Goal: Task Accomplishment & Management: Complete application form

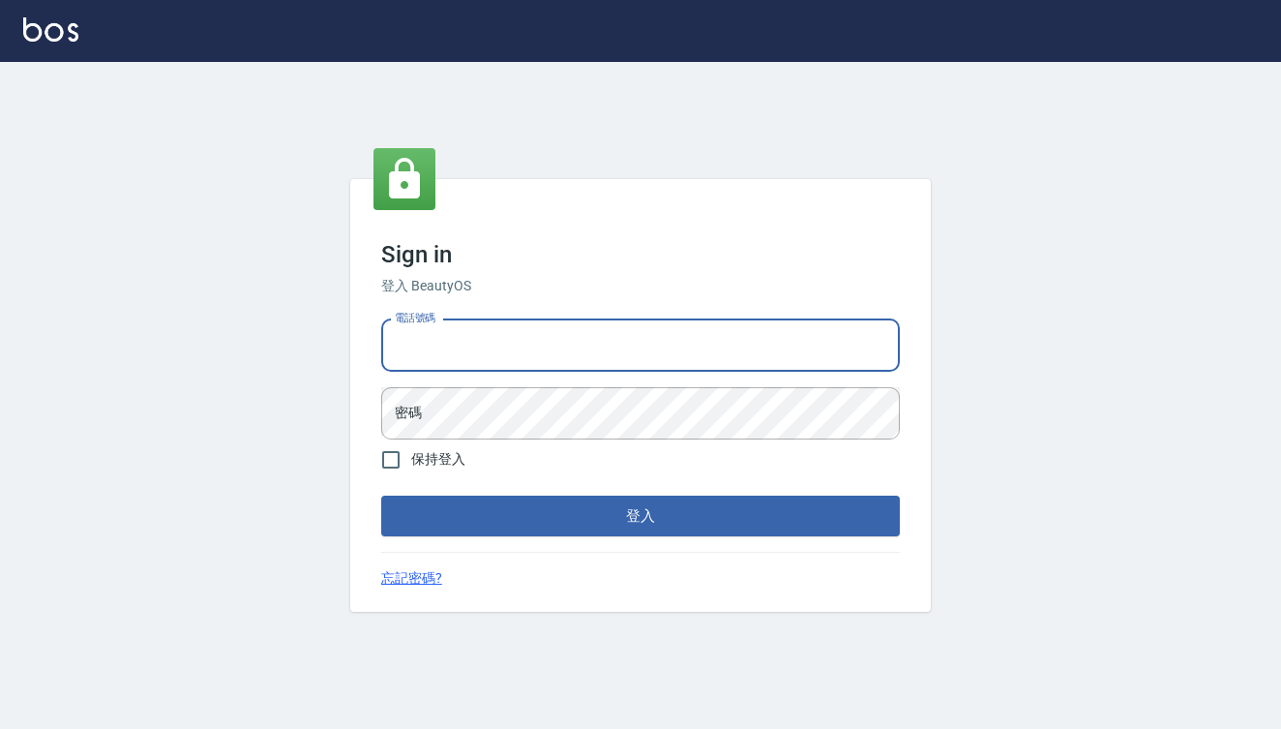
type input "0909291021"
click at [641, 516] on button "登入" at bounding box center [640, 515] width 519 height 41
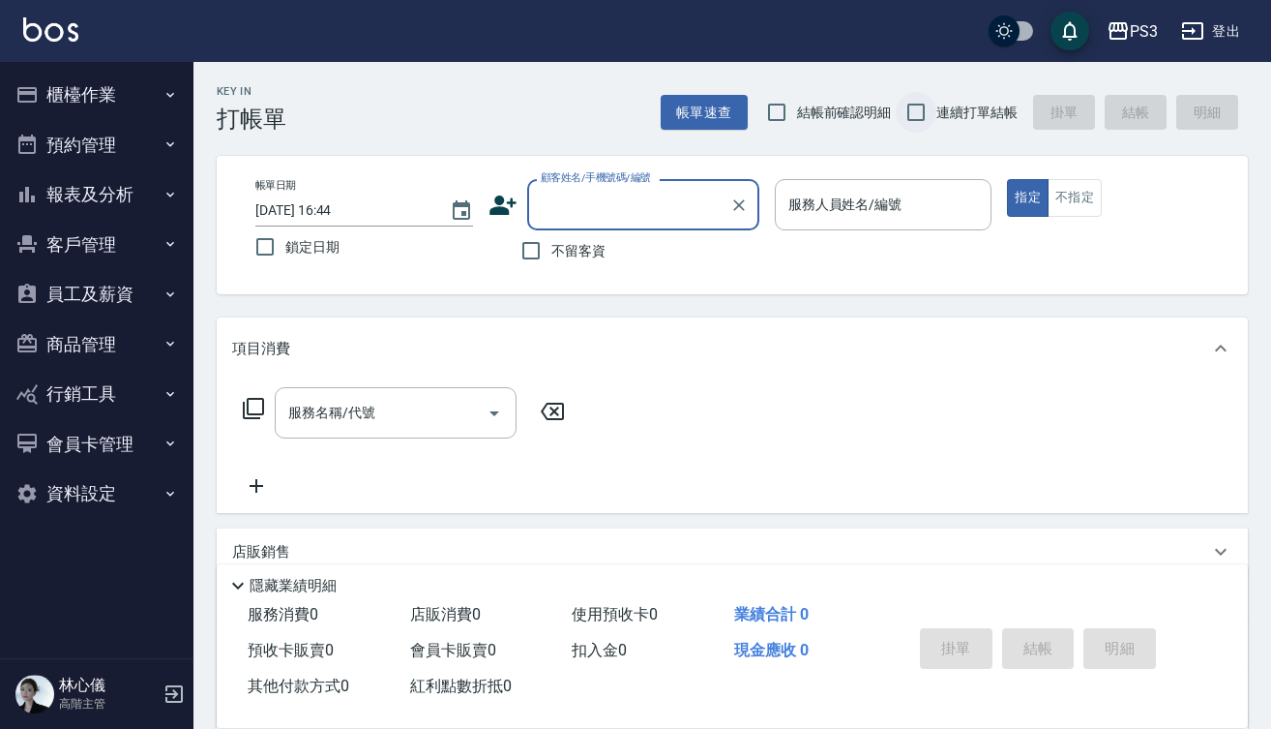
click at [919, 112] on input "連續打單結帳" at bounding box center [916, 112] width 41 height 41
checkbox input "true"
click at [611, 201] on input "顧客姓名/手機號碼/編號" at bounding box center [629, 205] width 186 height 34
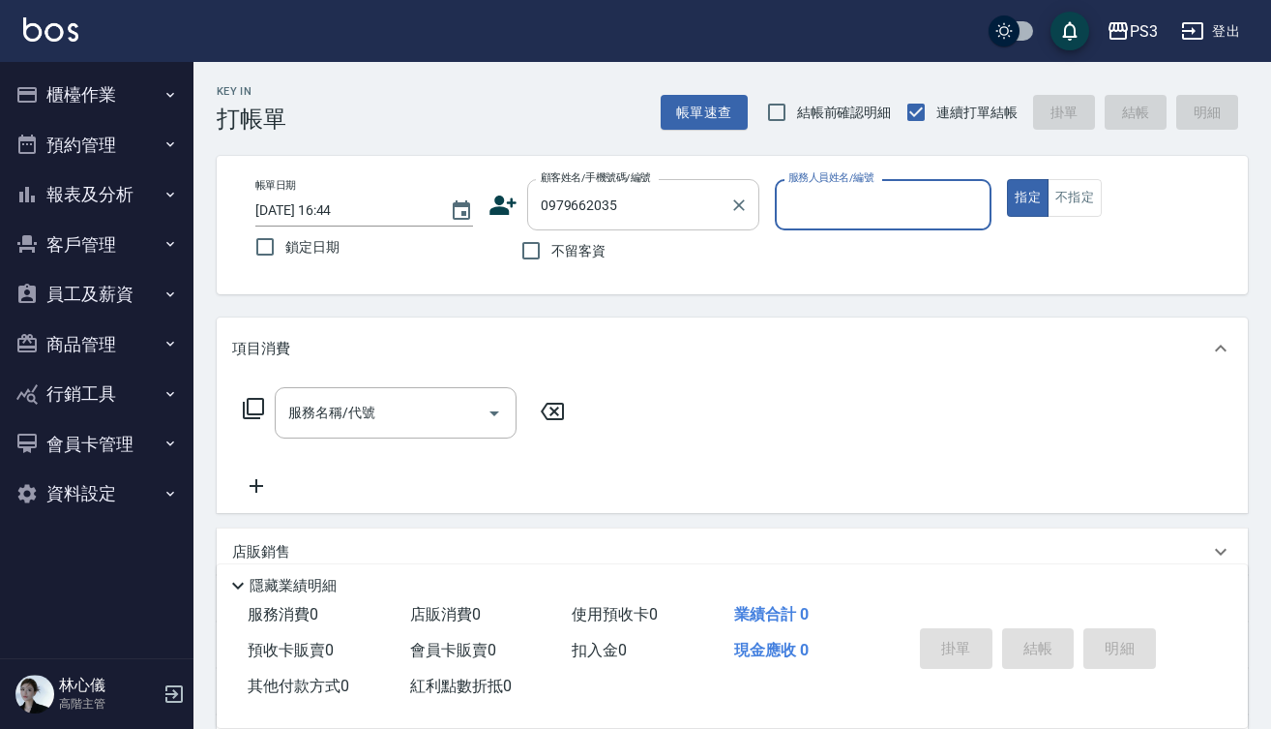
type input "0979662035"
click at [498, 204] on icon at bounding box center [503, 204] width 27 height 19
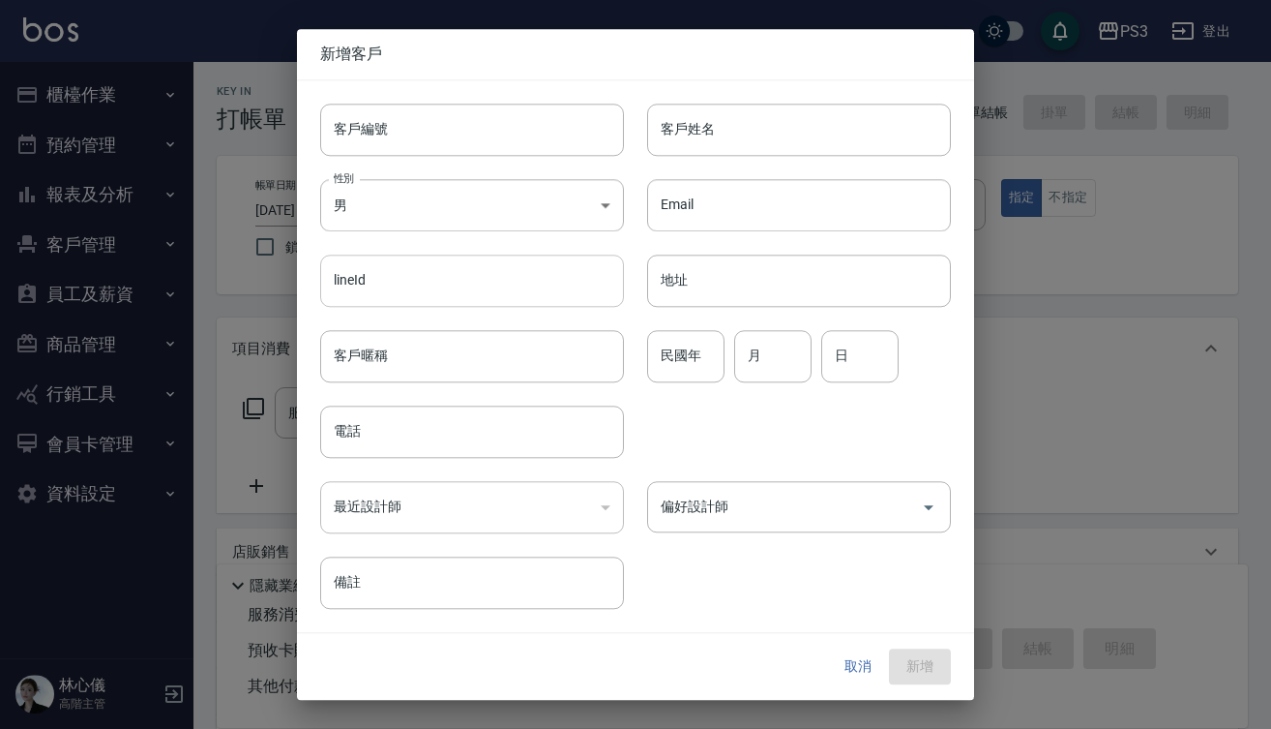
type input "0979662035"
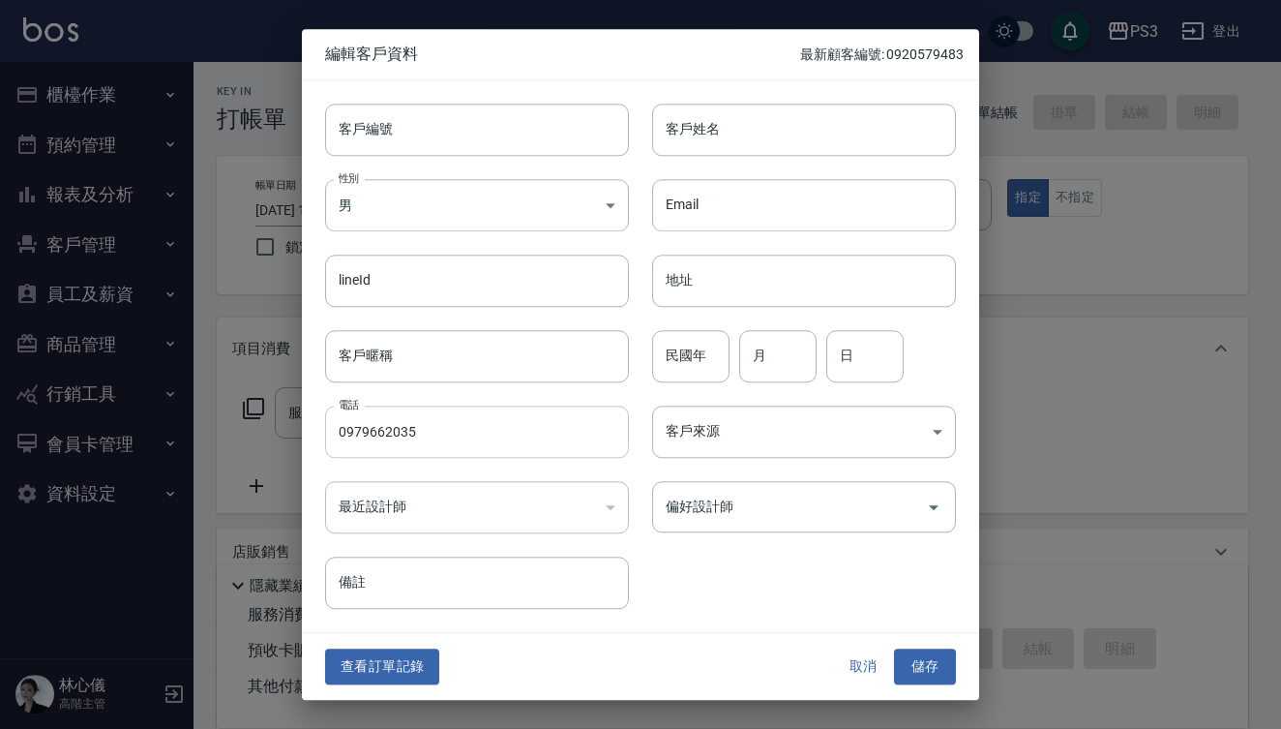
click at [434, 440] on input "0979662035" at bounding box center [477, 431] width 304 height 52
click at [421, 137] on input "客戶編號" at bounding box center [477, 130] width 304 height 52
paste input "0979662035"
type input "0979662035"
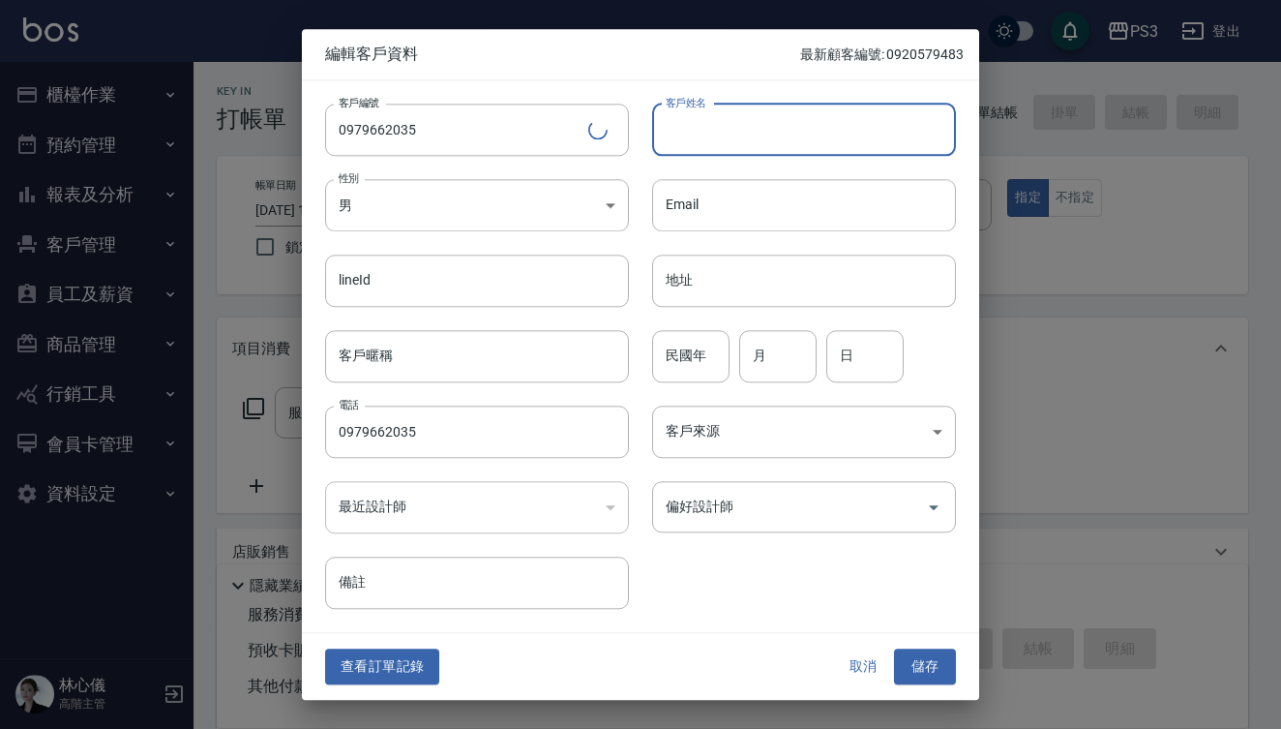
click at [778, 127] on input "客戶姓名" at bounding box center [804, 130] width 304 height 52
type input "[PERSON_NAME]"
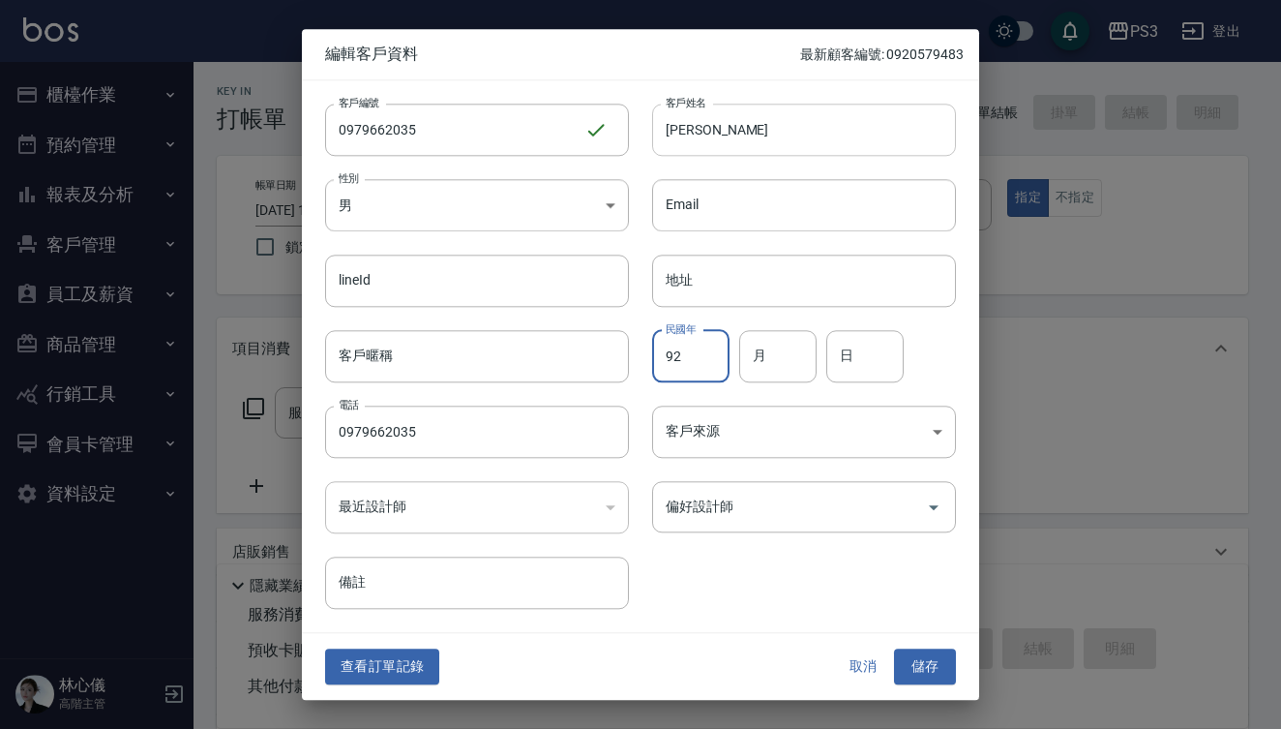
type input "92"
type input "7"
type input "9"
click at [927, 668] on button "儲存" at bounding box center [925, 667] width 62 height 36
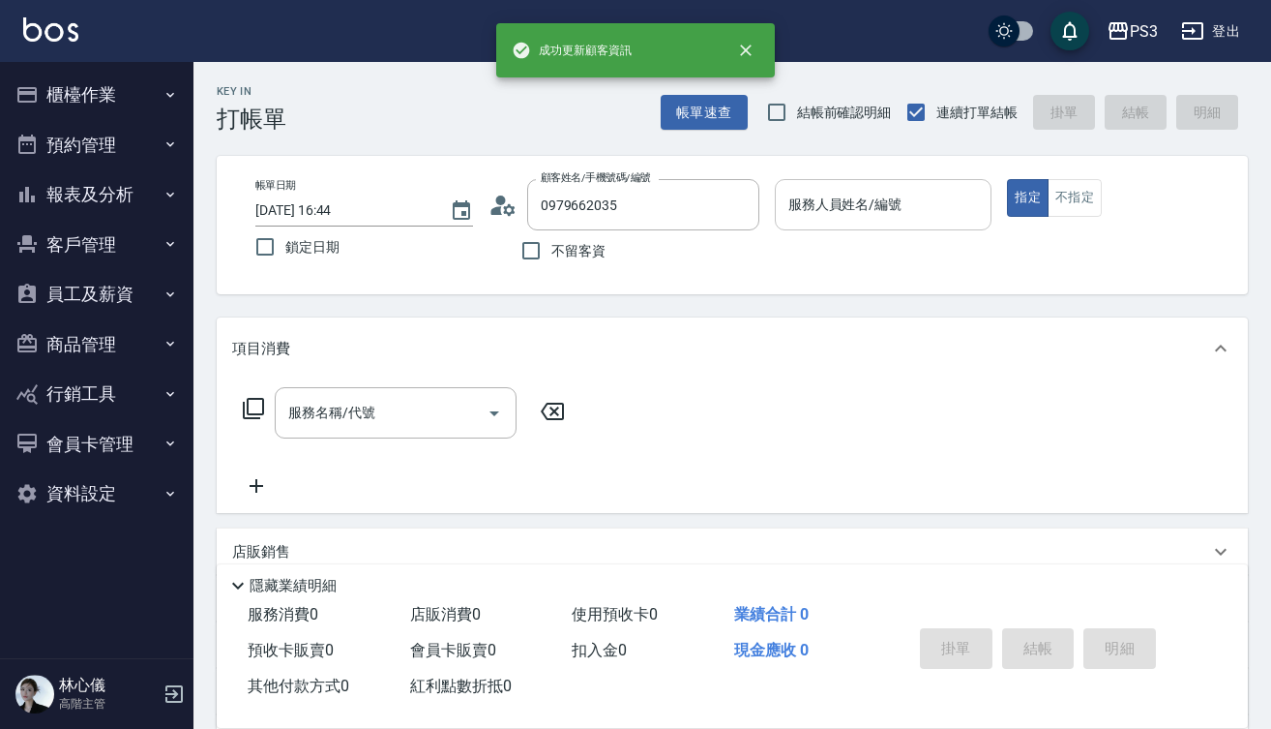
click at [837, 215] on input "服務人員姓名/編號" at bounding box center [884, 205] width 200 height 34
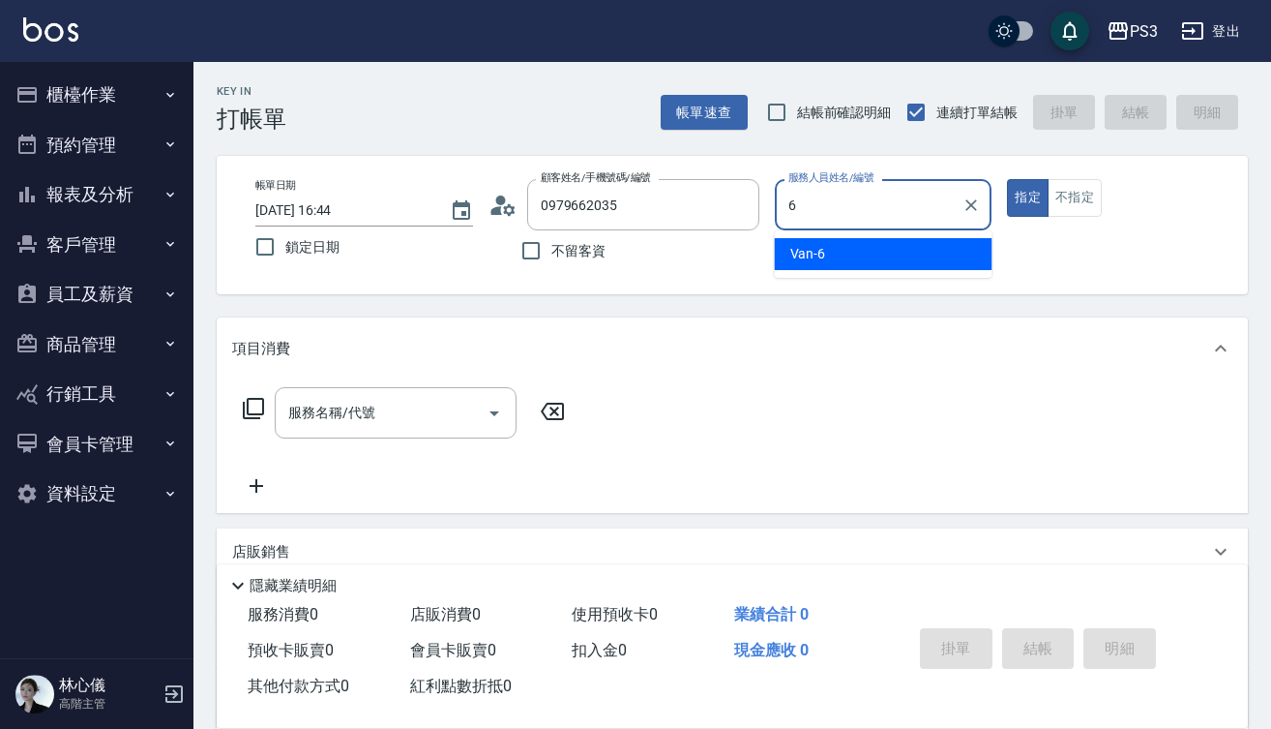
type input "Van-6"
type button "true"
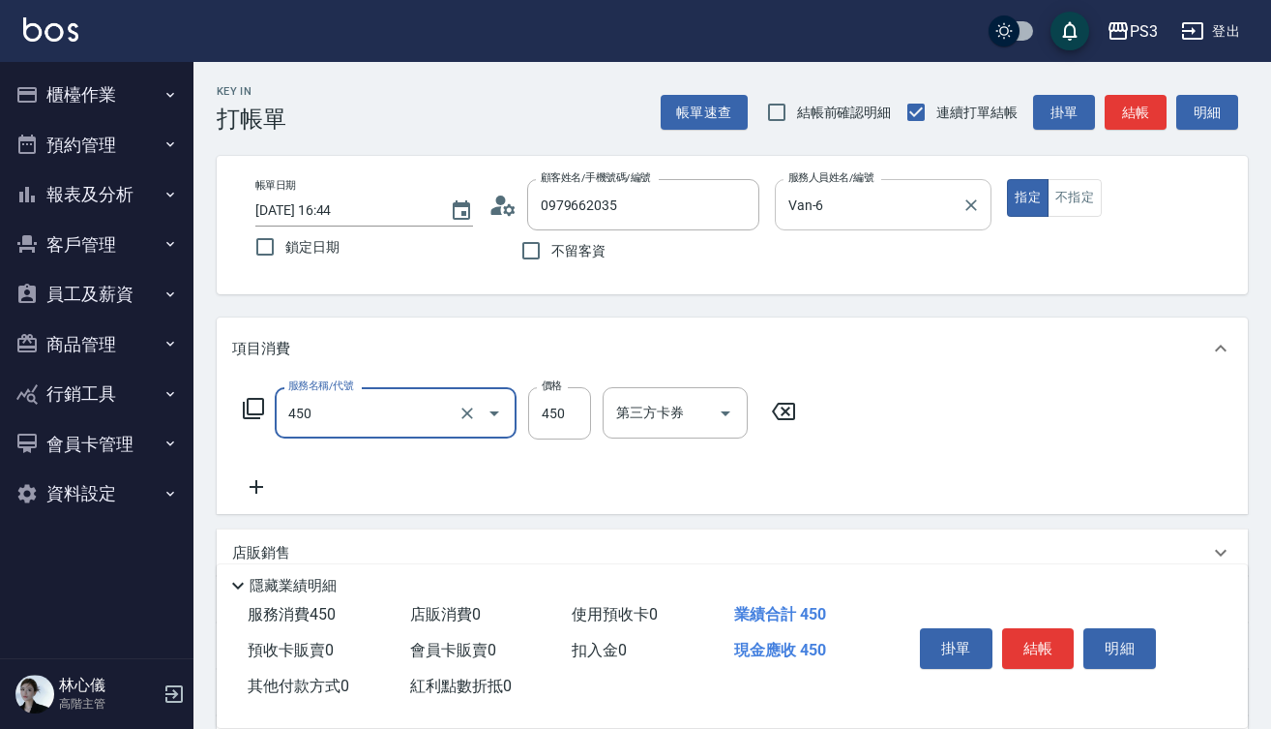
type input "有機洗髮(450)"
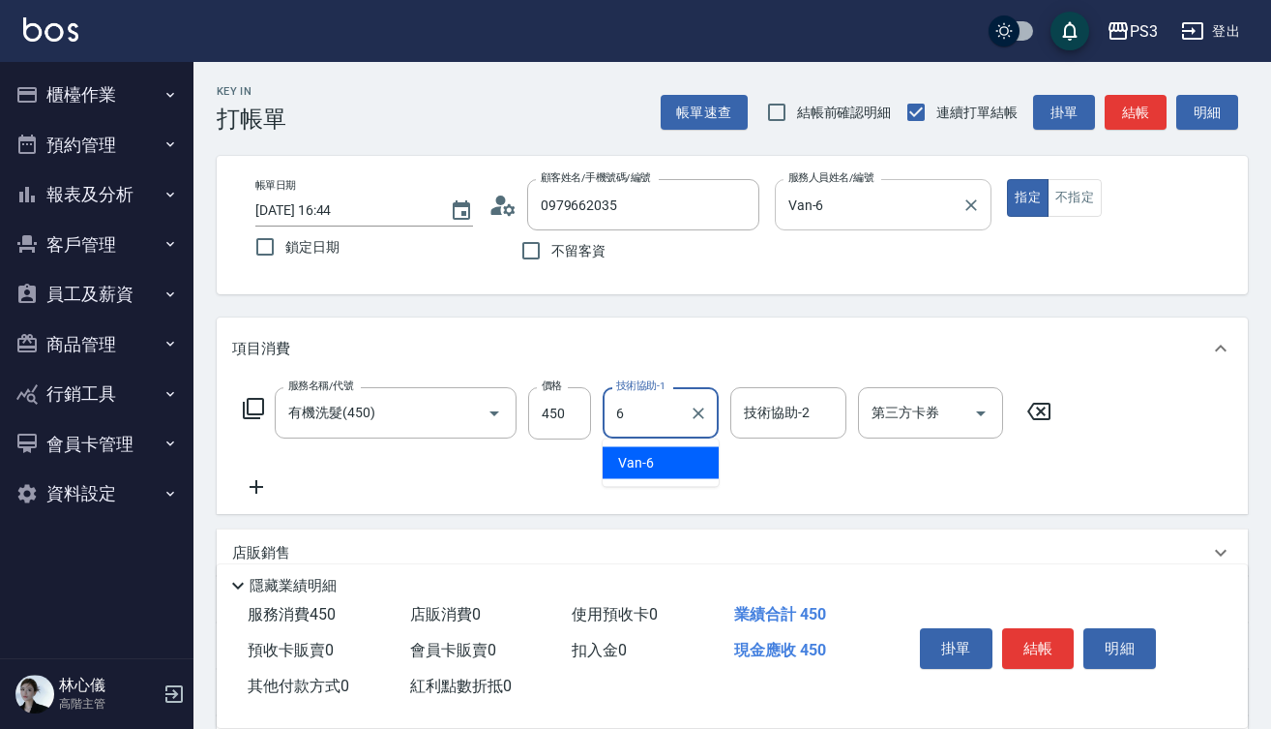
type input "Van-6"
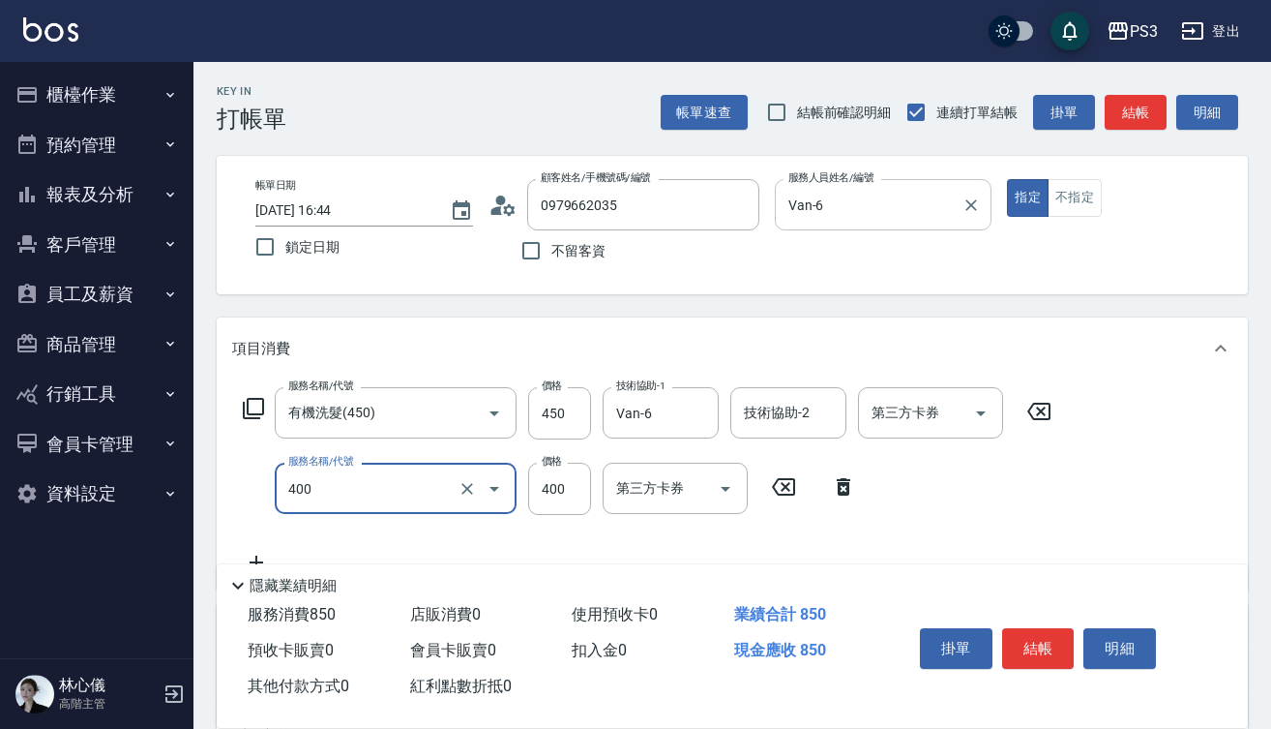
type input "剪(400)"
type input "250"
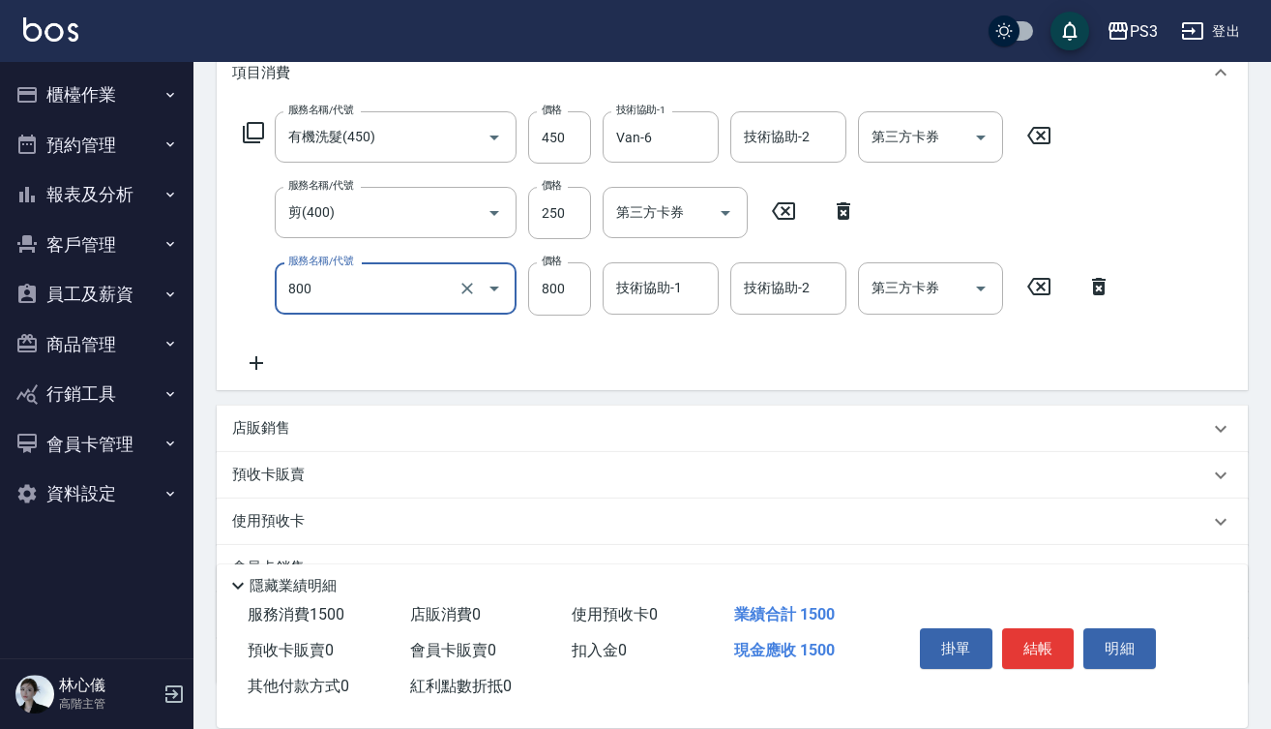
scroll to position [272, 0]
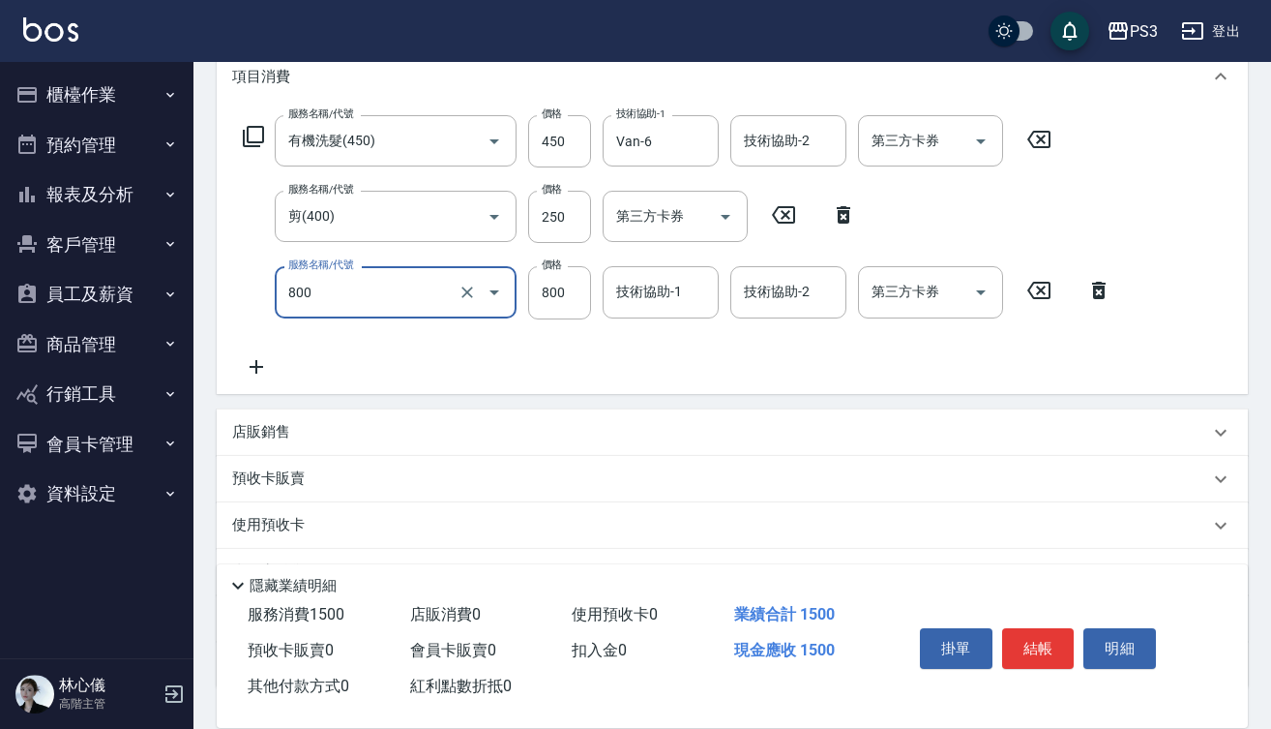
type input "深層短(800)"
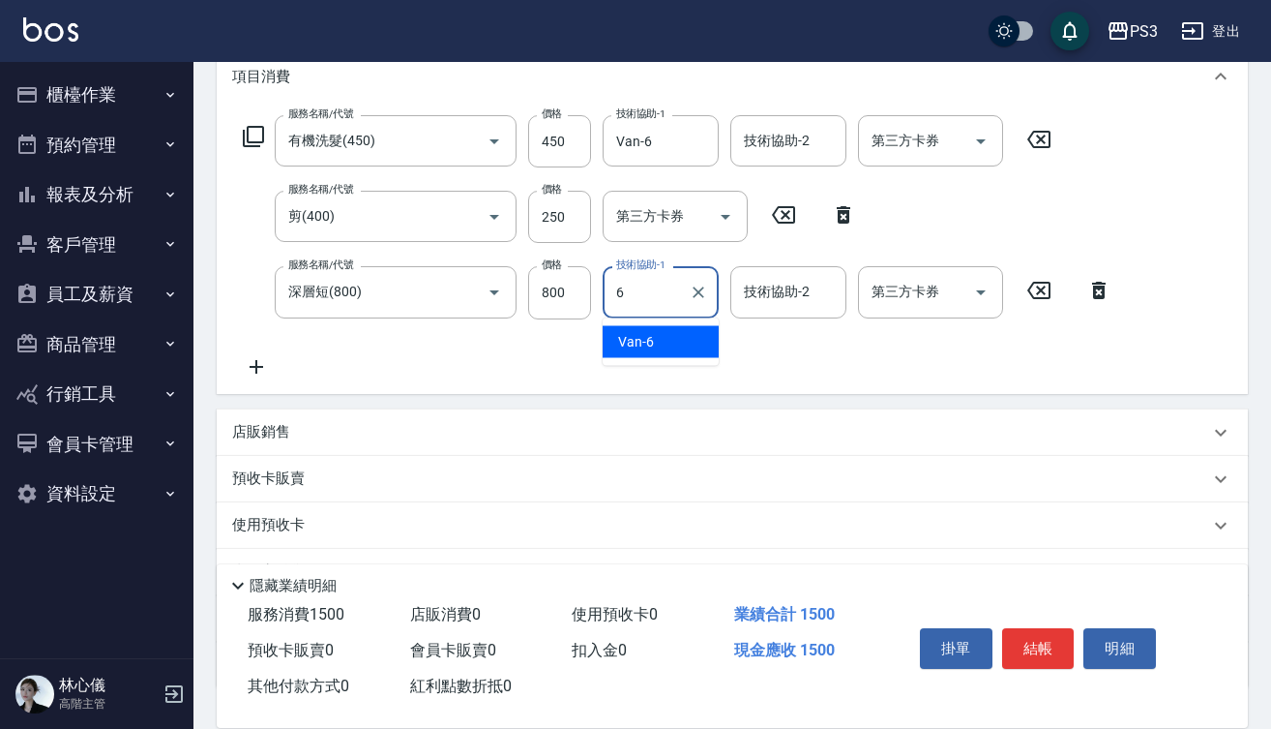
type input "Van-6"
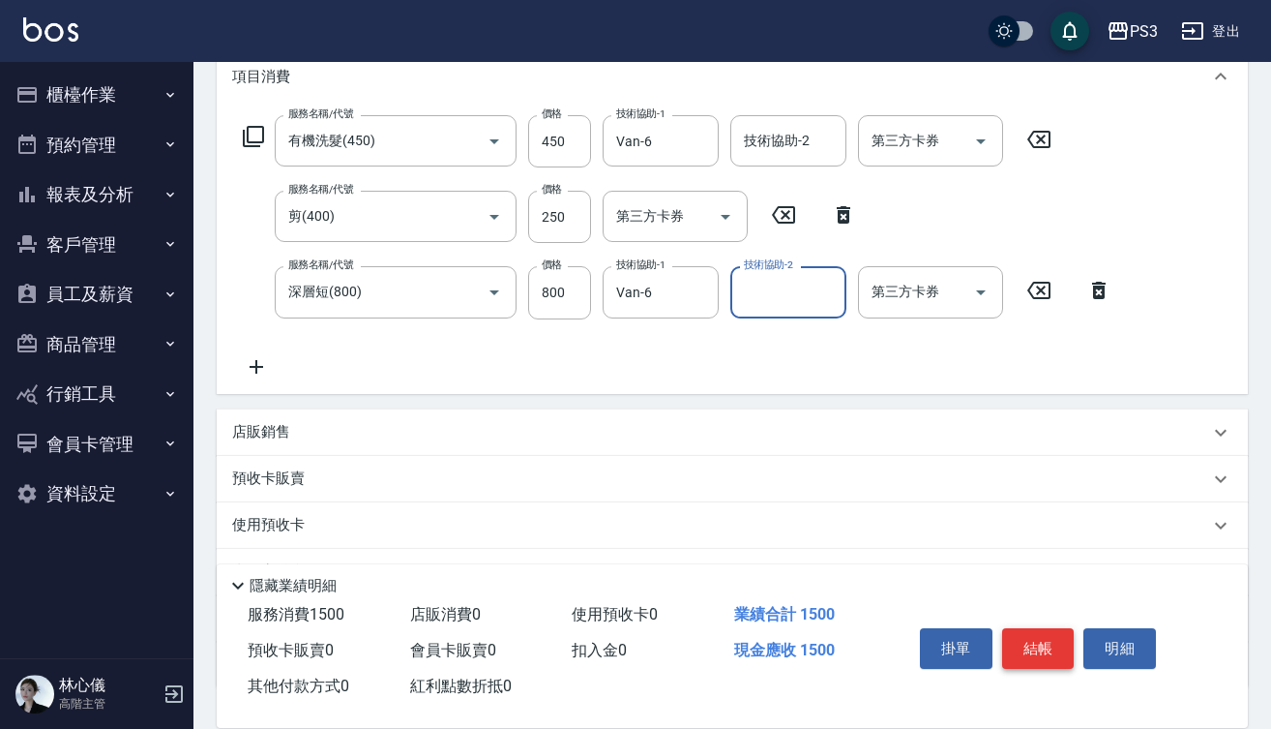
click at [1046, 647] on button "結帳" at bounding box center [1038, 648] width 73 height 41
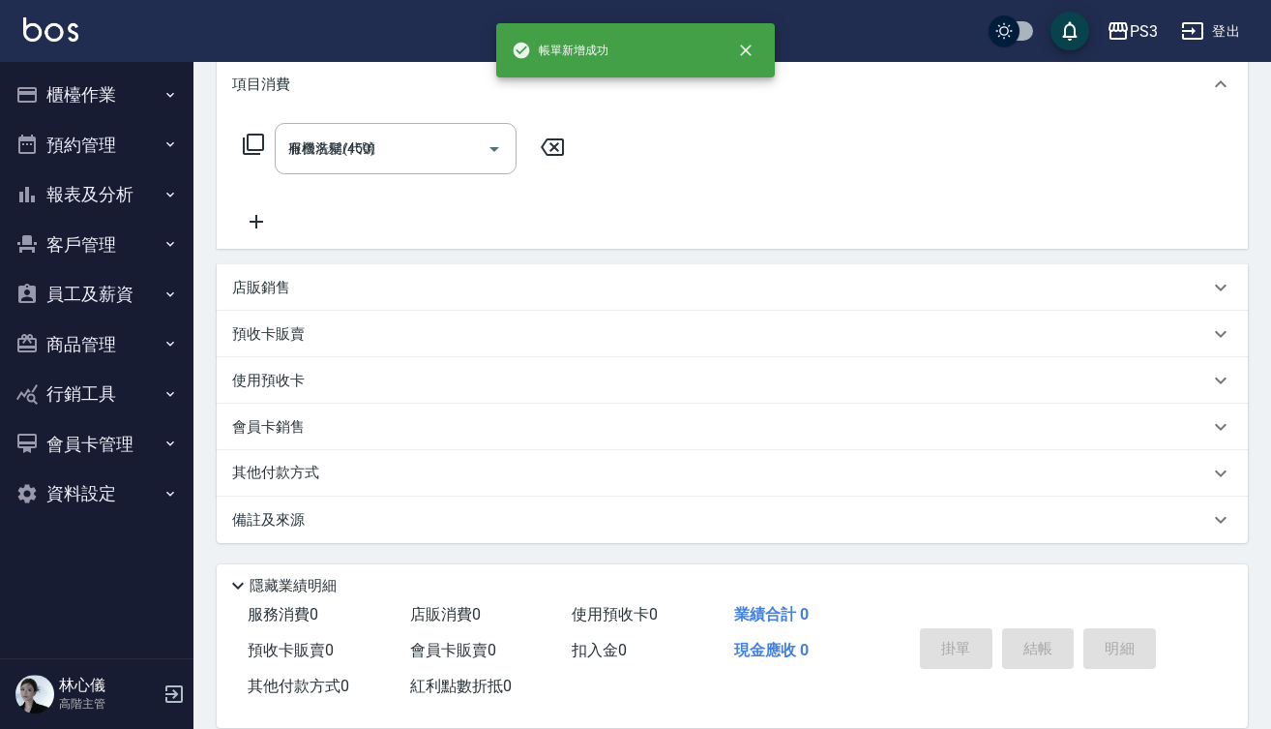
type input "[DATE] 16:46"
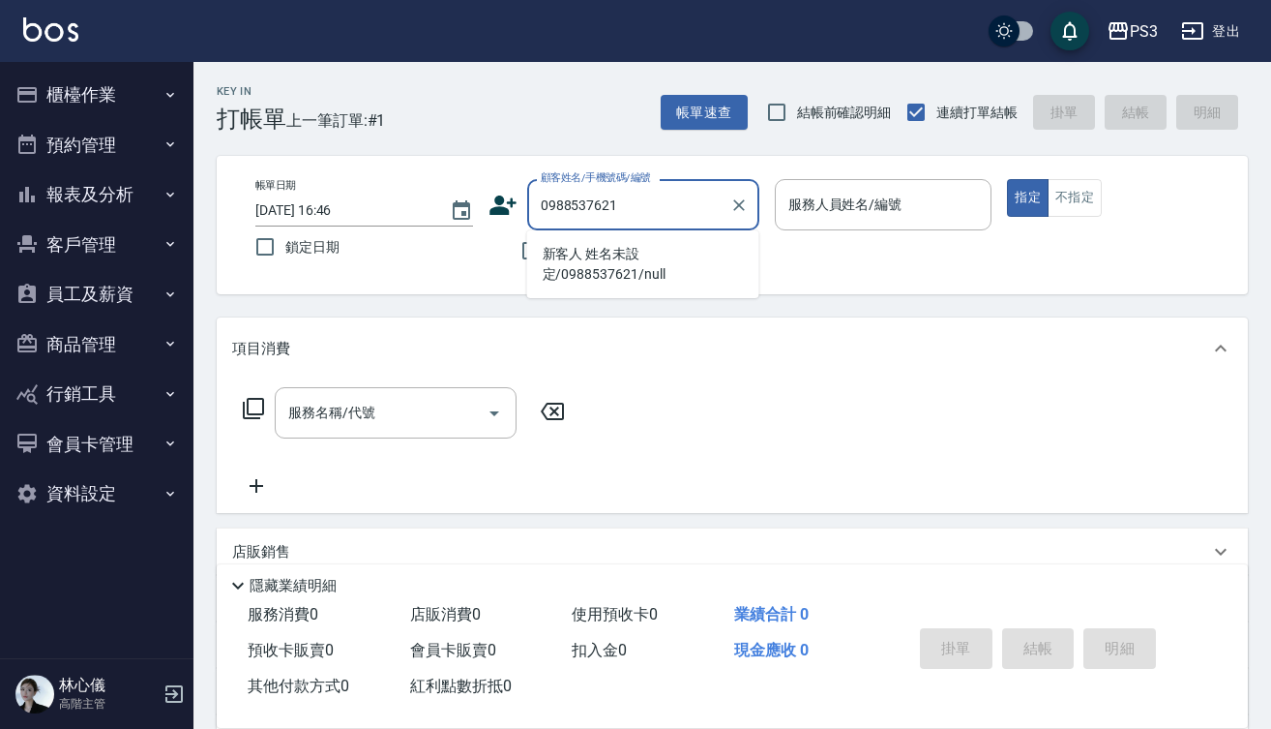
type input "新客人 姓名未設定/0988537621/null"
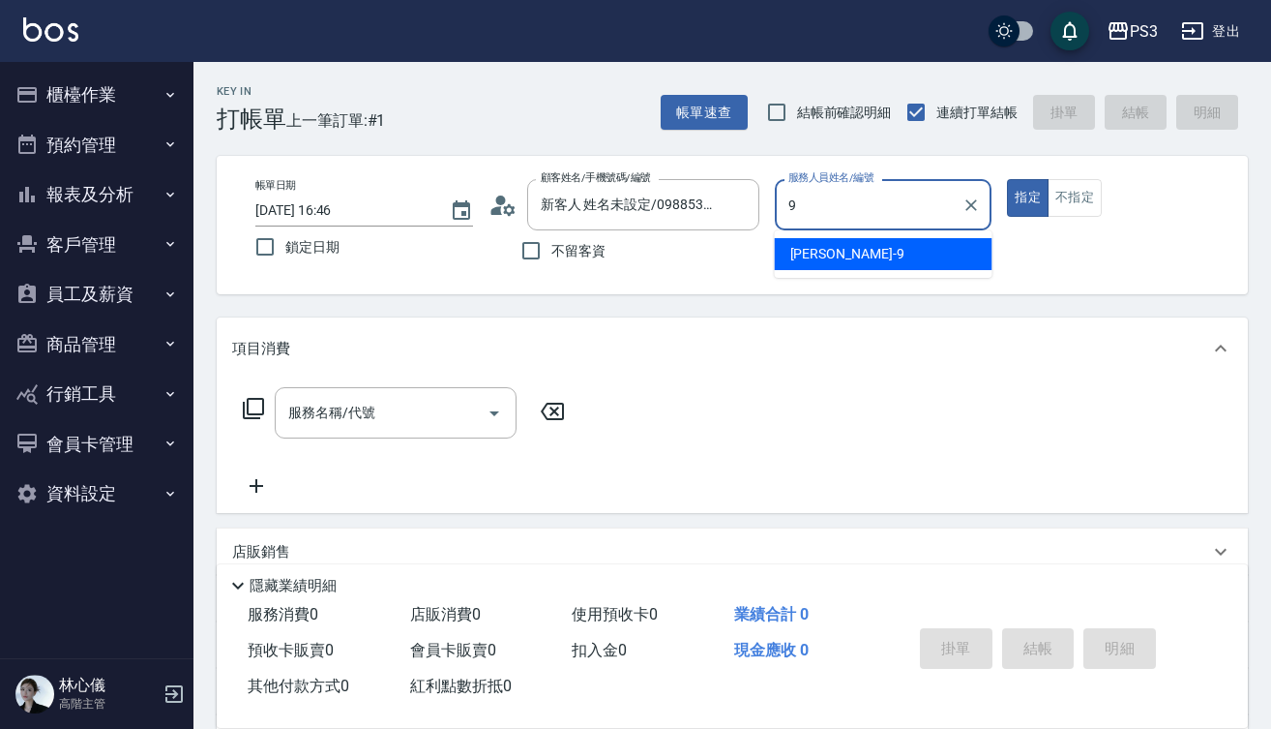
type input "[PERSON_NAME]-9"
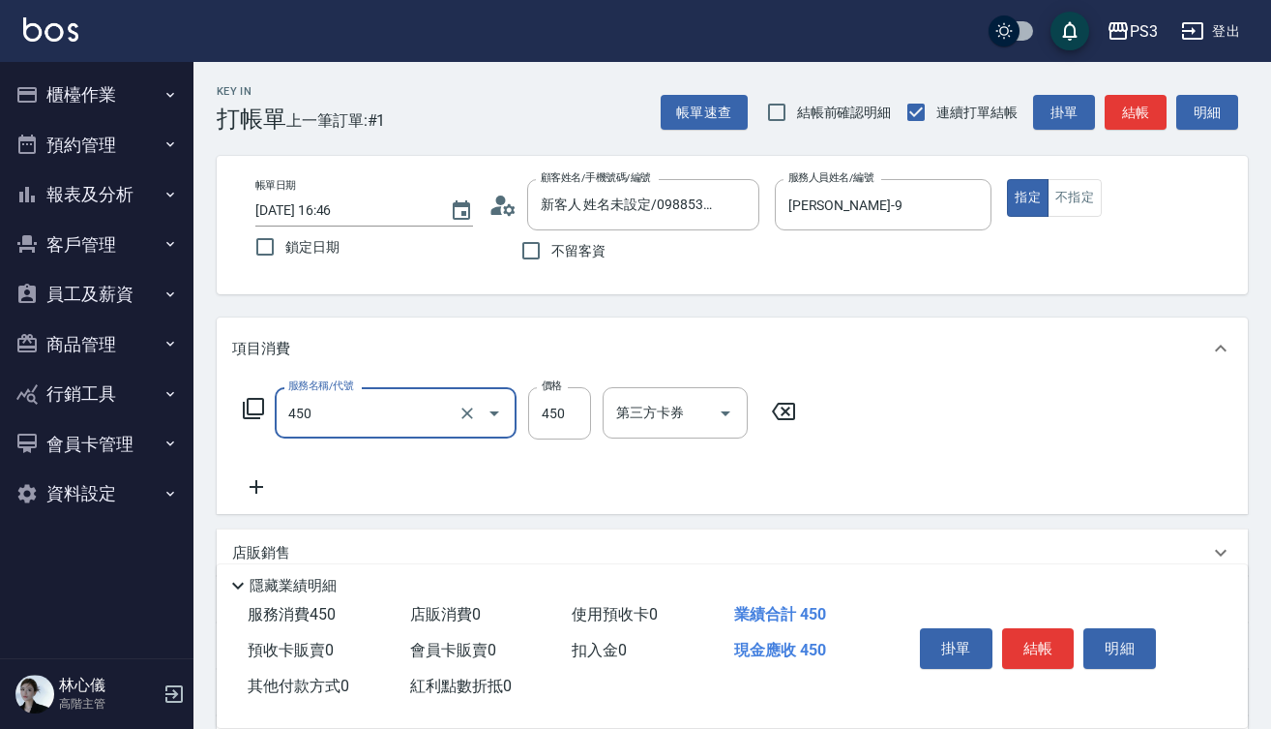
type input "有機洗髮(450)"
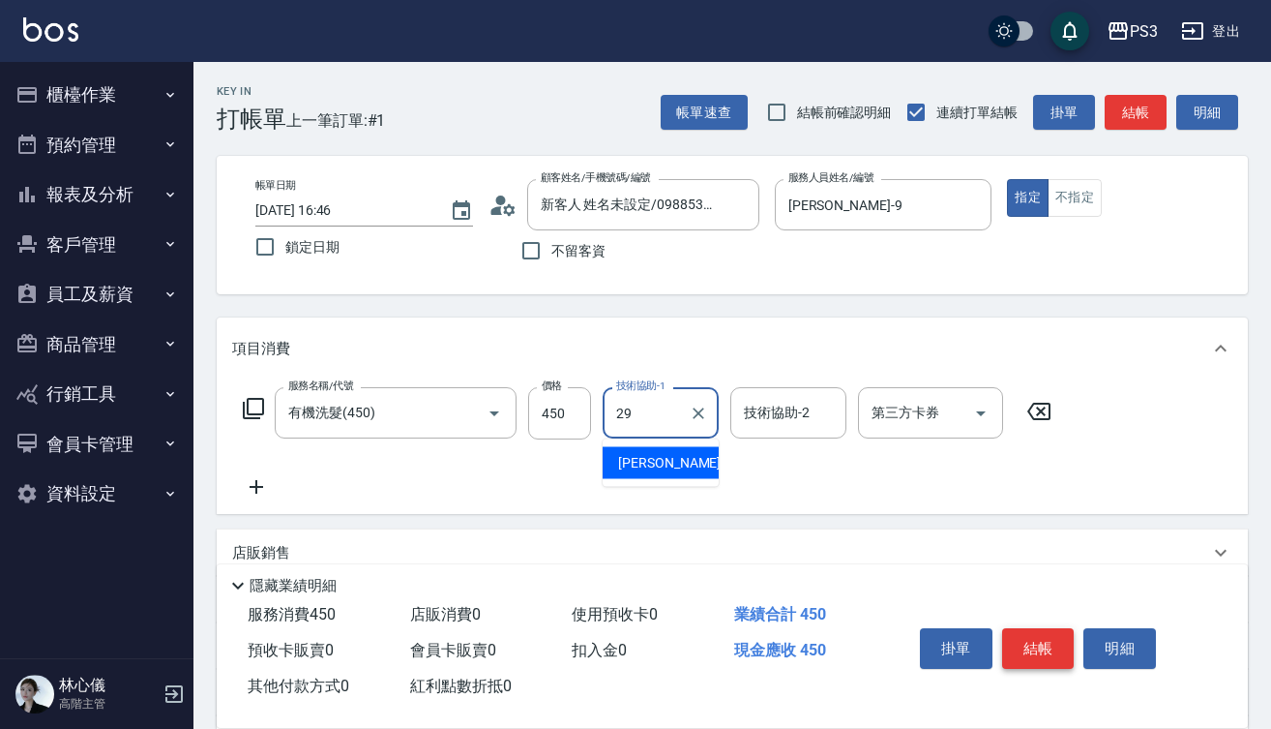
type input "[PERSON_NAME]-29"
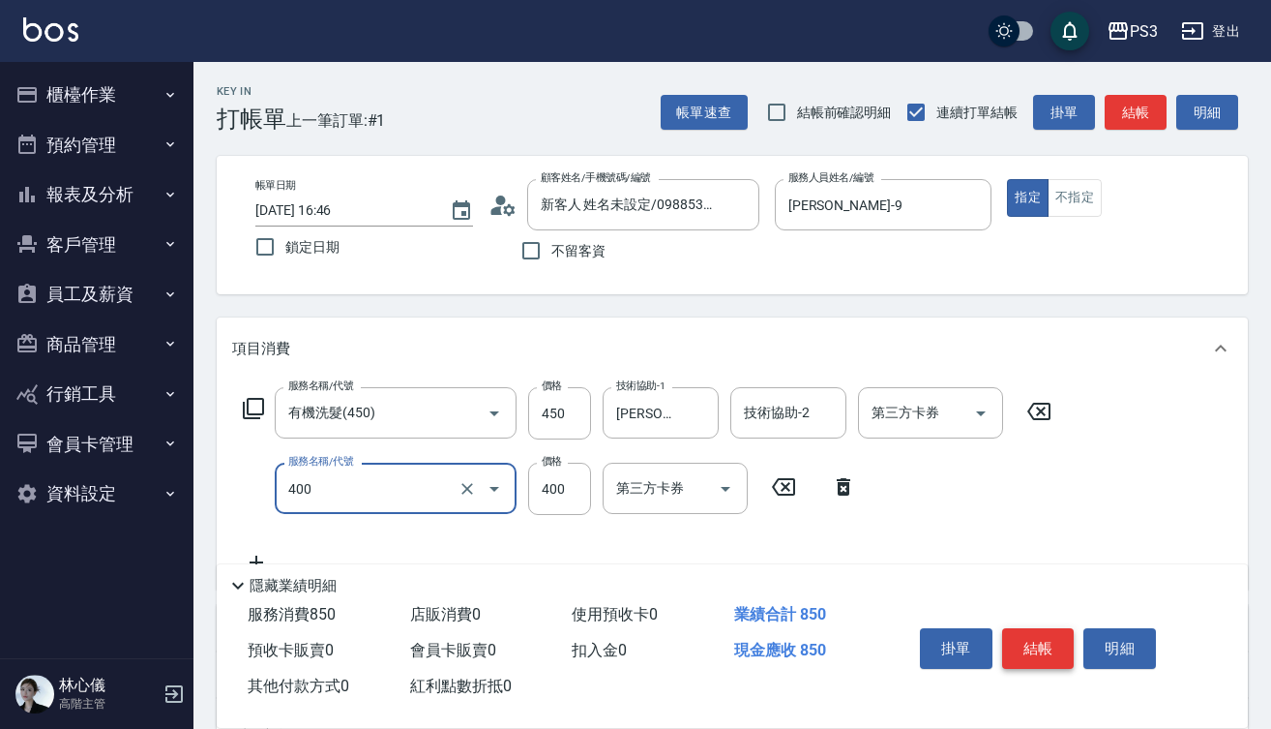
type input "剪(400)"
type input "750"
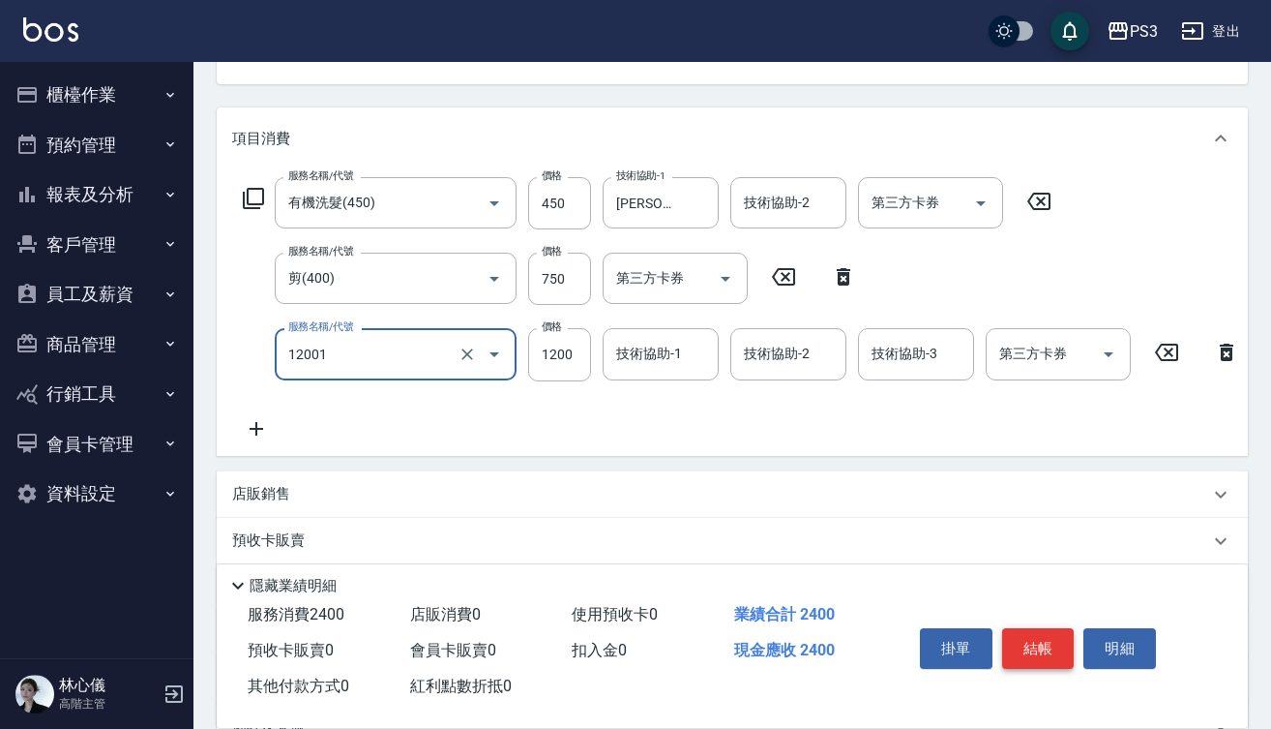
scroll to position [217, 0]
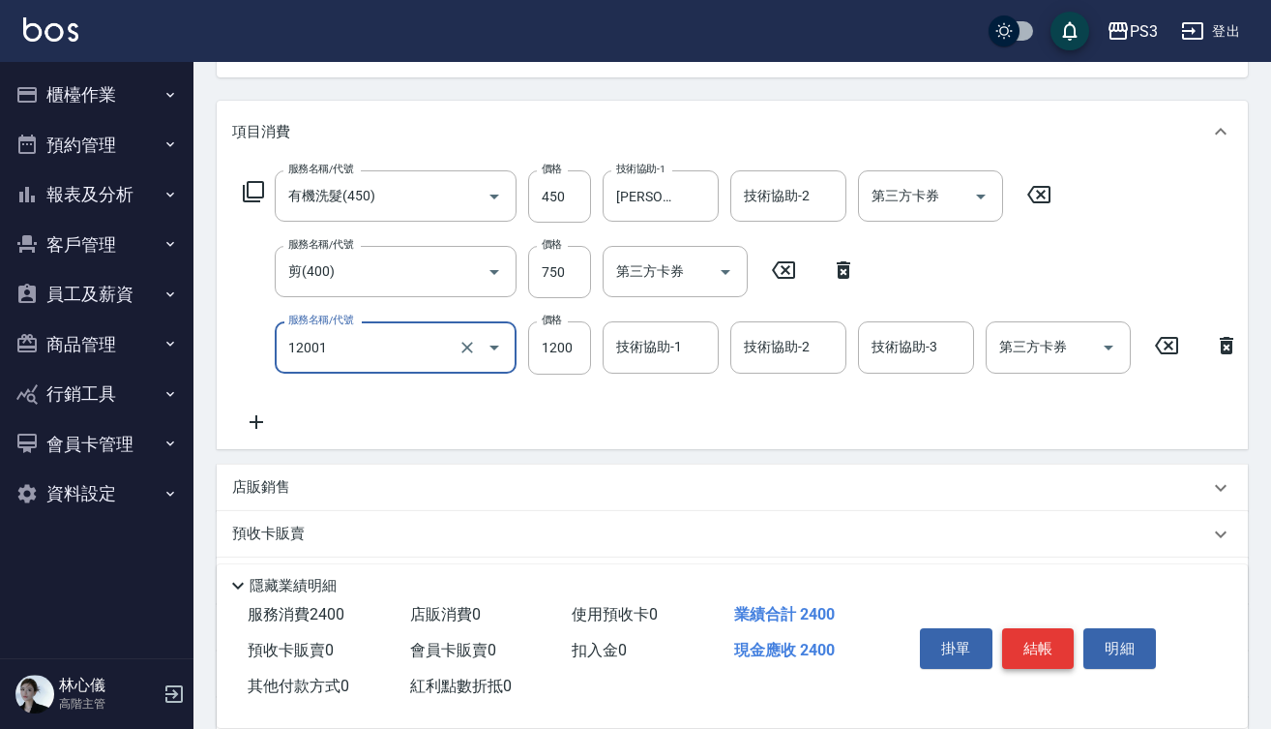
type input "燙s(12001)"
type input "1500"
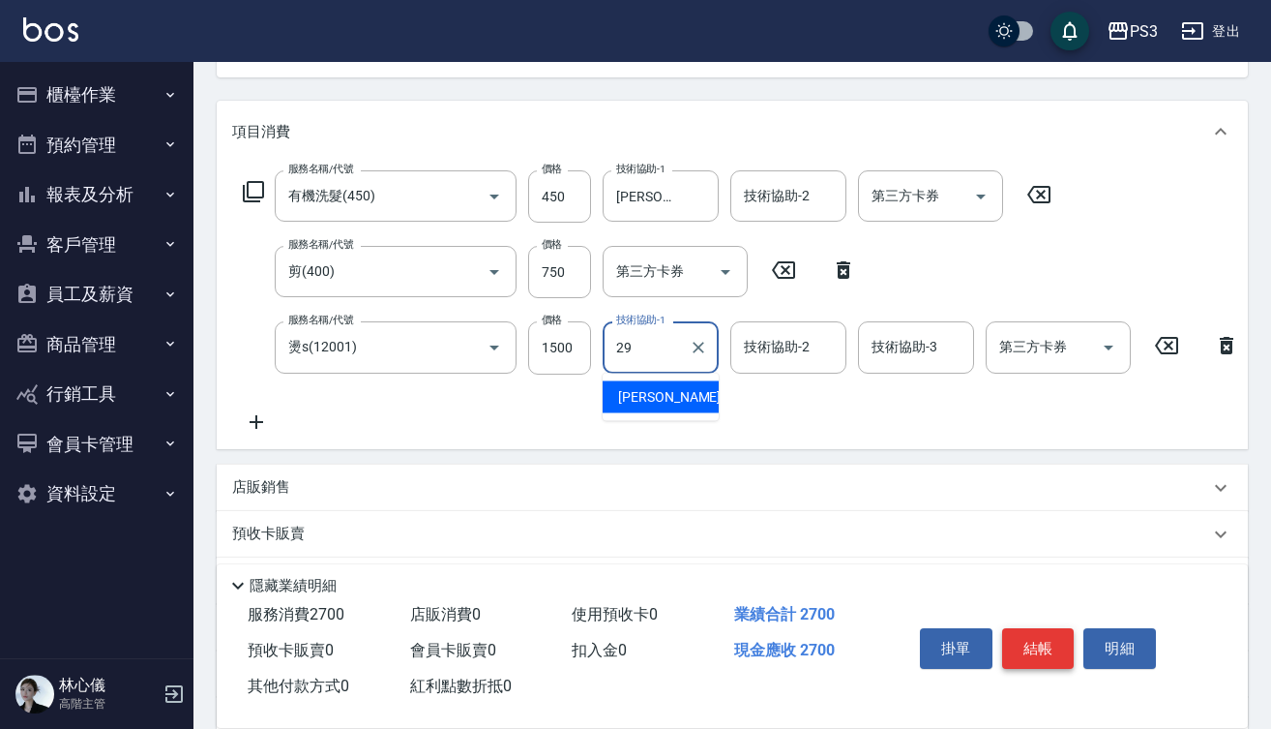
type input "[PERSON_NAME]-29"
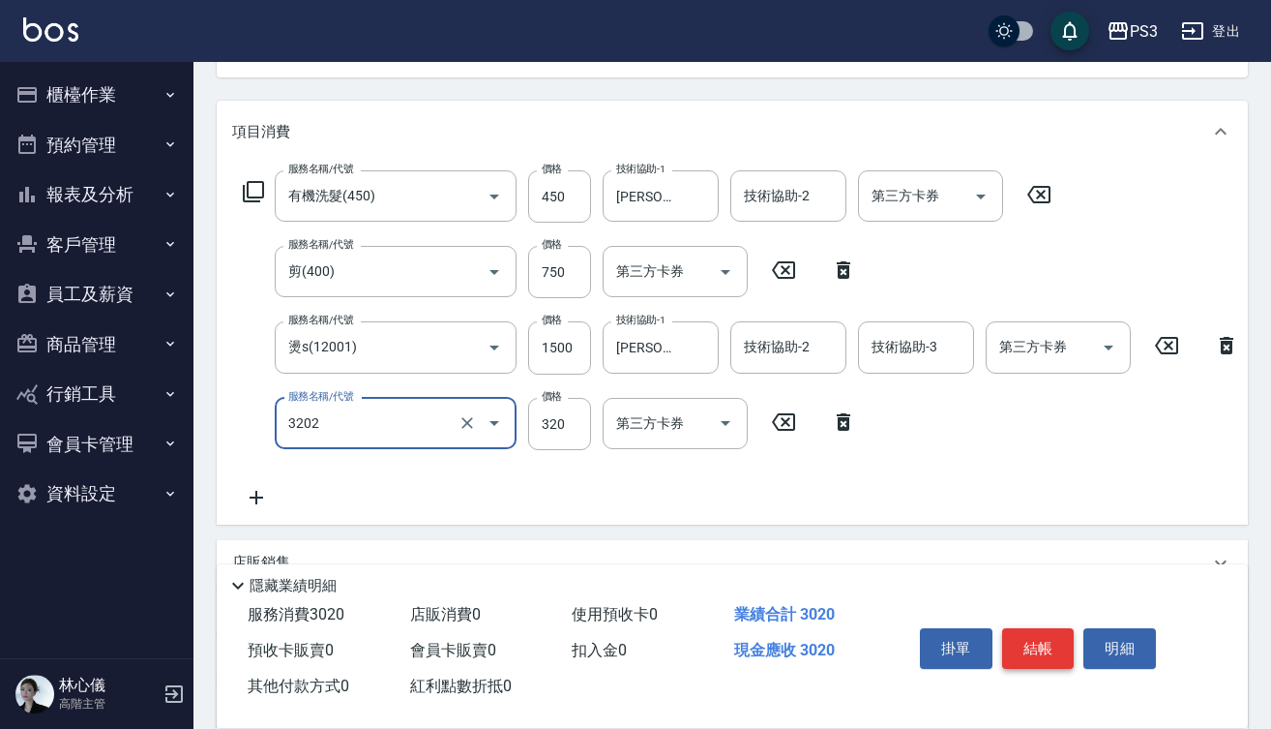
type input "頭皮隔離(3202)"
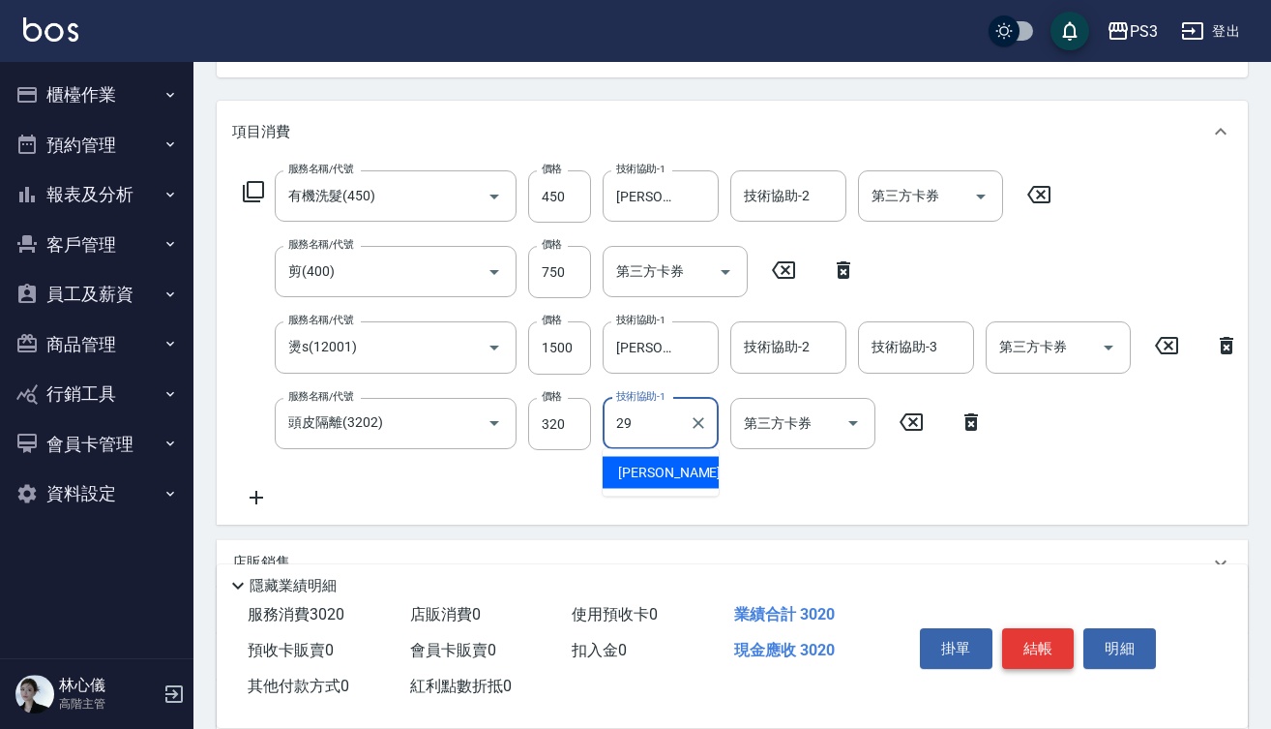
type input "[PERSON_NAME]-29"
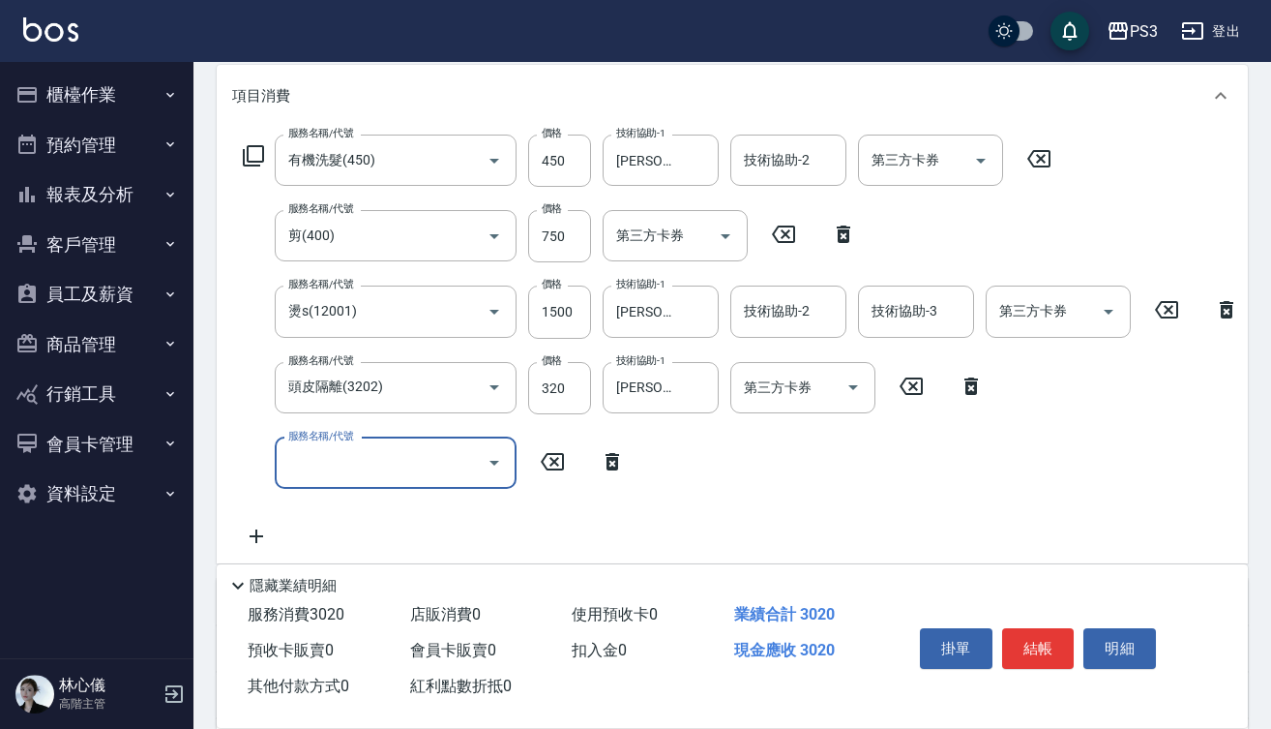
scroll to position [238, 0]
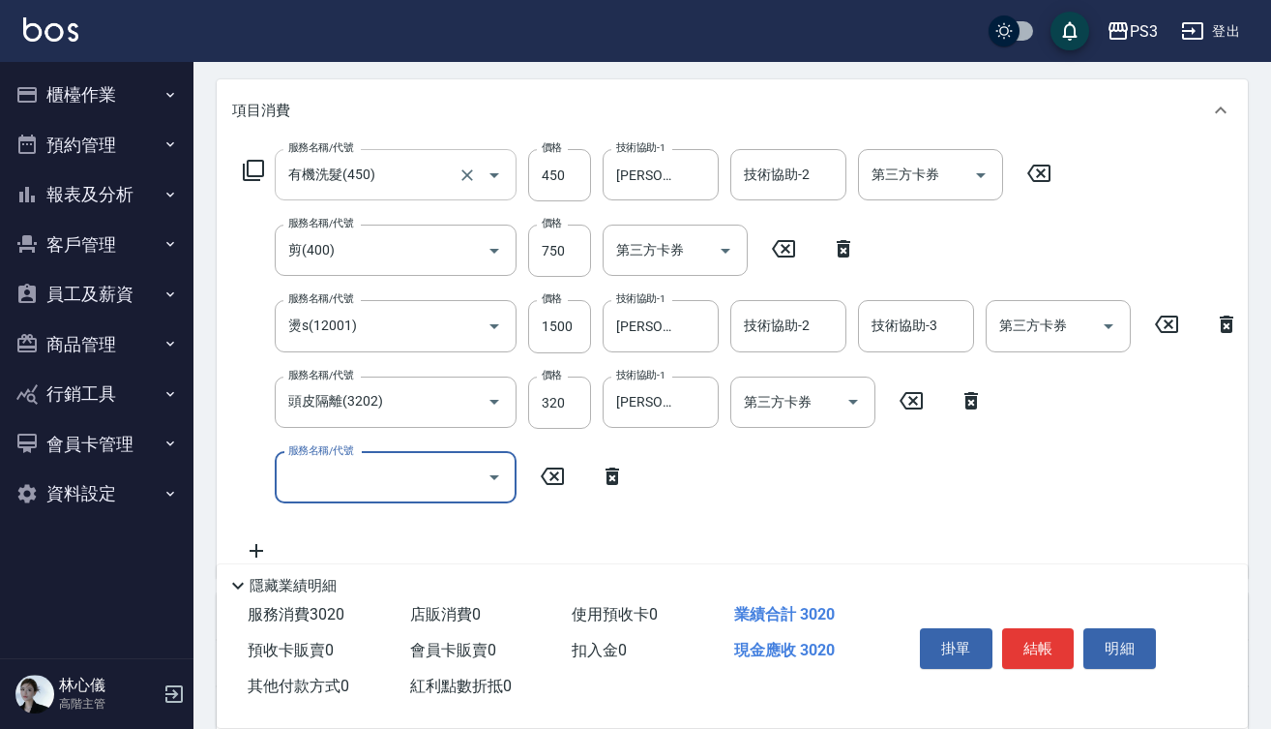
click at [433, 162] on input "有機洗髮(450)" at bounding box center [369, 175] width 170 height 34
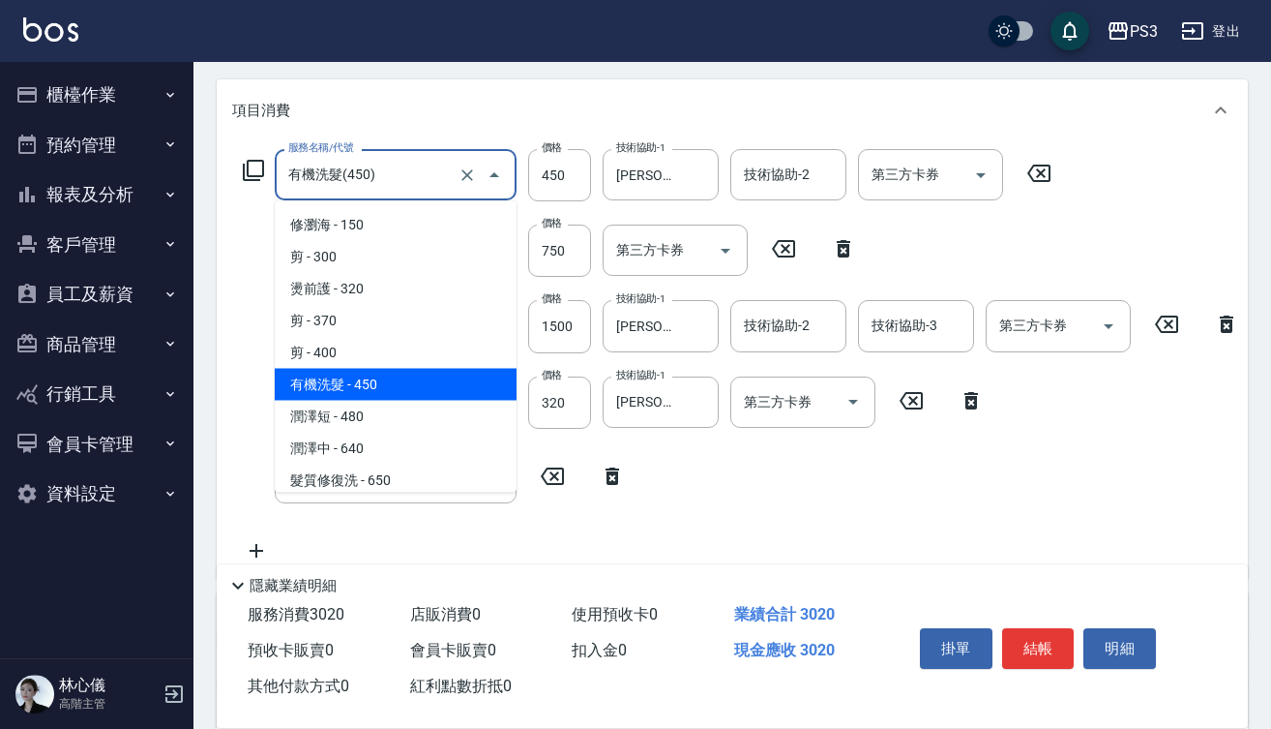
click at [436, 161] on input "有機洗髮(450)" at bounding box center [369, 175] width 170 height 34
click at [435, 159] on input "有機洗髮(450)" at bounding box center [369, 175] width 170 height 34
click at [433, 156] on div "有機洗髮(450) 服務名稱/代號" at bounding box center [396, 174] width 242 height 51
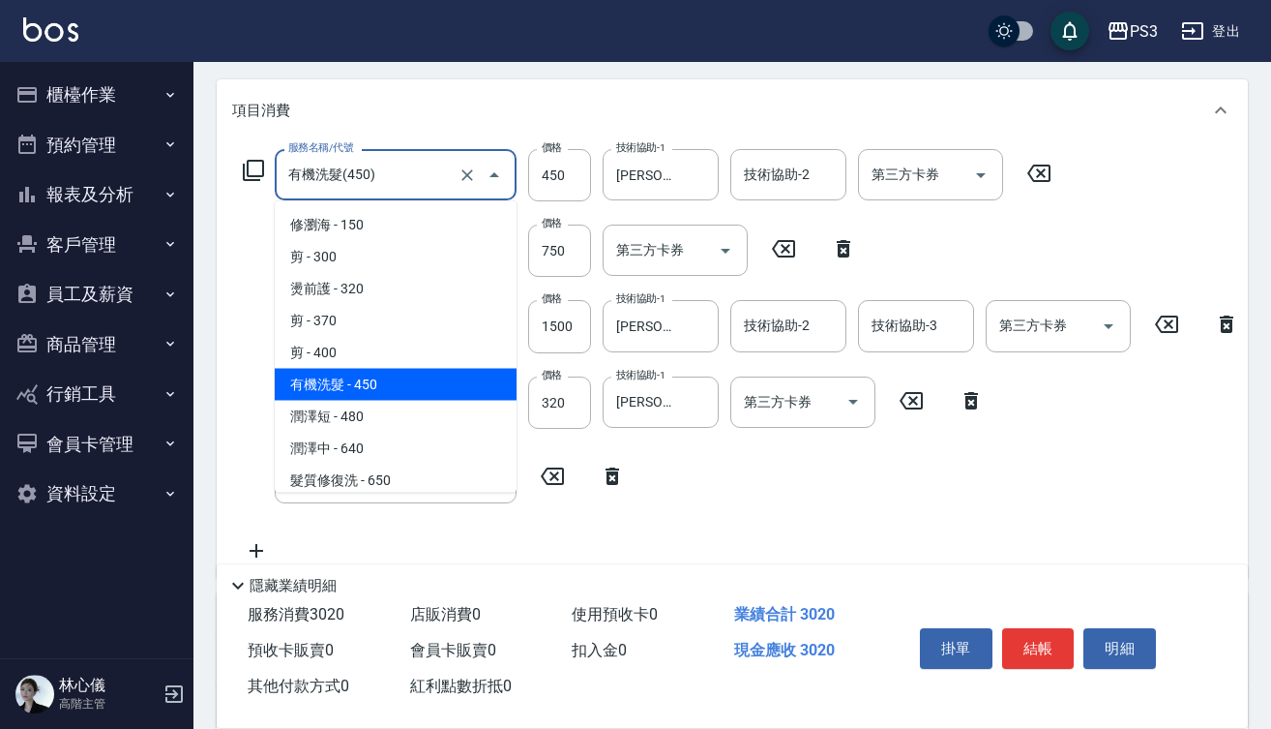
click at [433, 177] on input "有機洗髮(450)" at bounding box center [369, 175] width 170 height 34
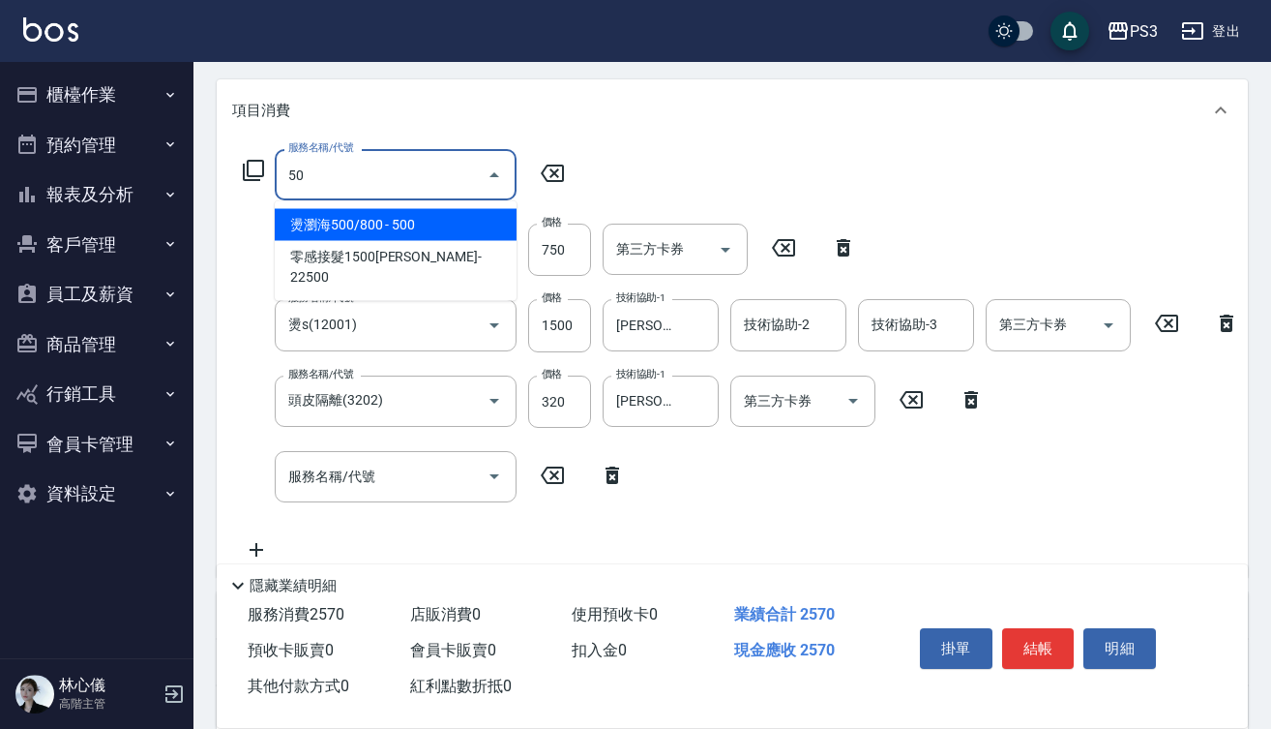
type input "5"
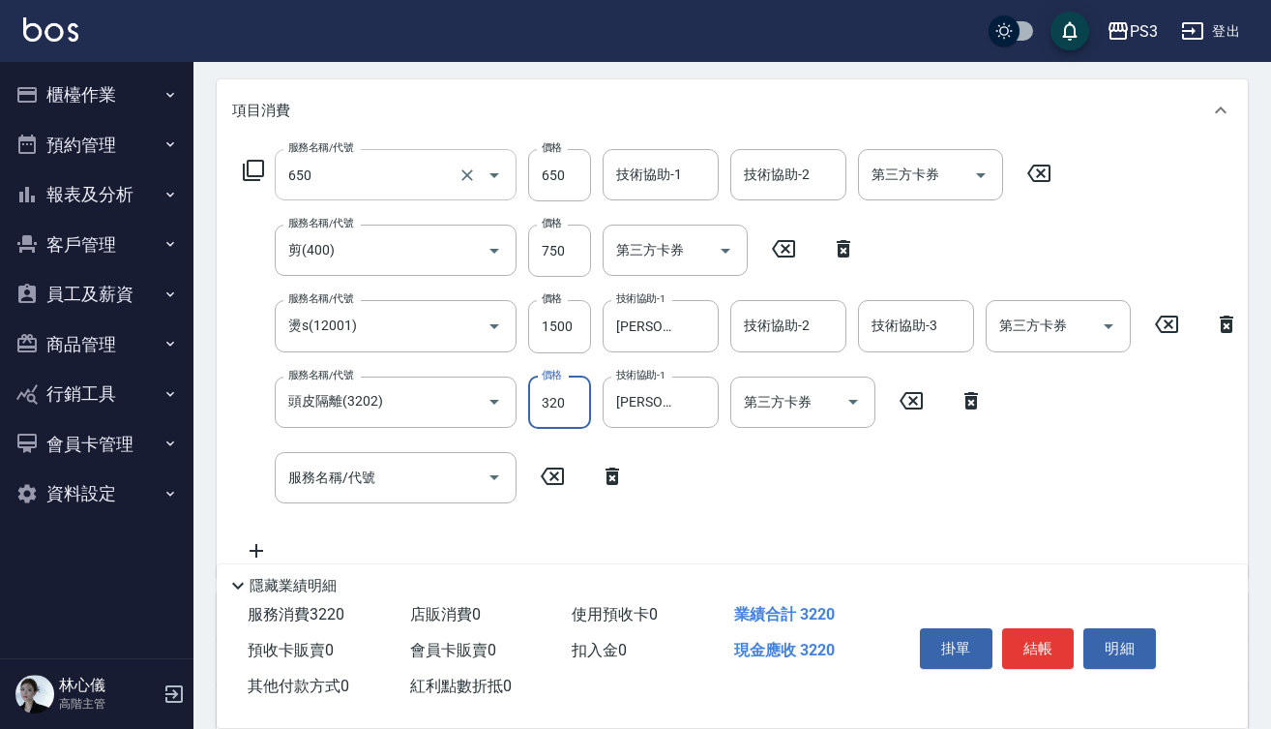
type input "髮質修復洗(650)"
click at [569, 167] on input "650" at bounding box center [559, 175] width 63 height 52
type input "700"
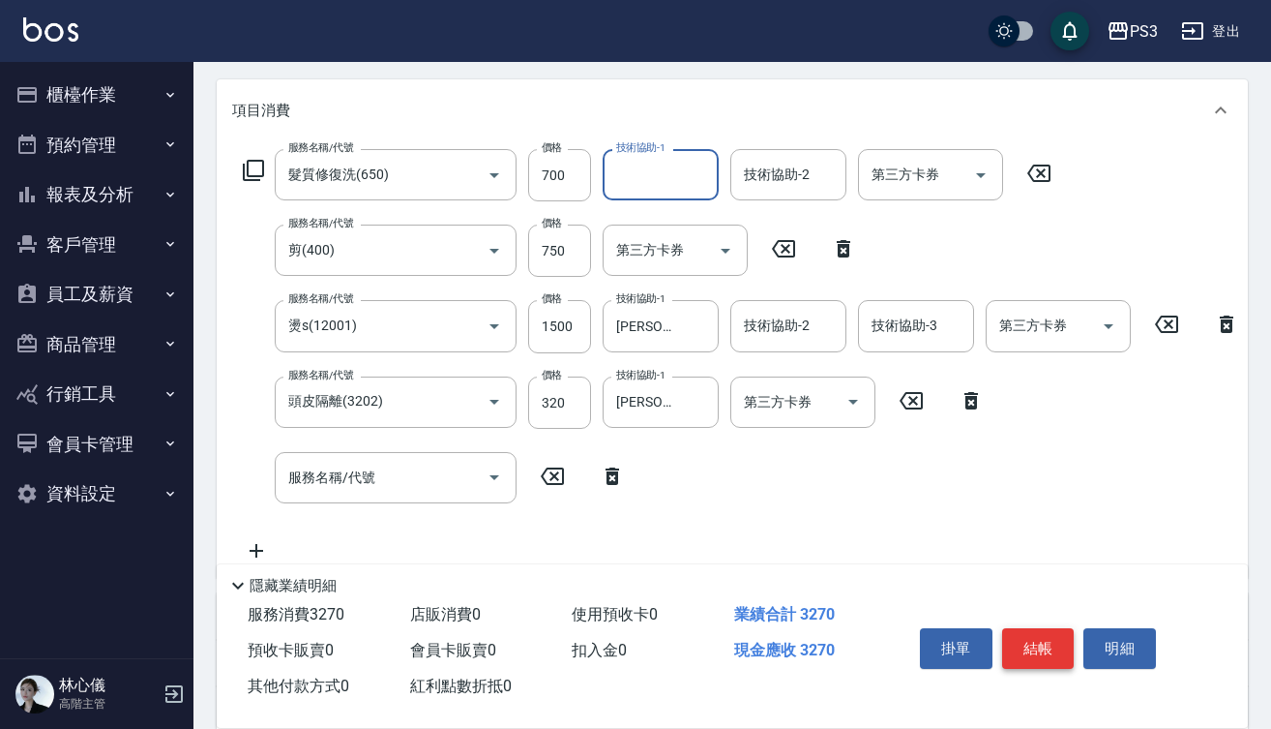
click at [1053, 658] on button "結帳" at bounding box center [1038, 648] width 73 height 41
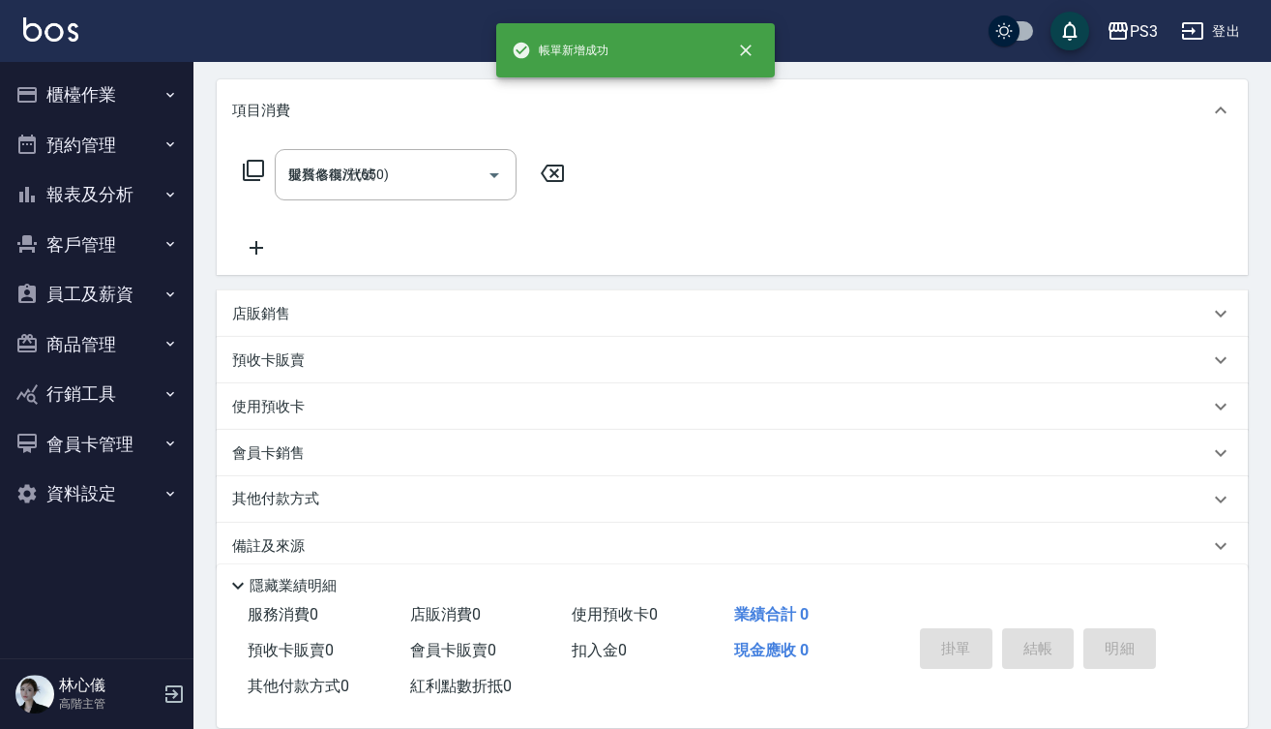
type input "[DATE] 16:54"
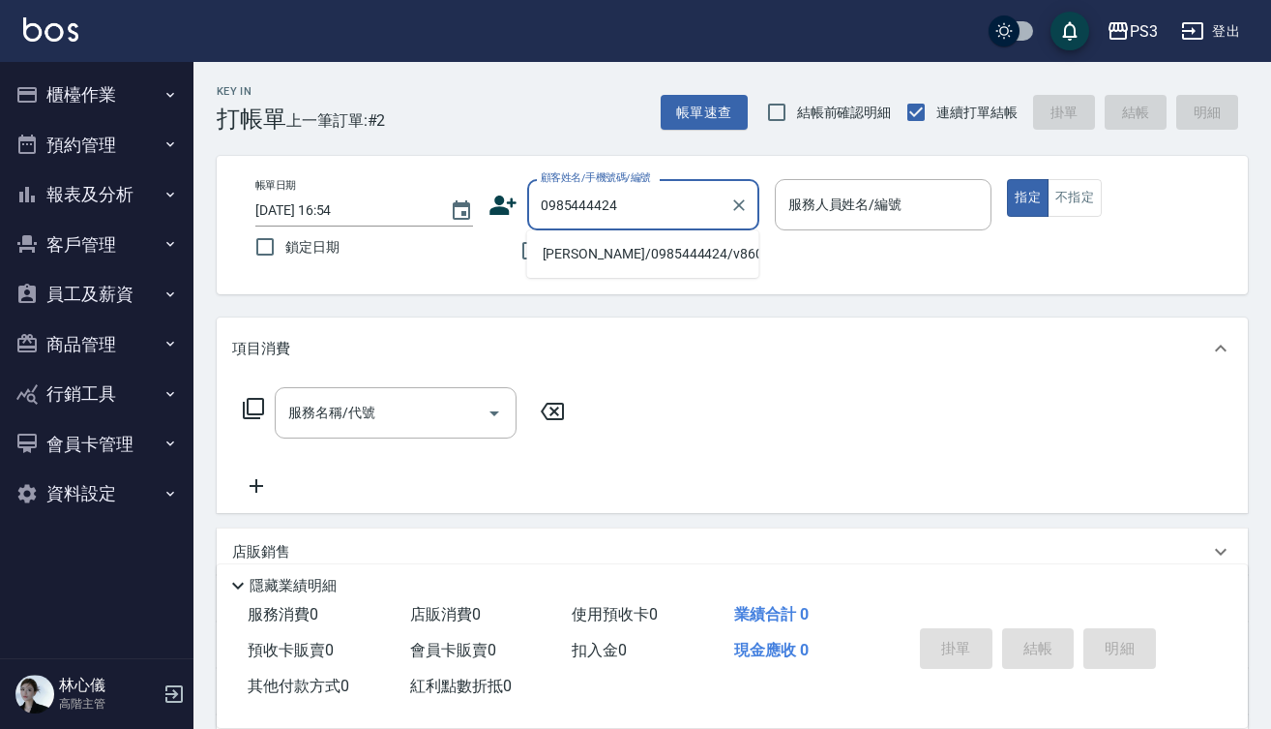
type input "[PERSON_NAME]/0985444424/v86001"
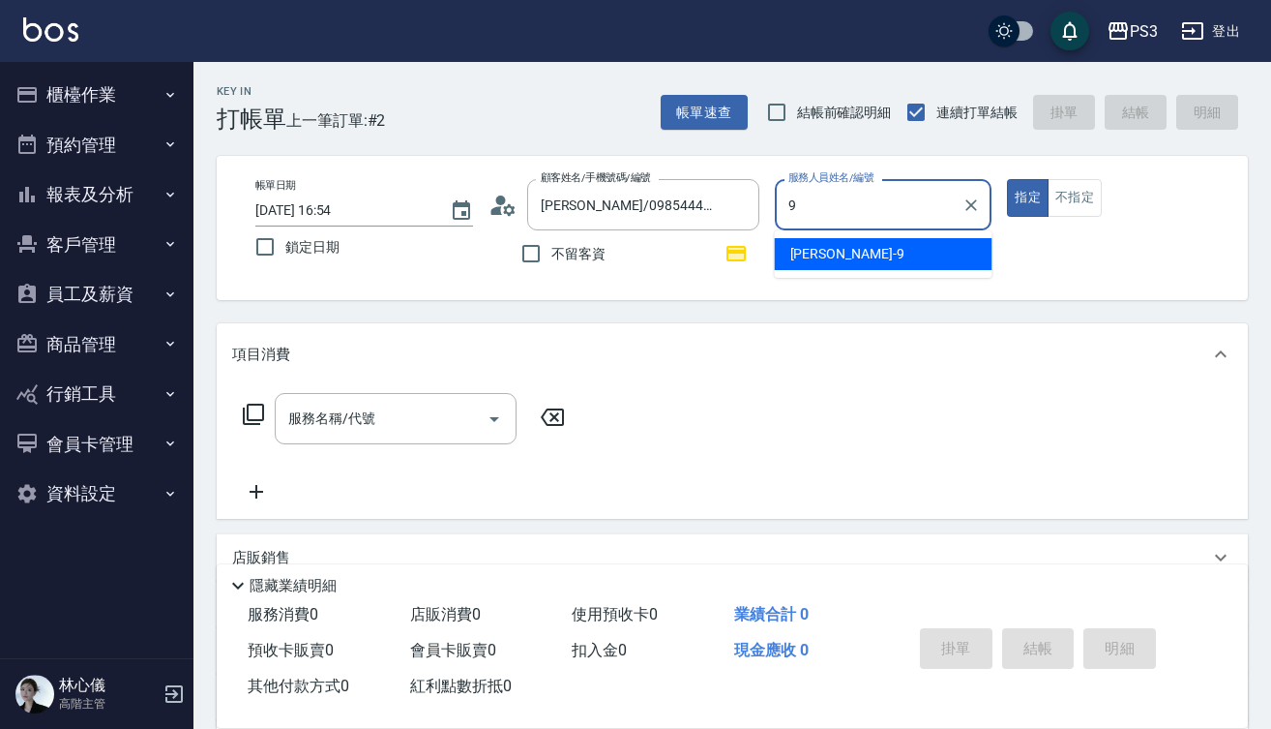
type input "[PERSON_NAME]-9"
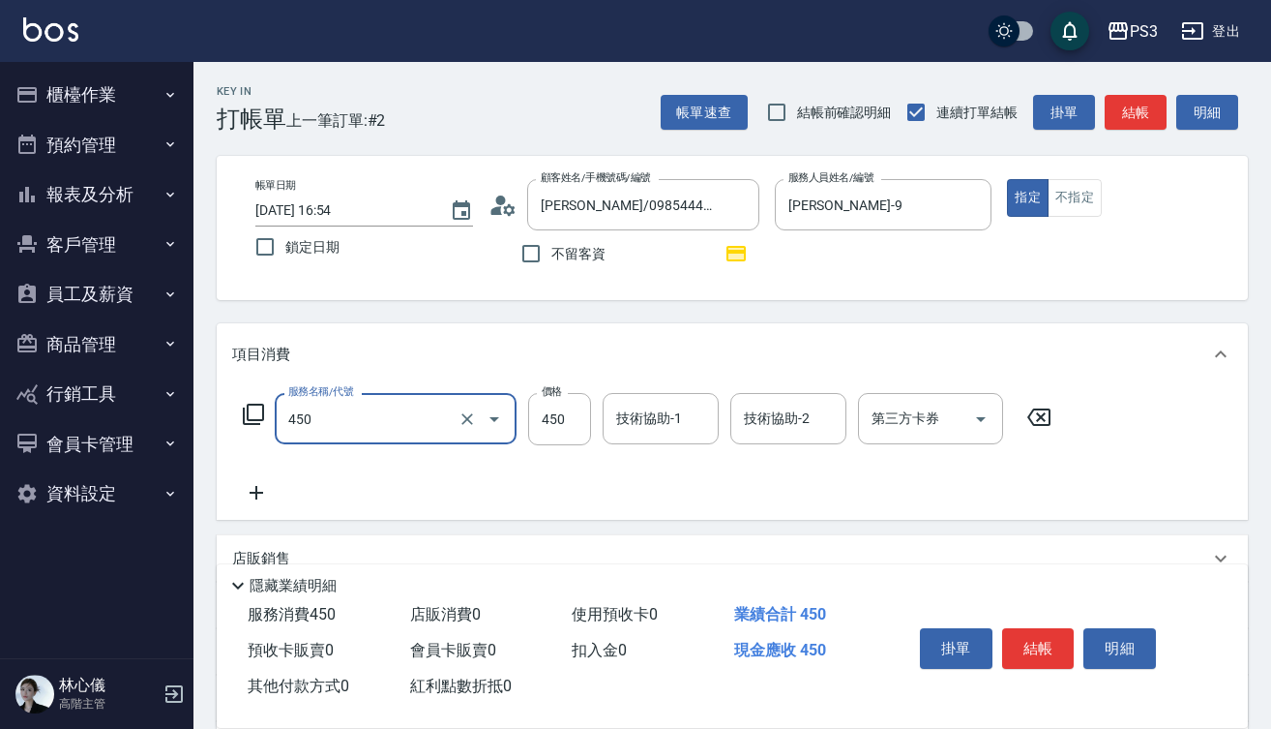
type input "有機洗髮(450)"
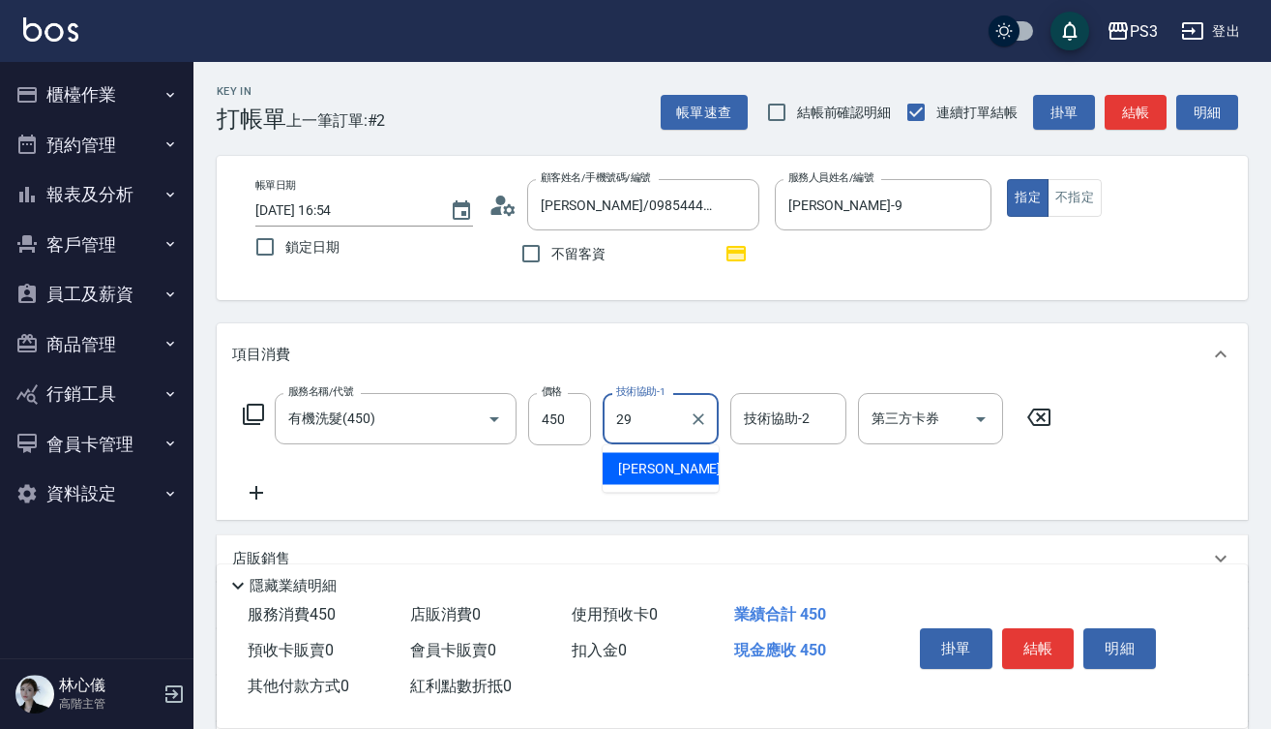
type input "[PERSON_NAME]-29"
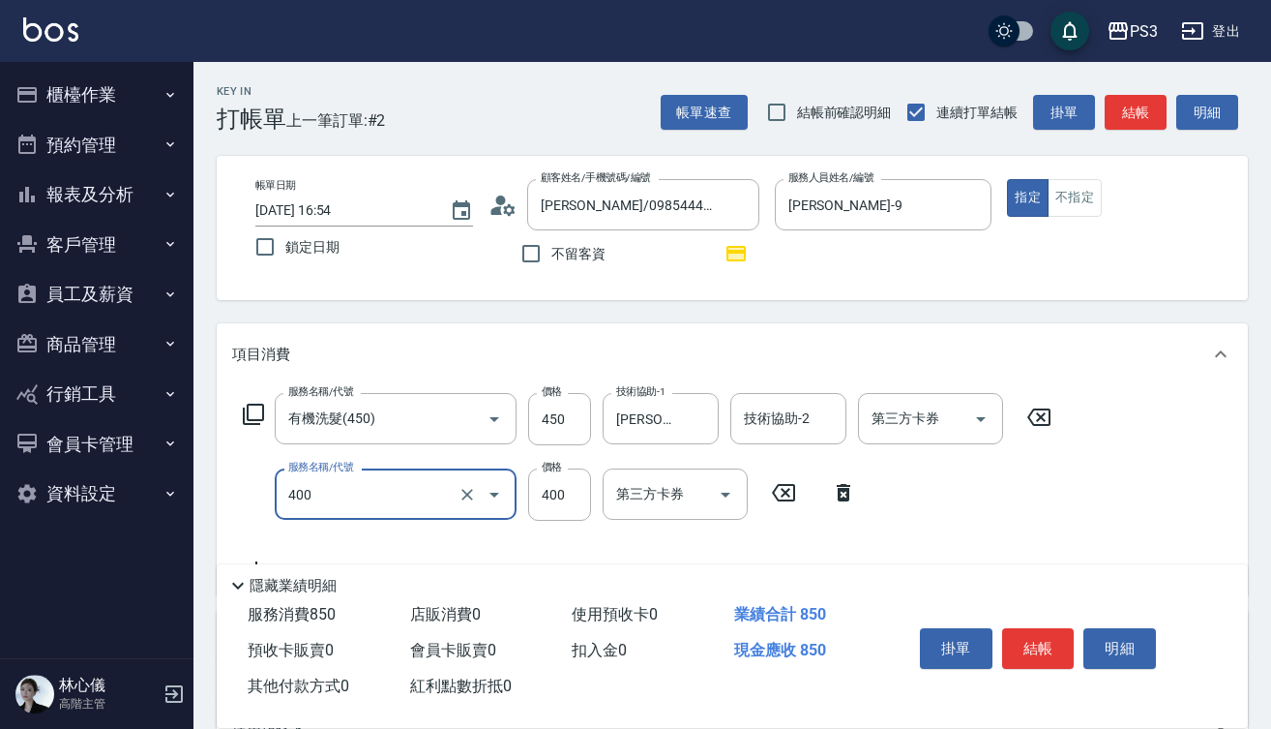
type input "剪(400)"
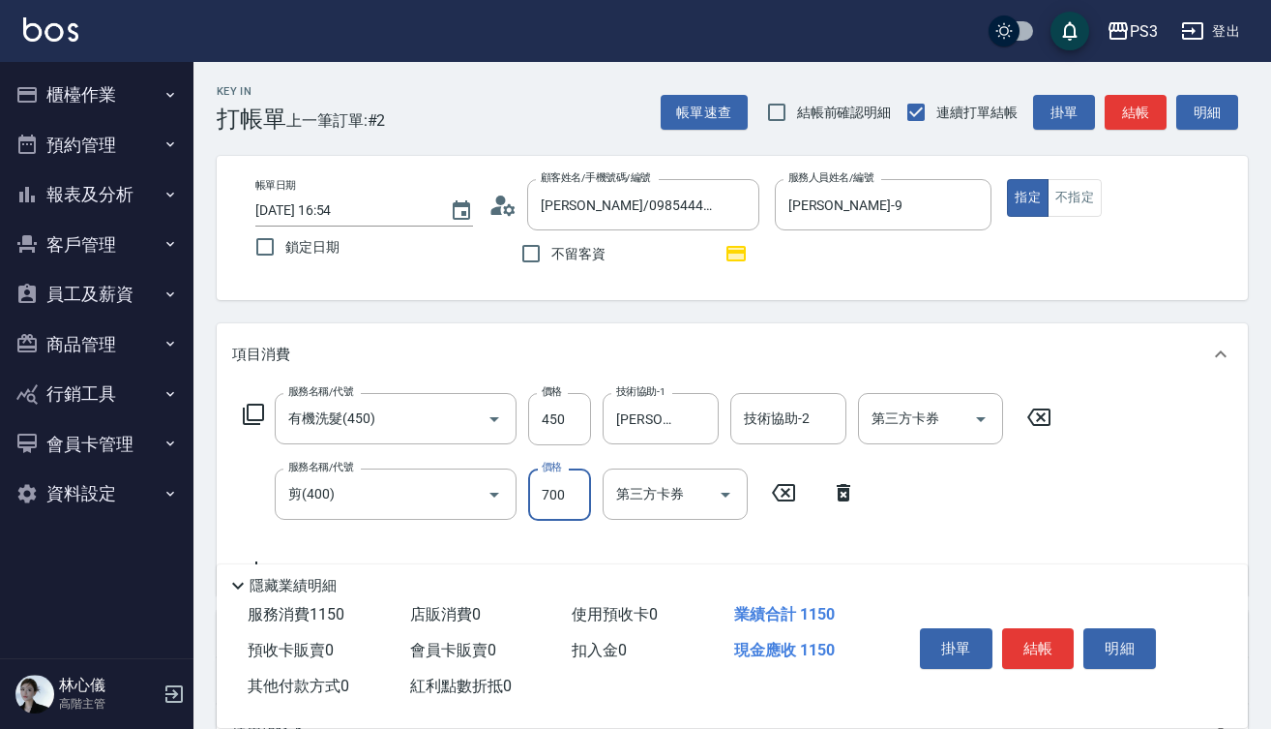
type input "700"
type input "去色短(5002)"
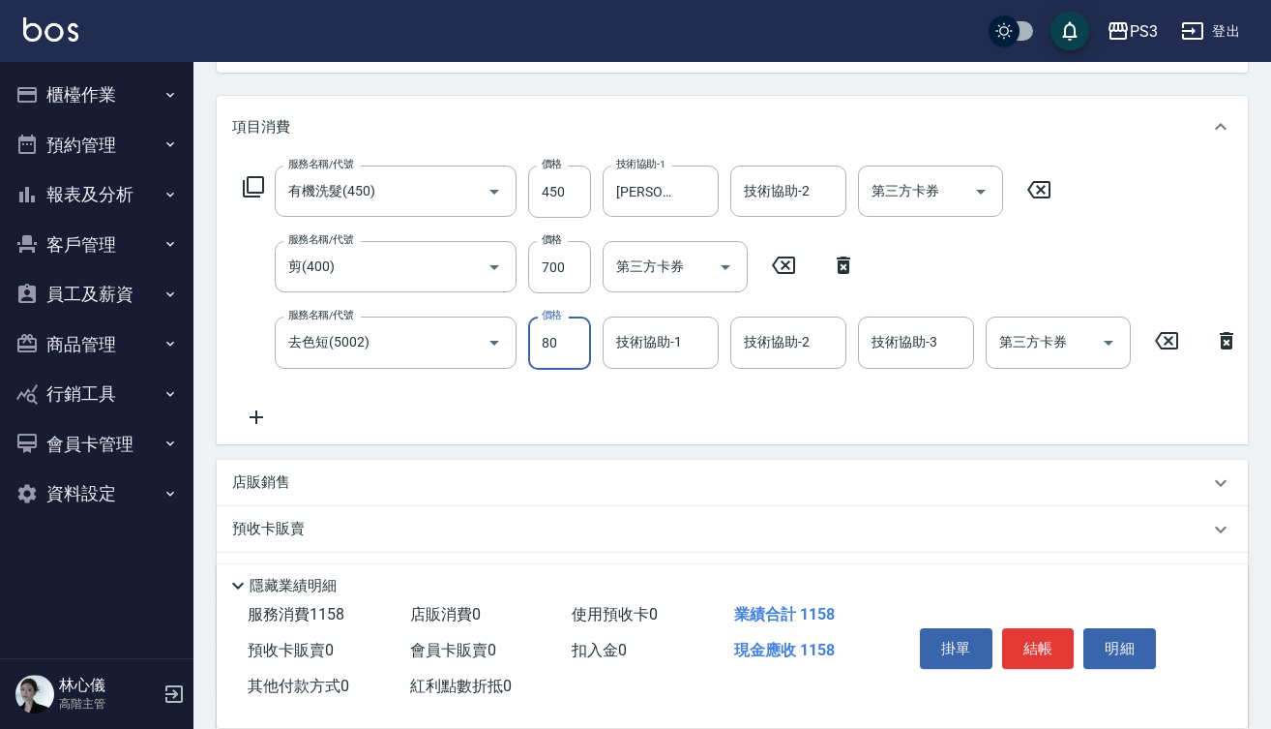
scroll to position [228, 0]
type input "800"
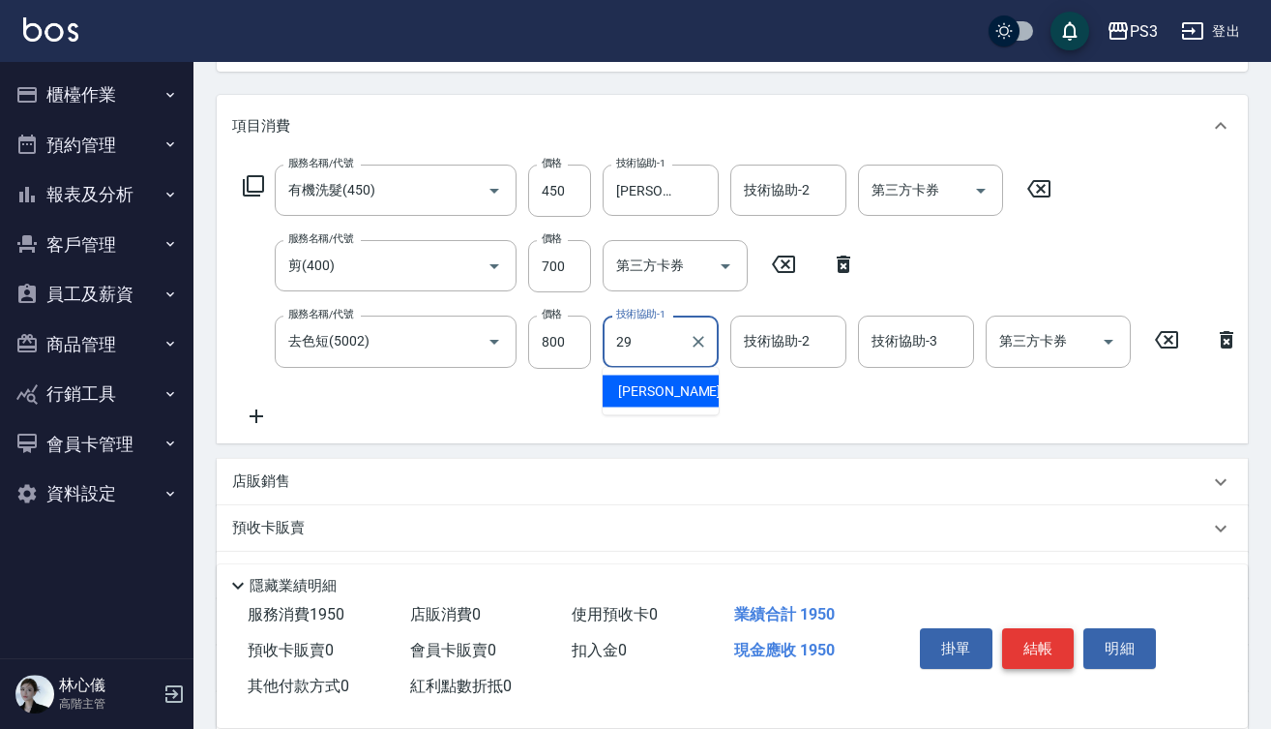
type input "[PERSON_NAME]-29"
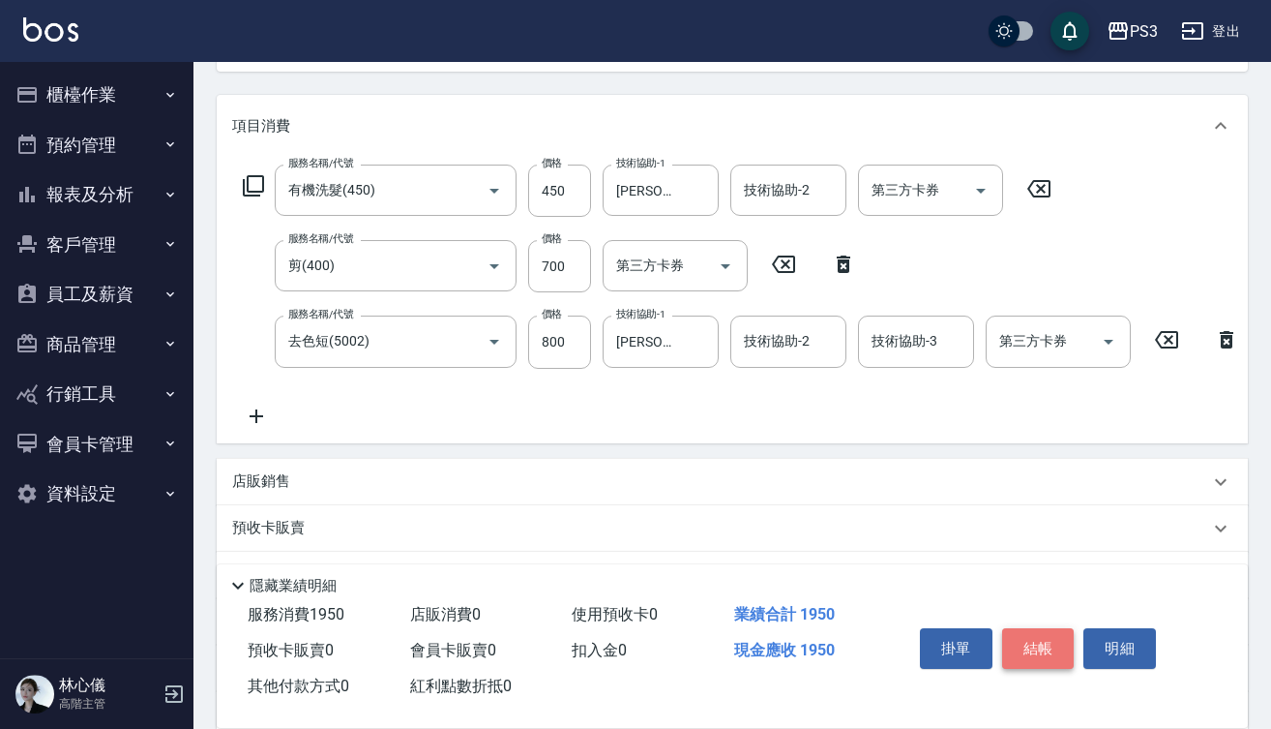
click at [1027, 640] on button "結帳" at bounding box center [1038, 648] width 73 height 41
type input "[DATE] 16:55"
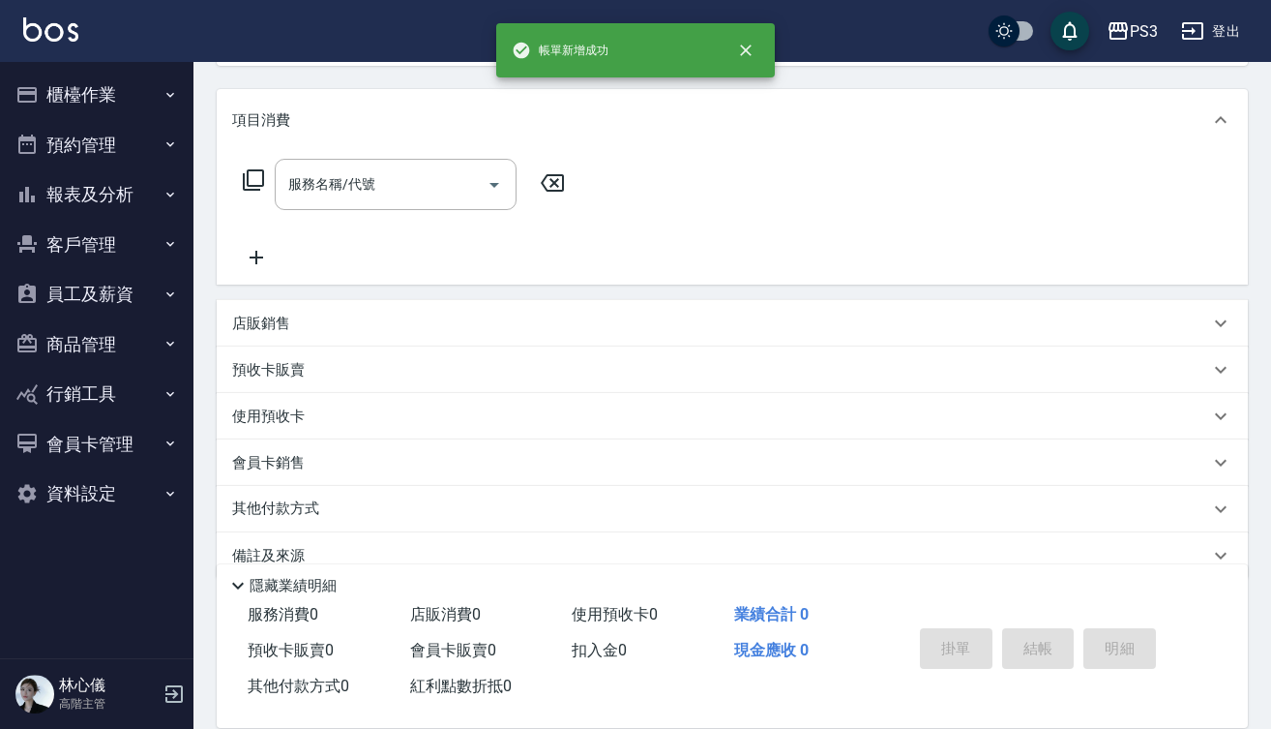
scroll to position [0, 0]
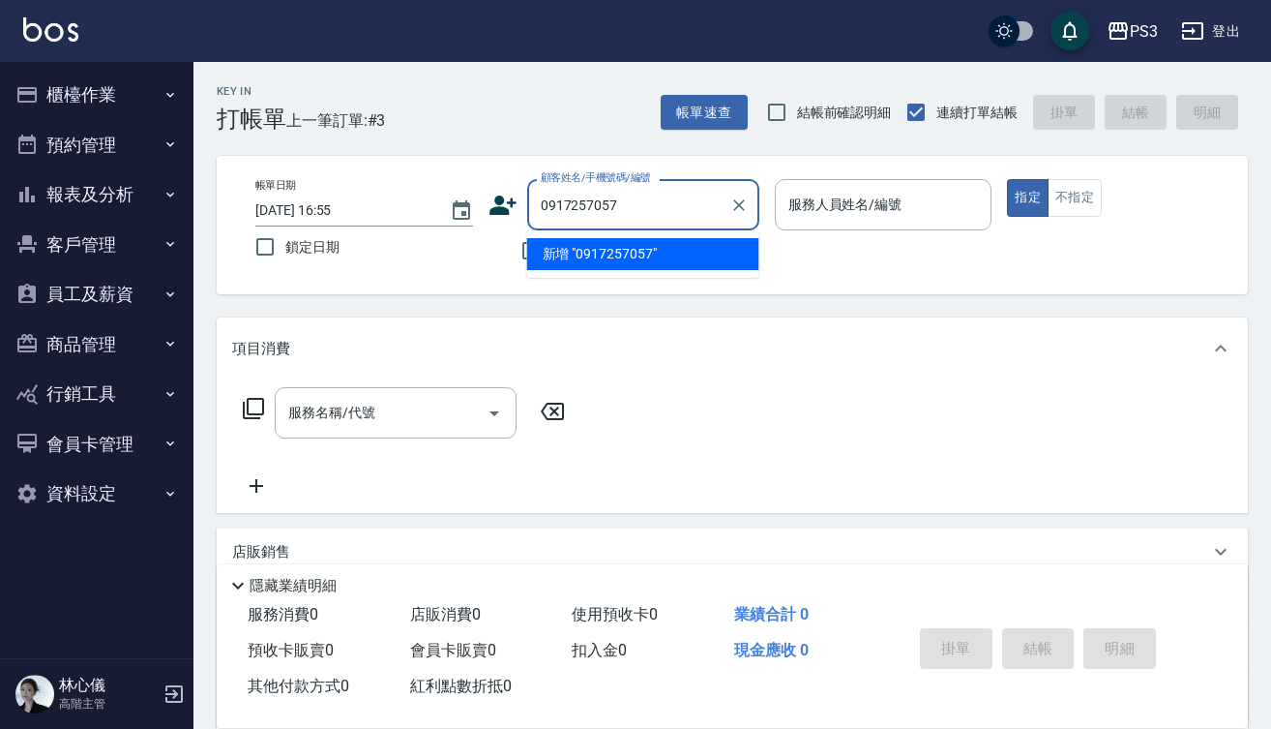
type input "0917257057"
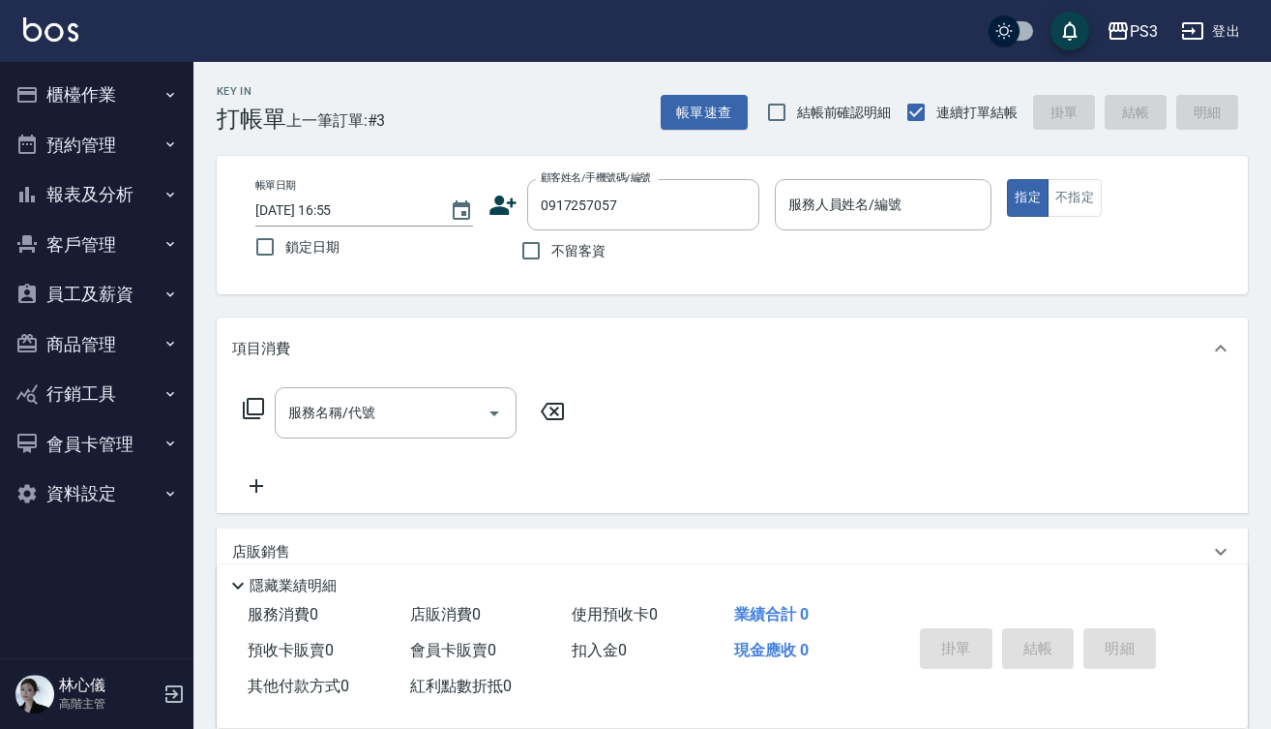
click at [499, 202] on icon at bounding box center [503, 204] width 27 height 19
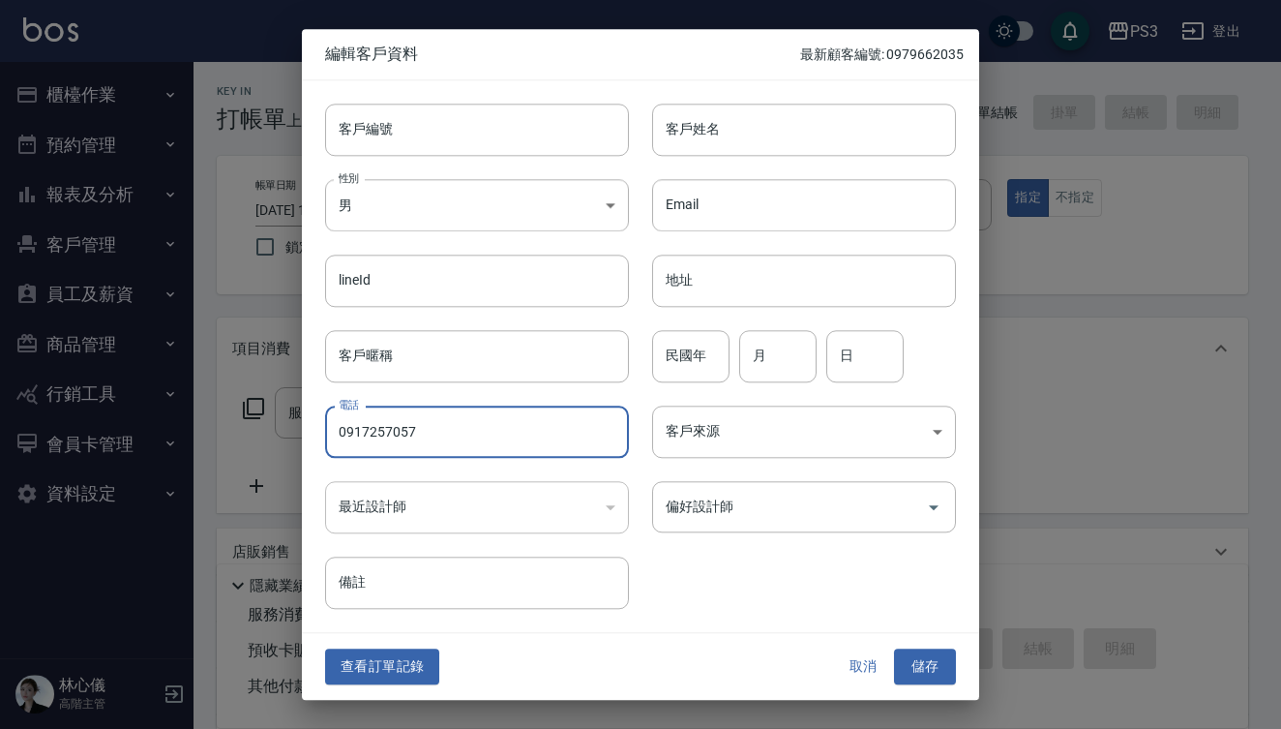
click at [460, 431] on input "0917257057" at bounding box center [477, 431] width 304 height 52
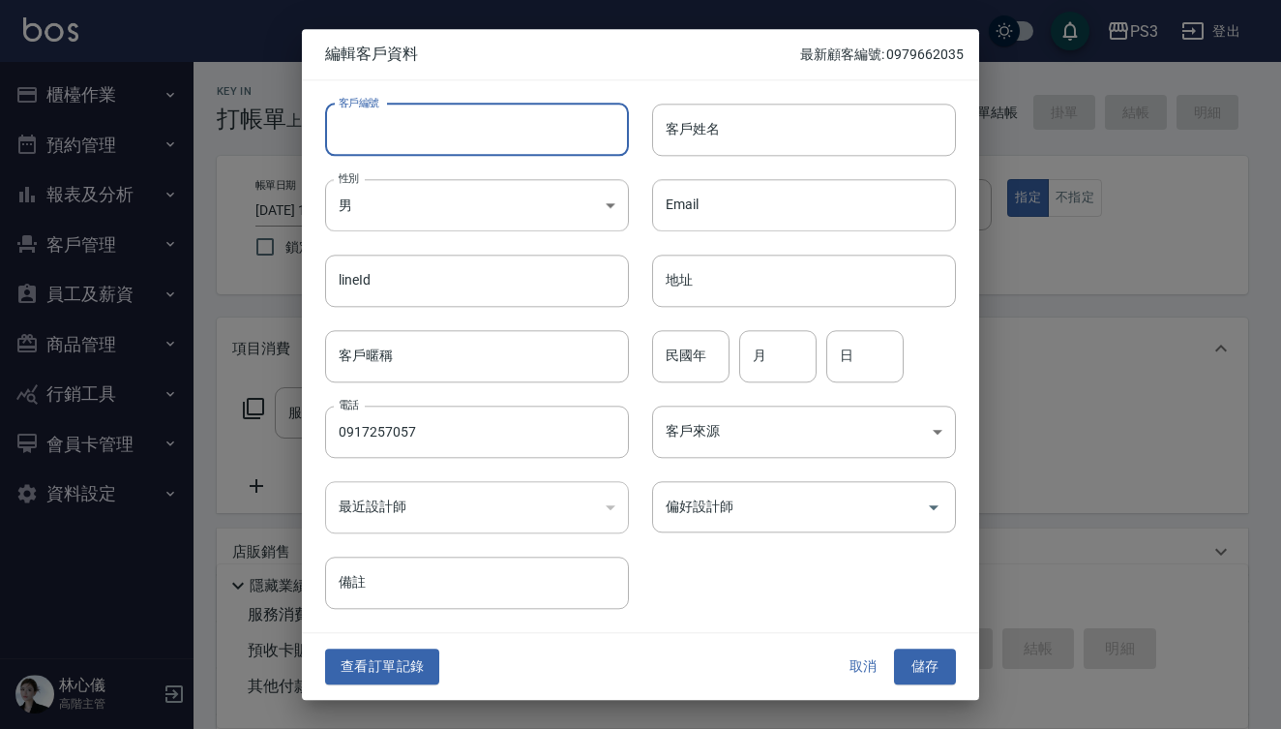
click at [418, 136] on input "客戶編號" at bounding box center [477, 130] width 304 height 52
paste input "0917257057"
type input "0917257057"
click at [782, 127] on input "客戶姓名" at bounding box center [804, 130] width 304 height 52
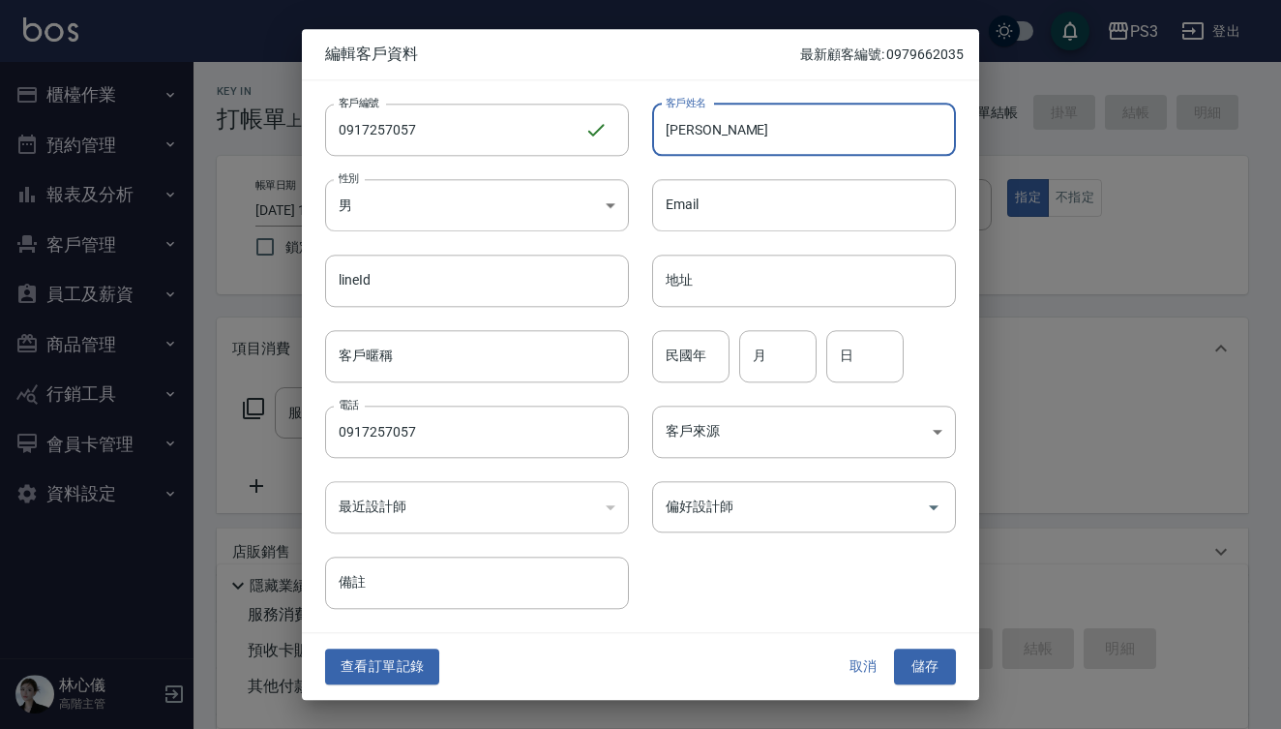
type input "[PERSON_NAME]"
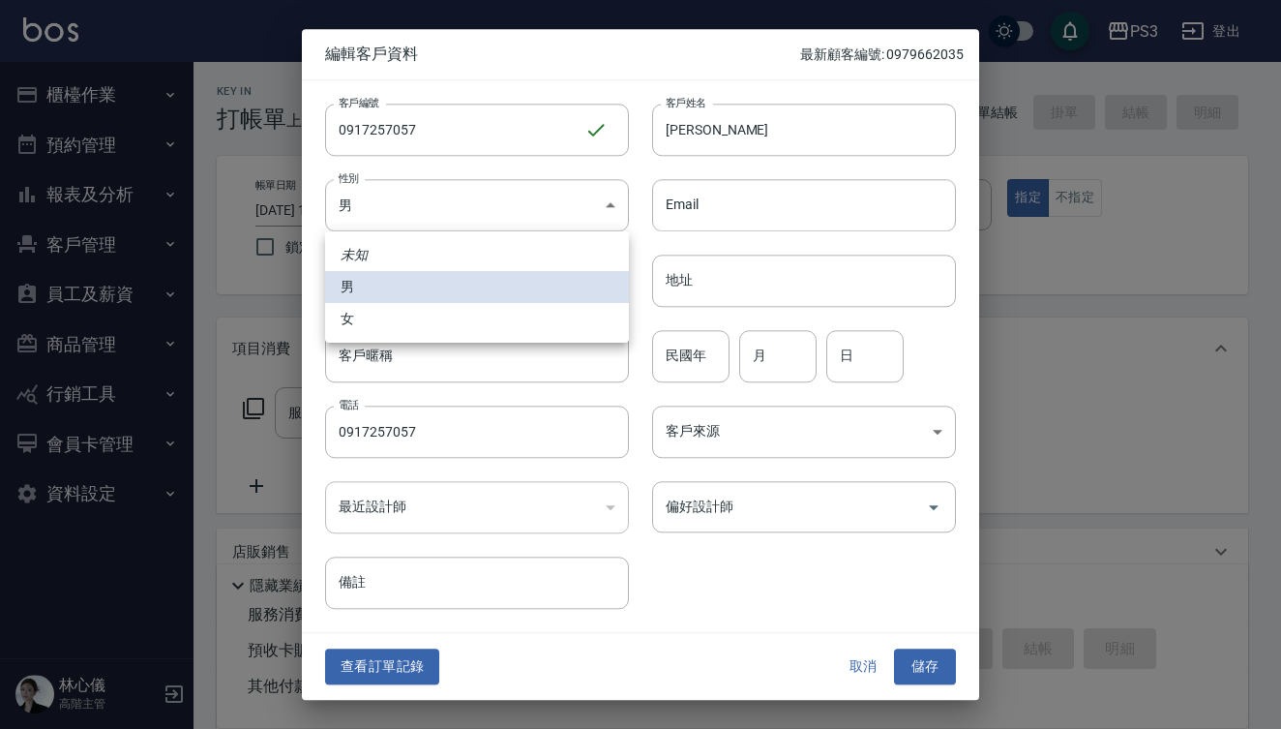
click at [675, 343] on div at bounding box center [640, 364] width 1281 height 729
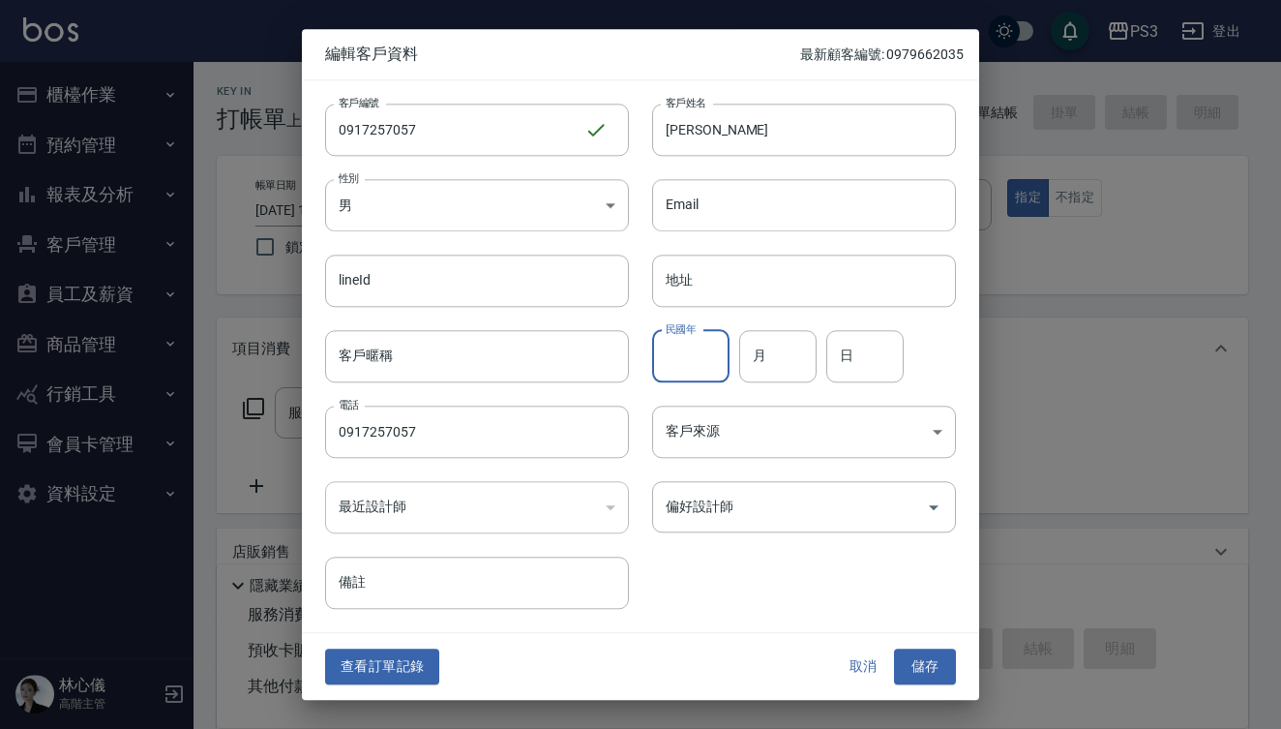
click at [680, 373] on input "民國年" at bounding box center [690, 356] width 77 height 52
click at [758, 364] on input "月" at bounding box center [777, 356] width 77 height 52
type input "8"
type input "19"
click at [921, 656] on button "儲存" at bounding box center [925, 667] width 62 height 36
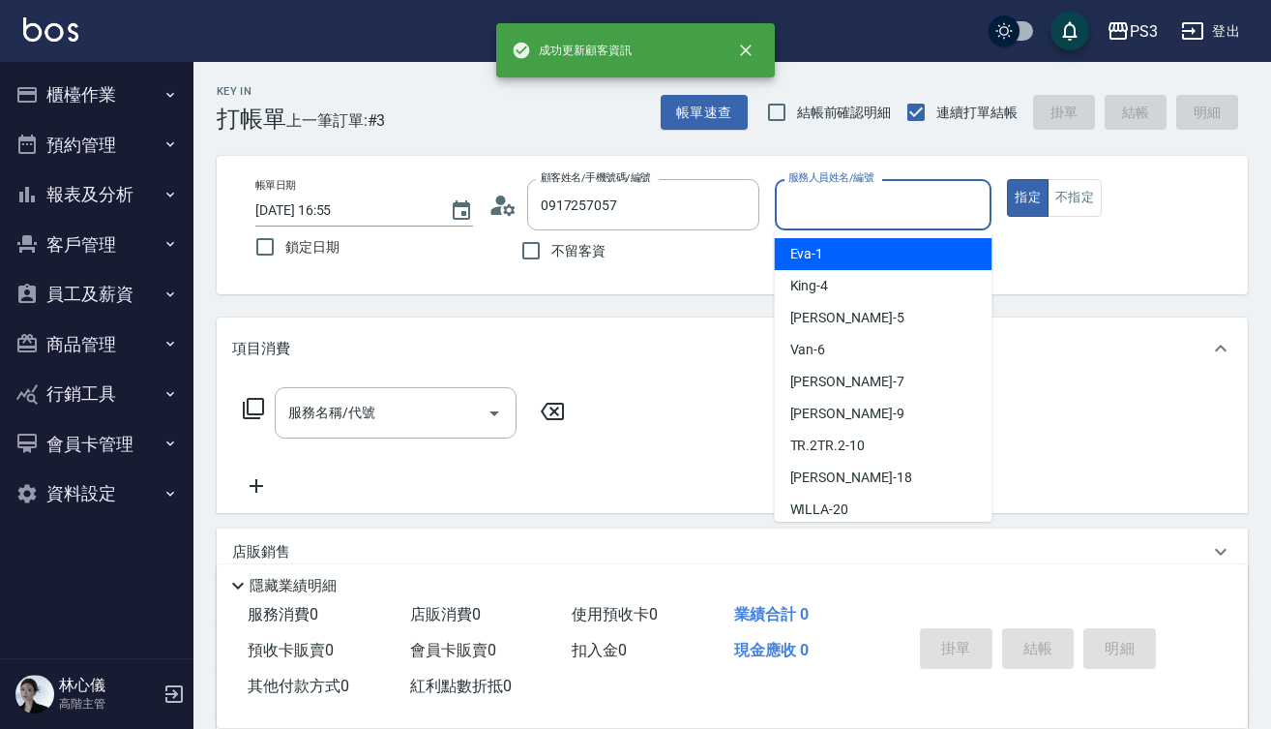
click at [869, 211] on input "服務人員姓名/編號" at bounding box center [884, 205] width 200 height 34
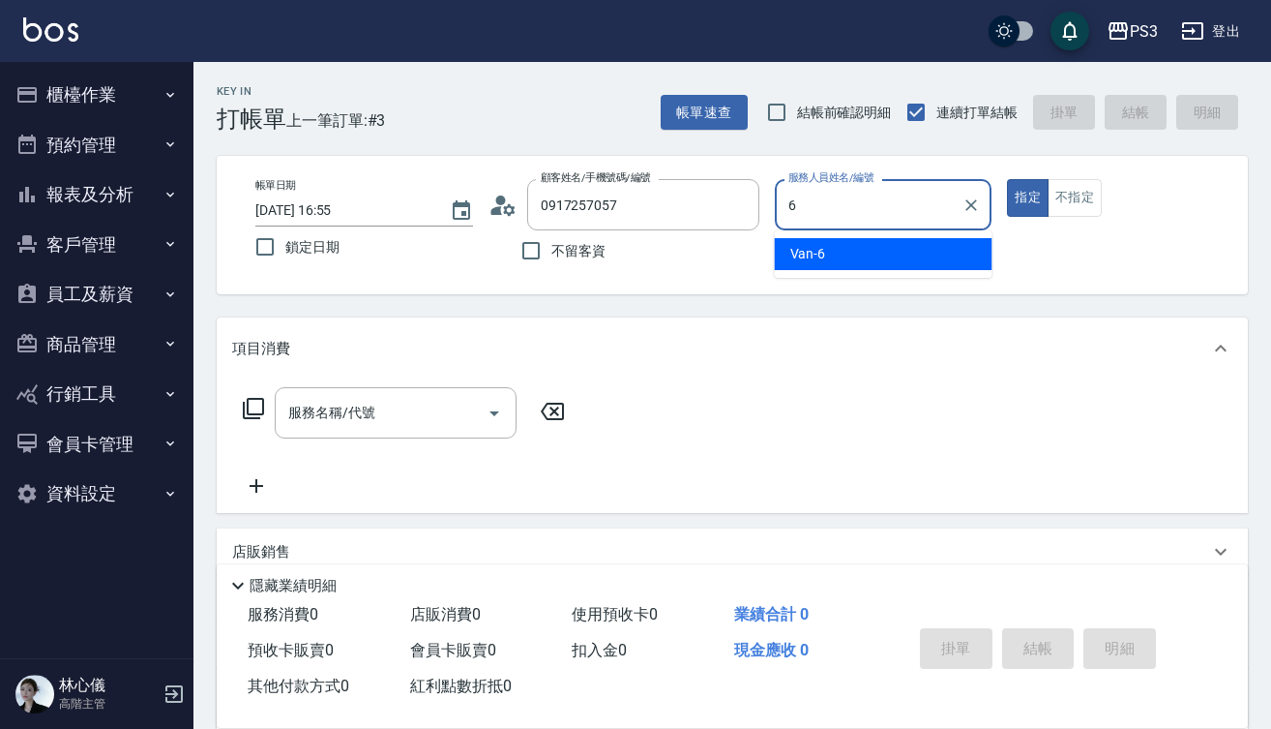
type input "Van-6"
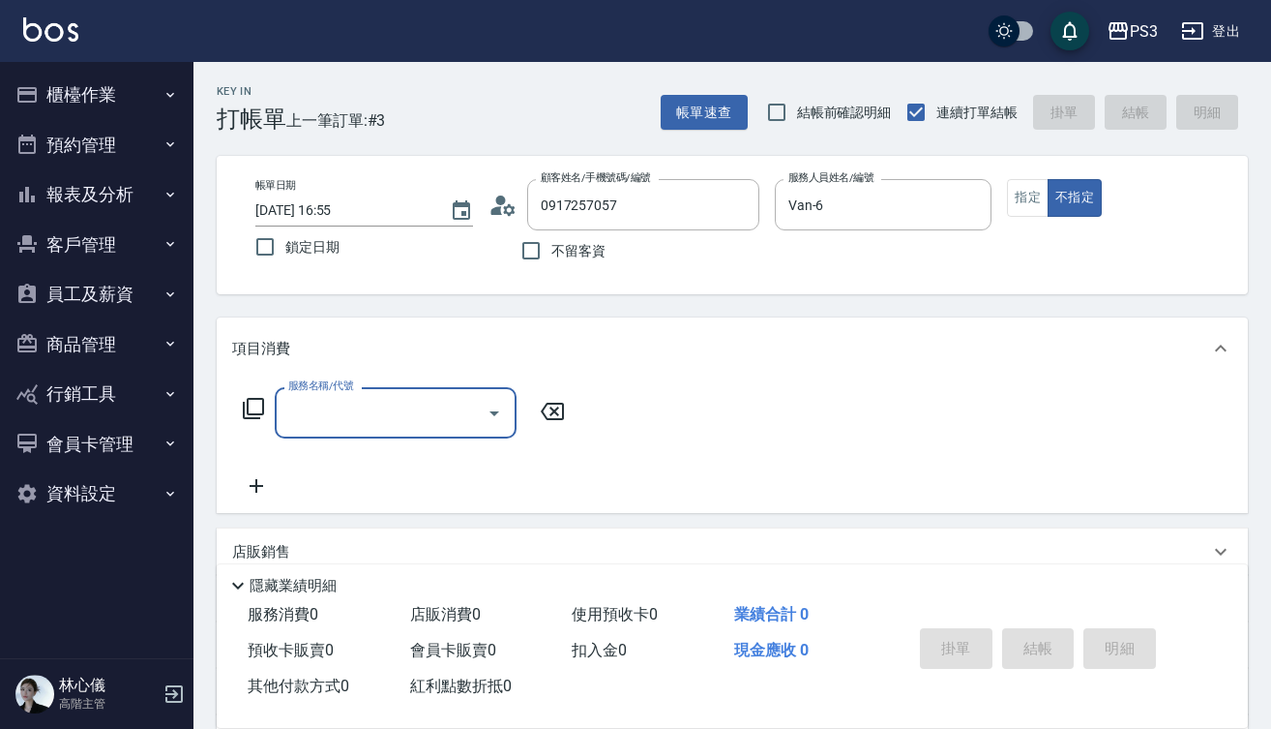
click at [908, 18] on div "PS3 登出" at bounding box center [635, 31] width 1271 height 62
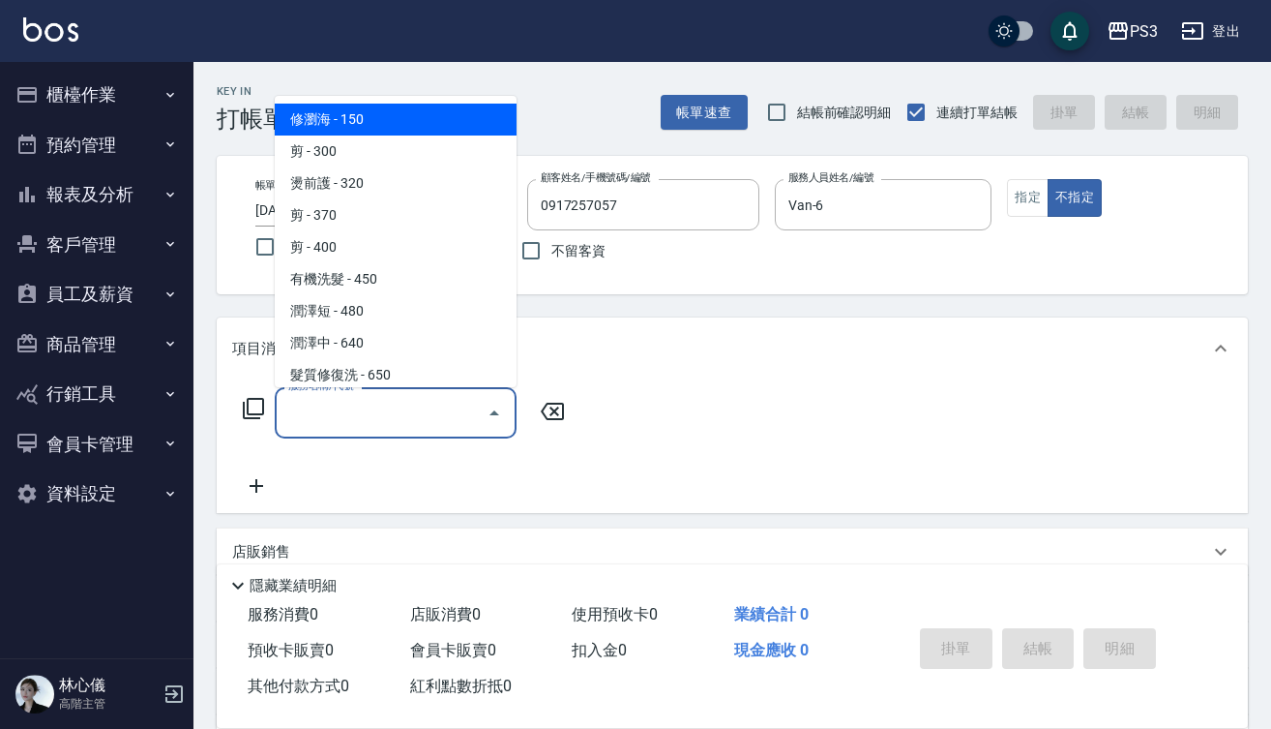
click at [327, 423] on input "服務名稱/代號" at bounding box center [381, 413] width 195 height 34
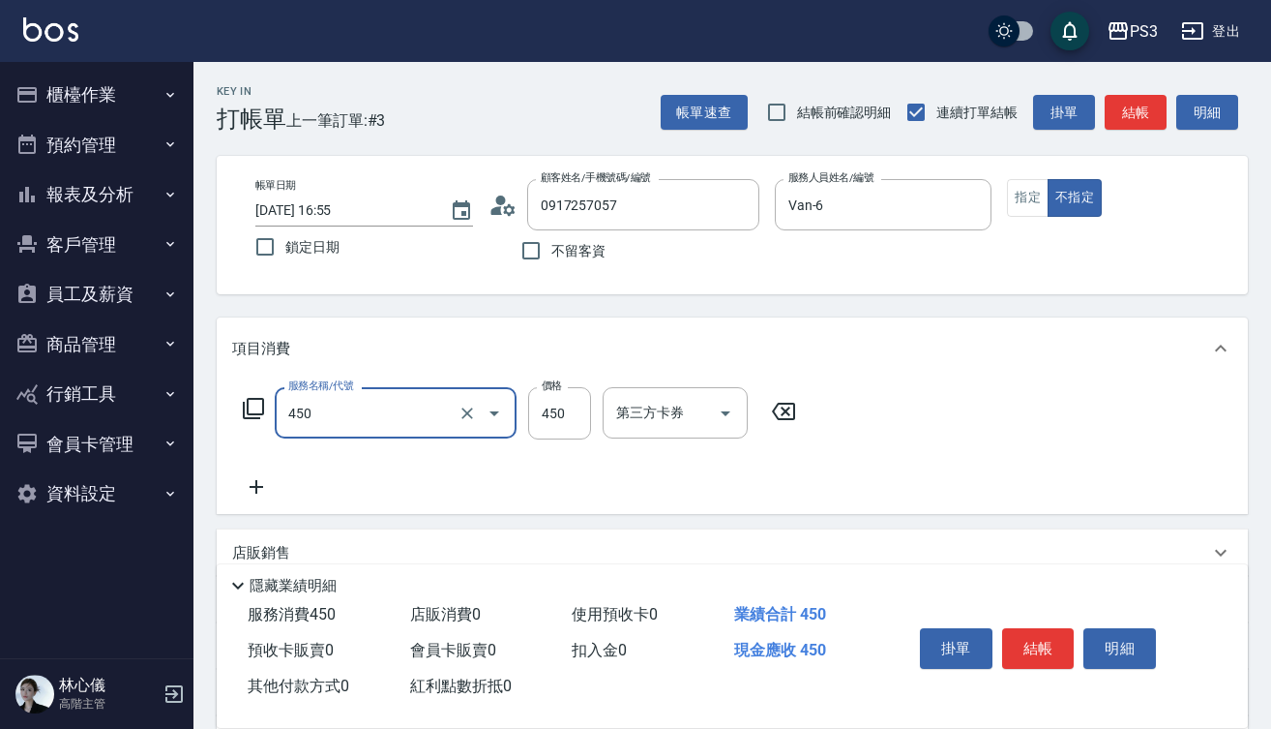
type input "有機洗髮(450)"
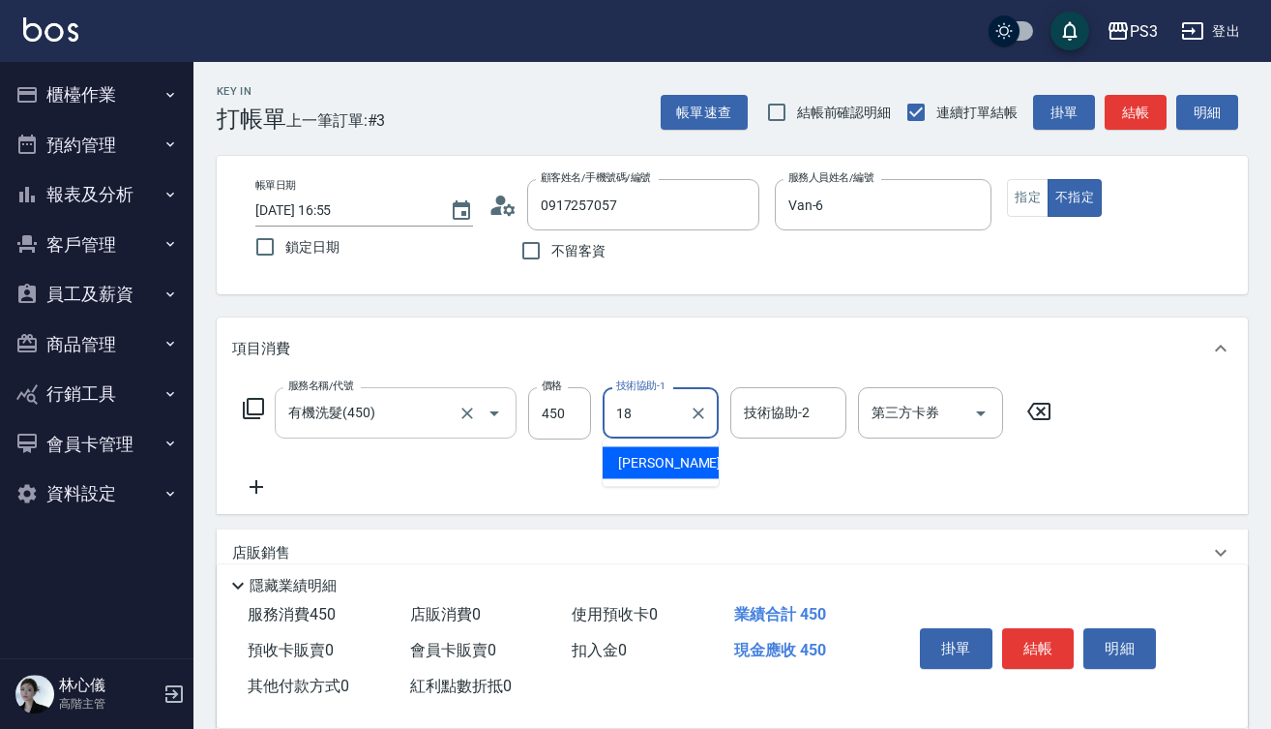
type input "恩恩-18"
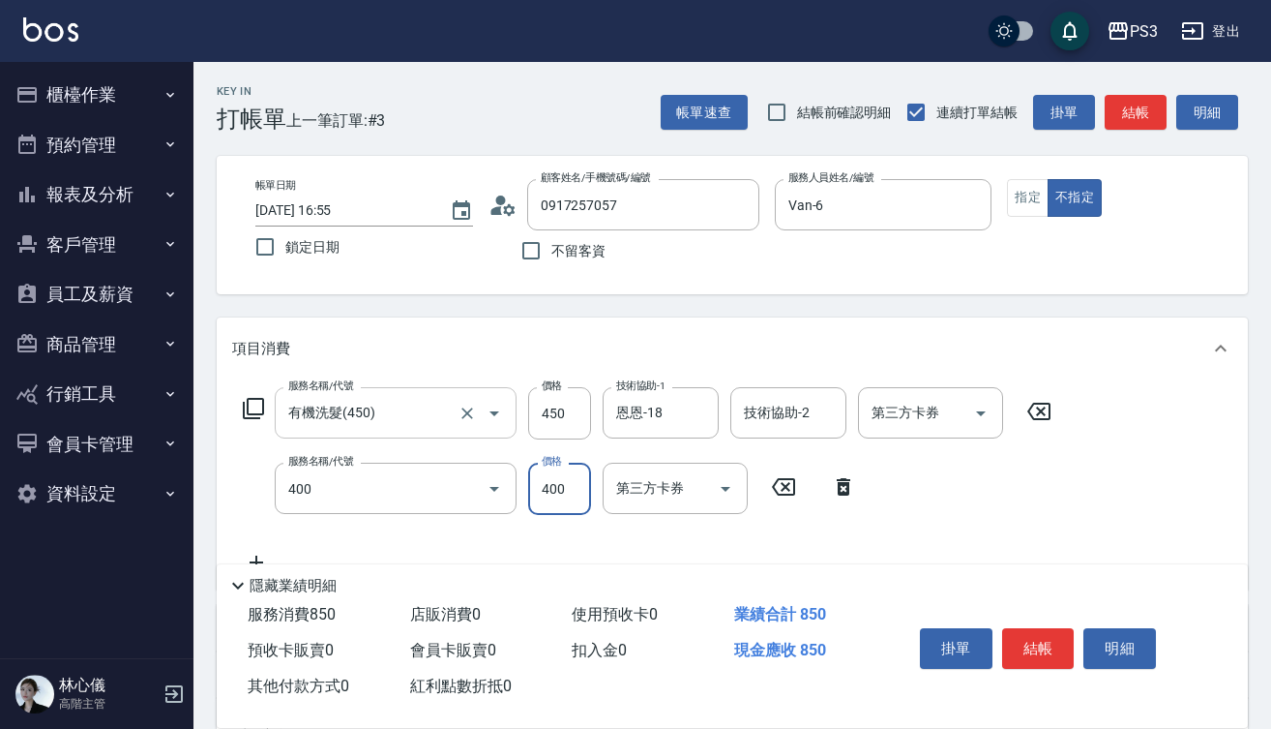
type input "剪(400)"
type input "150"
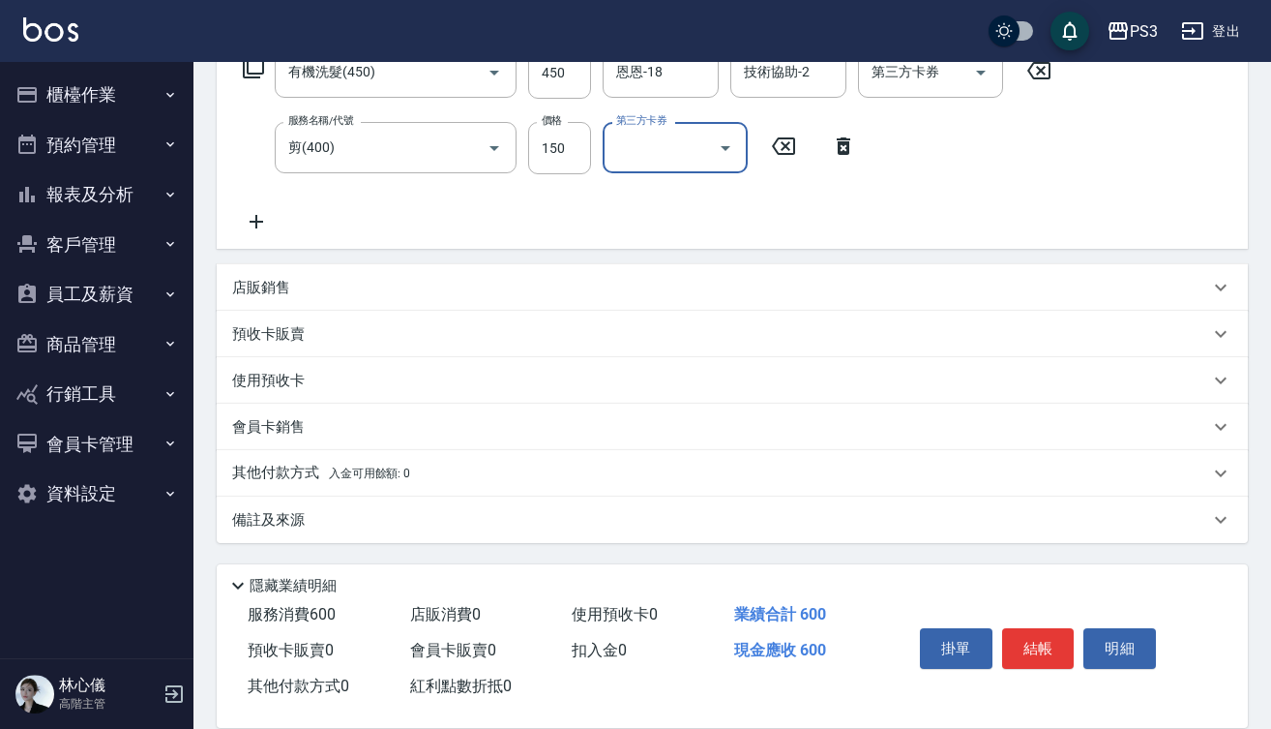
scroll to position [341, 0]
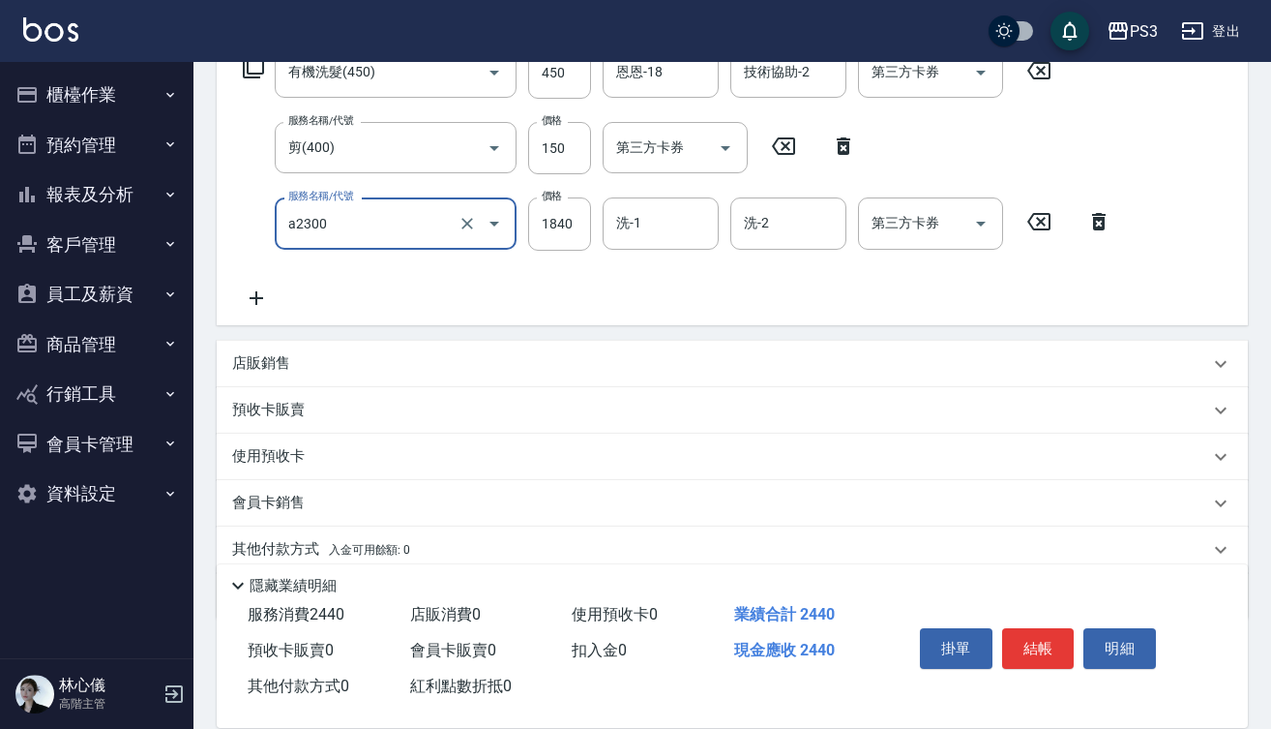
type input "結構式三段中(a2300)"
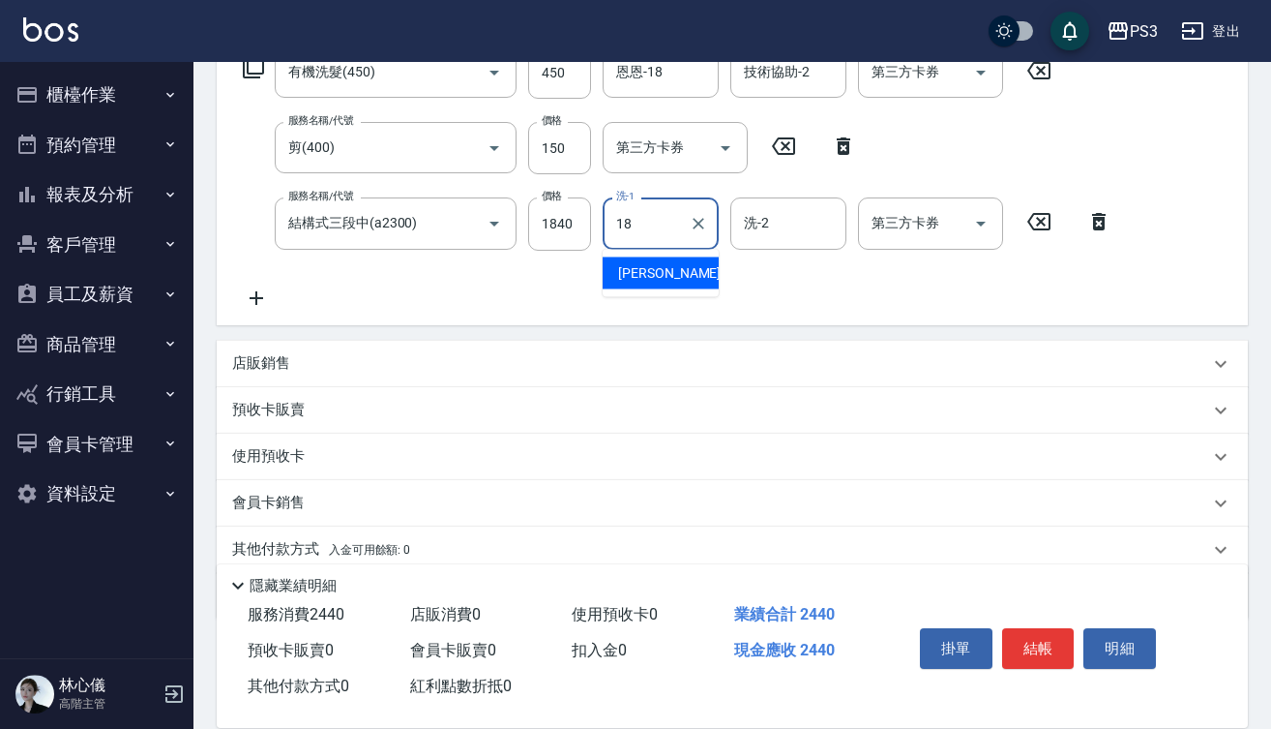
type input "恩恩-18"
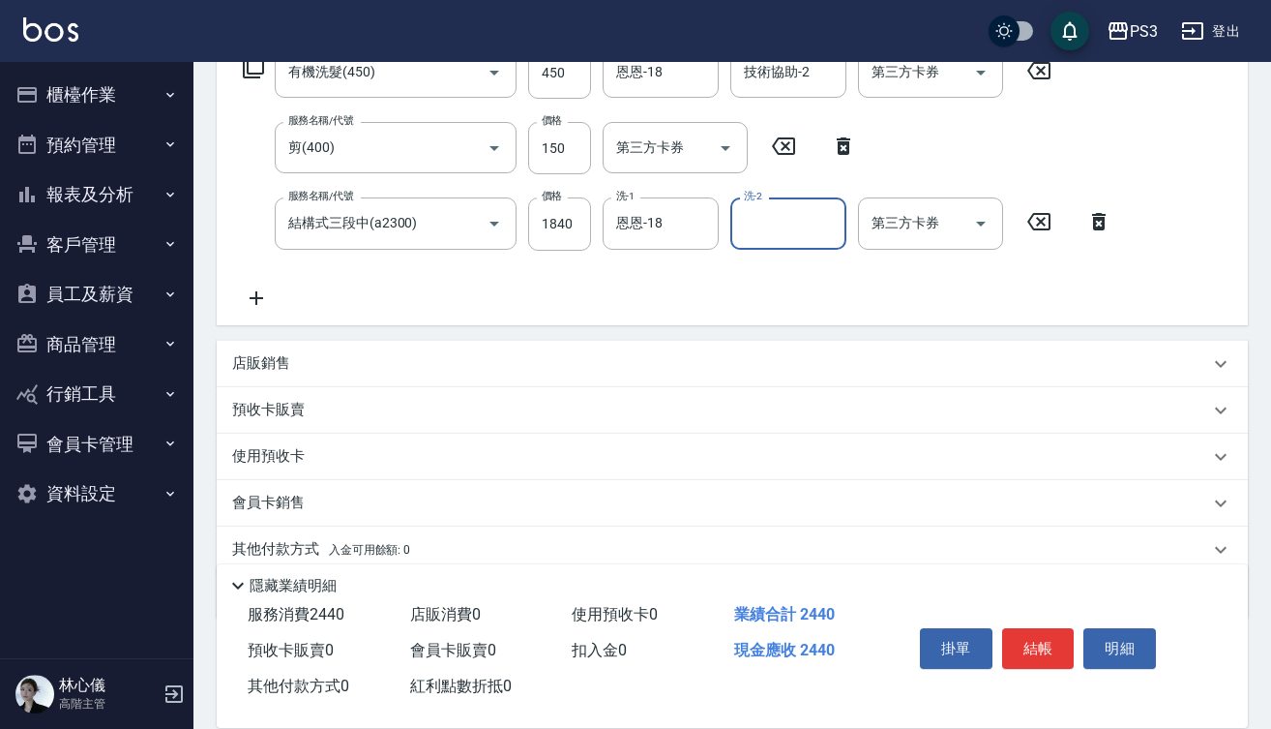
click at [1037, 639] on button "結帳" at bounding box center [1038, 648] width 73 height 41
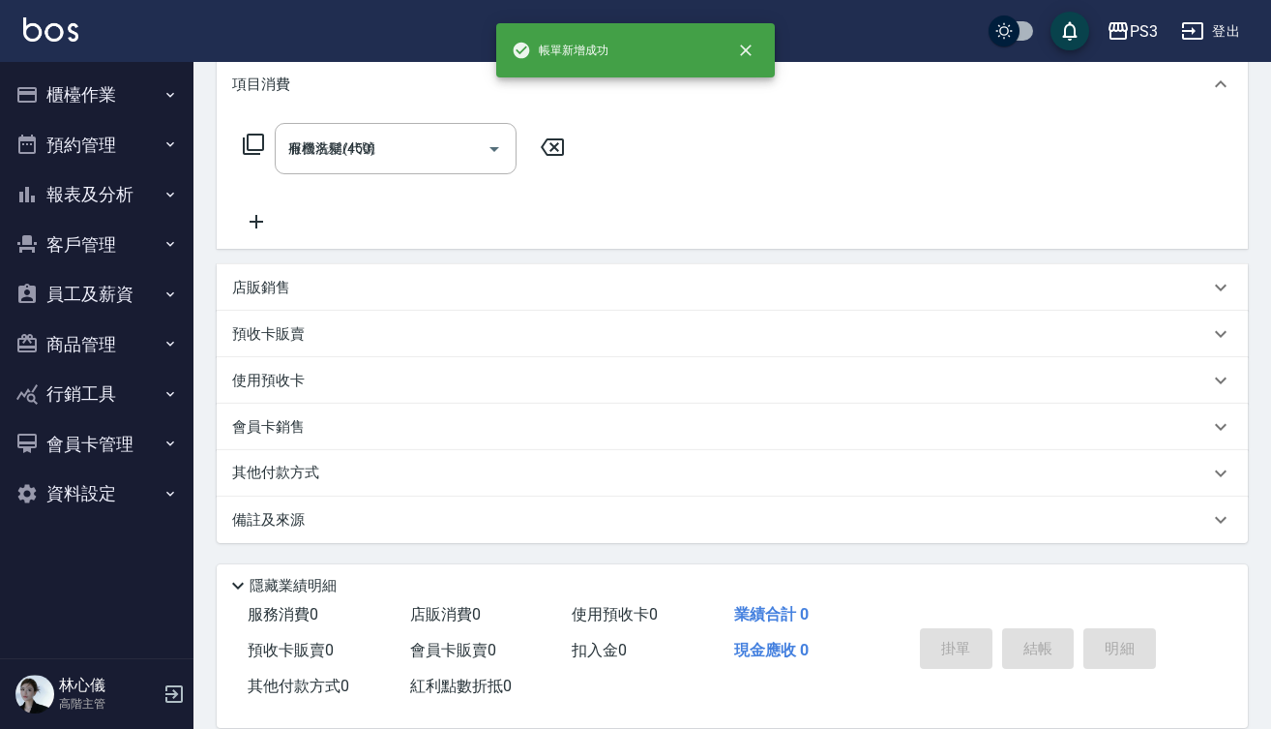
type input "[DATE] 16:56"
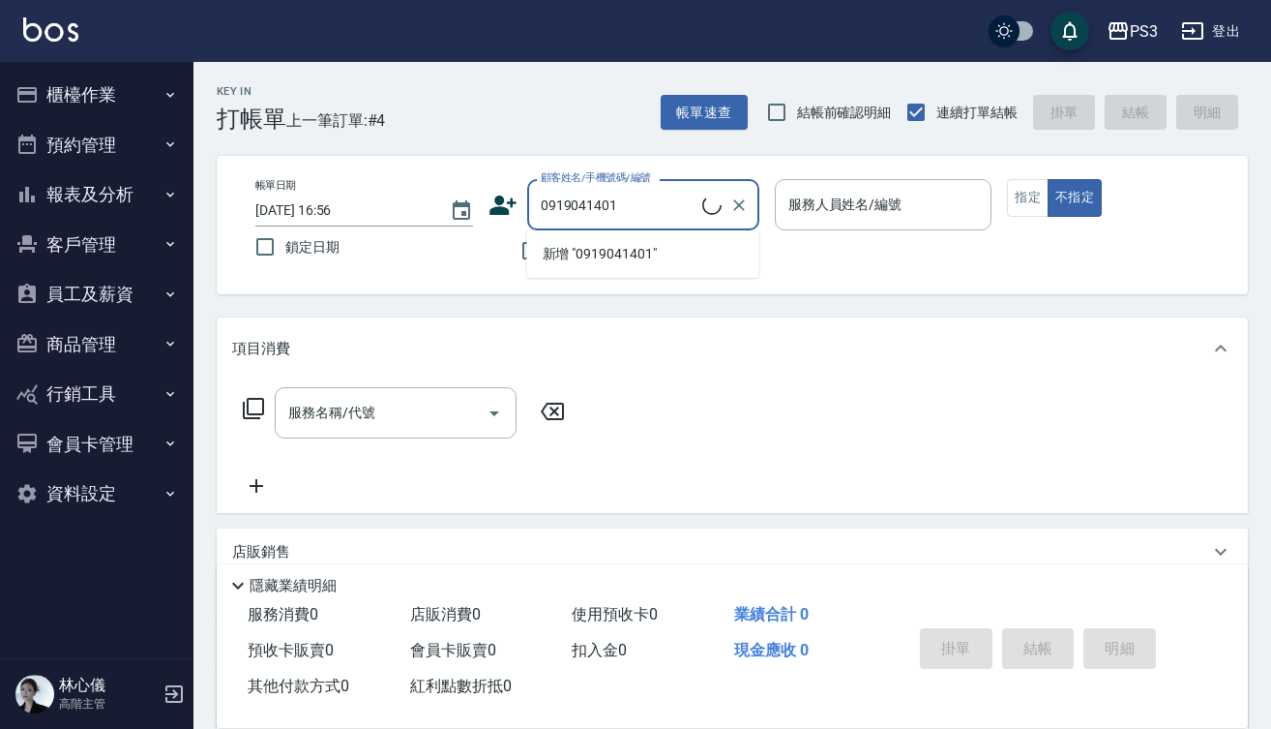
type input "0919041401"
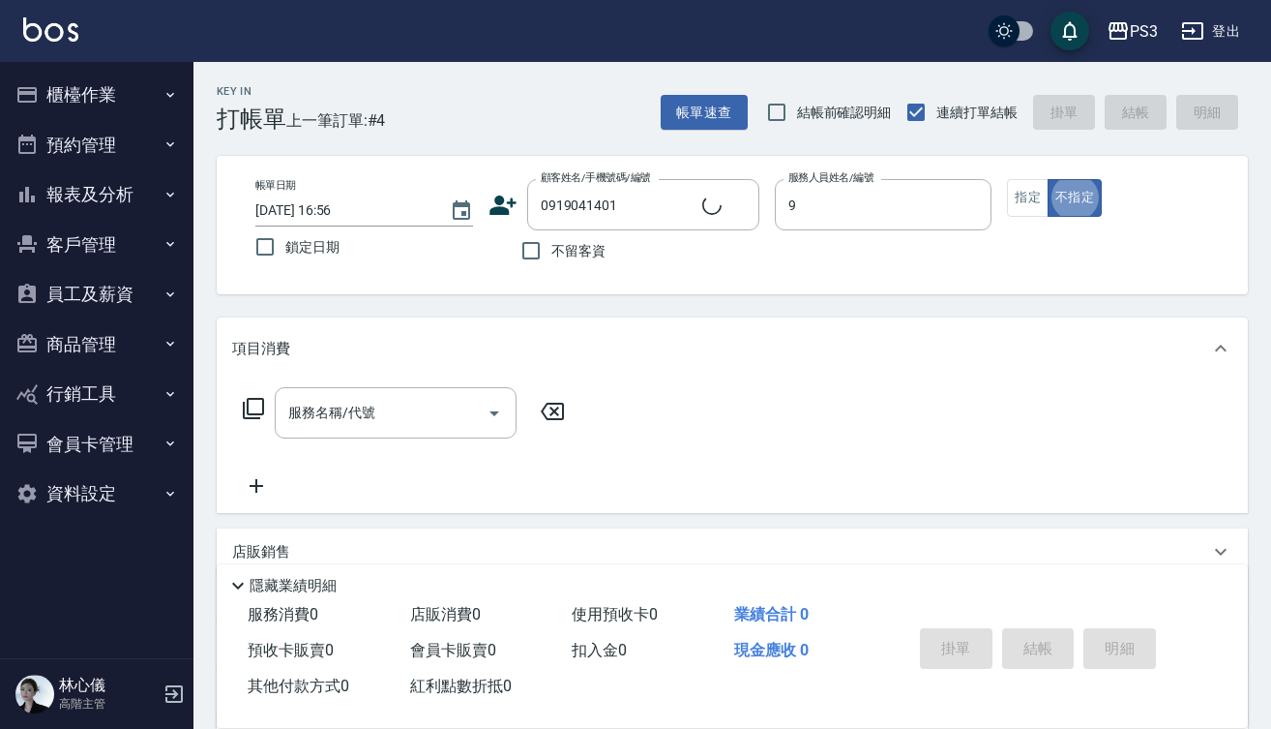
type input "[PERSON_NAME]-9"
type button "false"
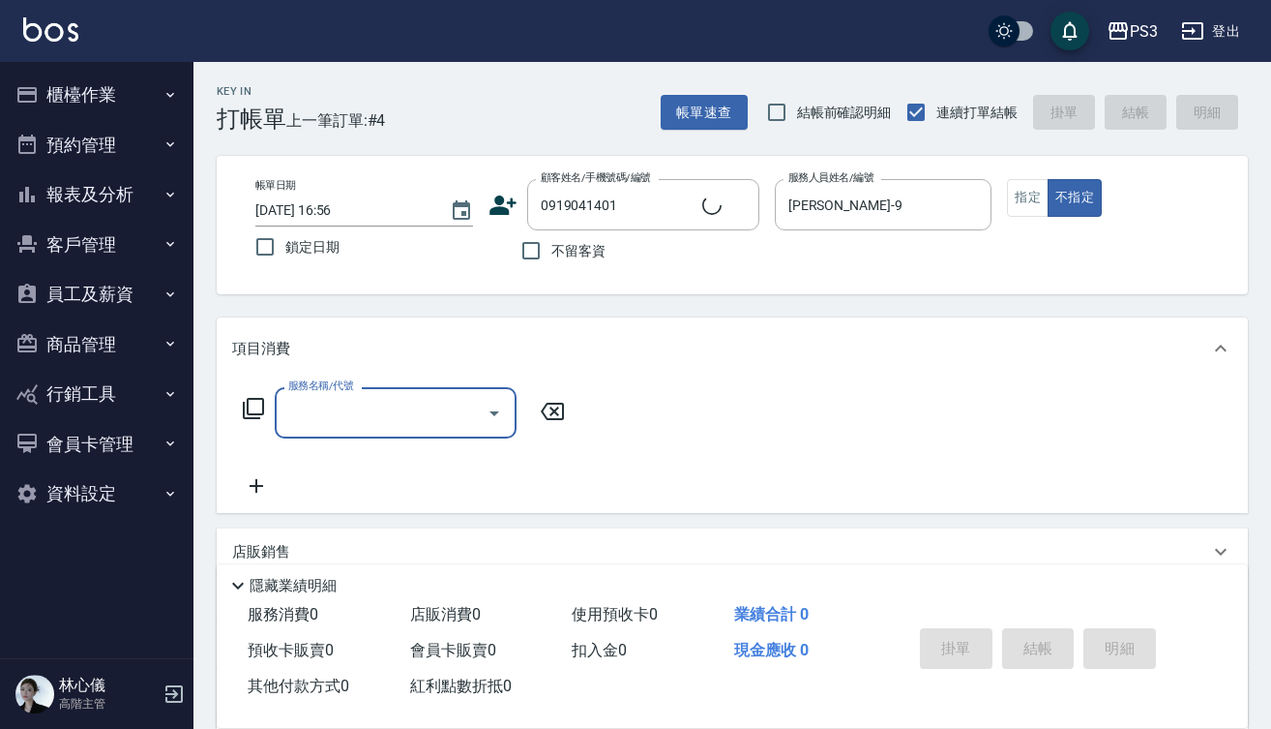
type input "[PERSON_NAME]/0919041401/t90278"
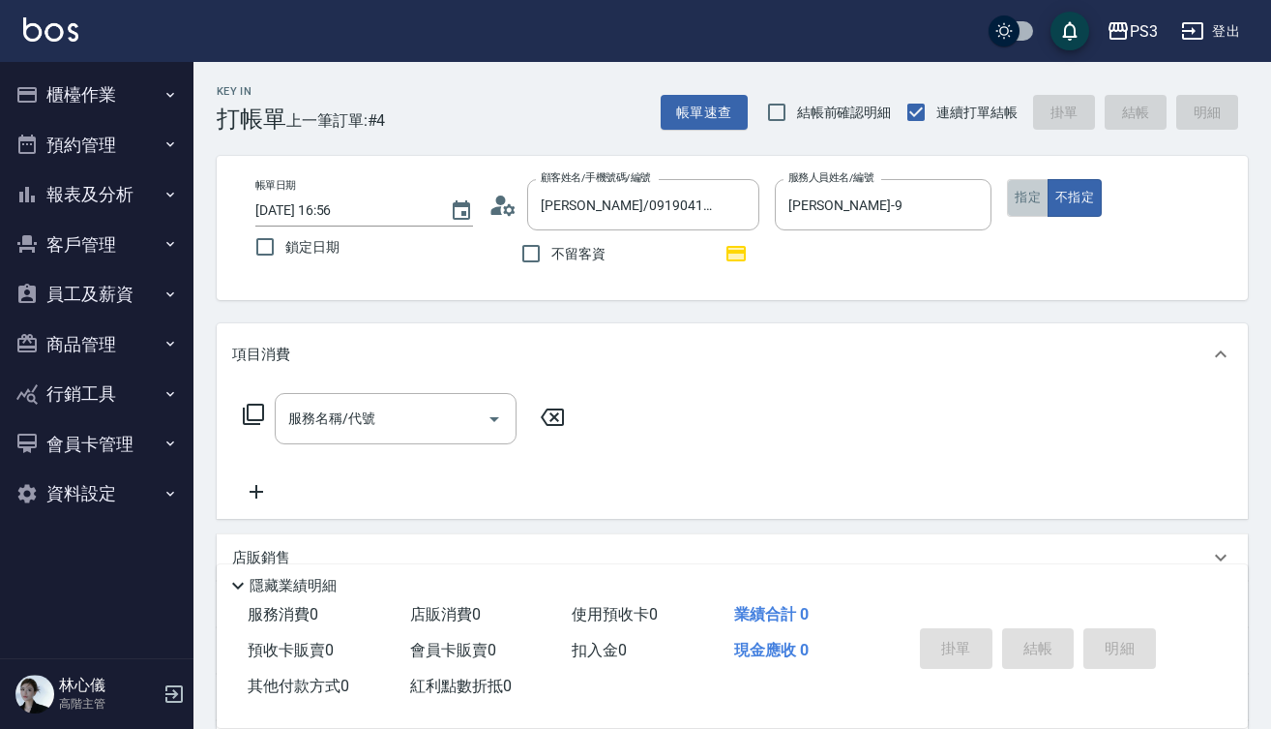
click at [1037, 212] on button "指定" at bounding box center [1028, 198] width 42 height 38
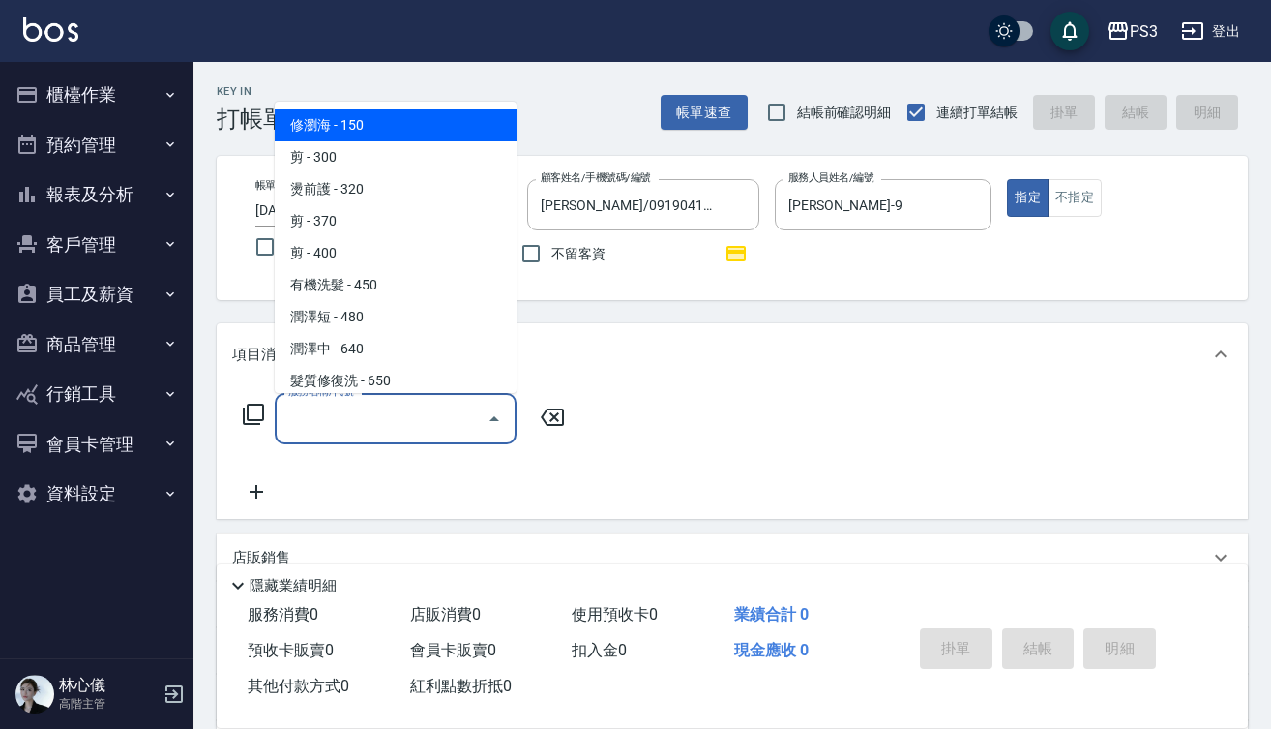
click at [405, 429] on input "服務名稱/代號" at bounding box center [381, 419] width 195 height 34
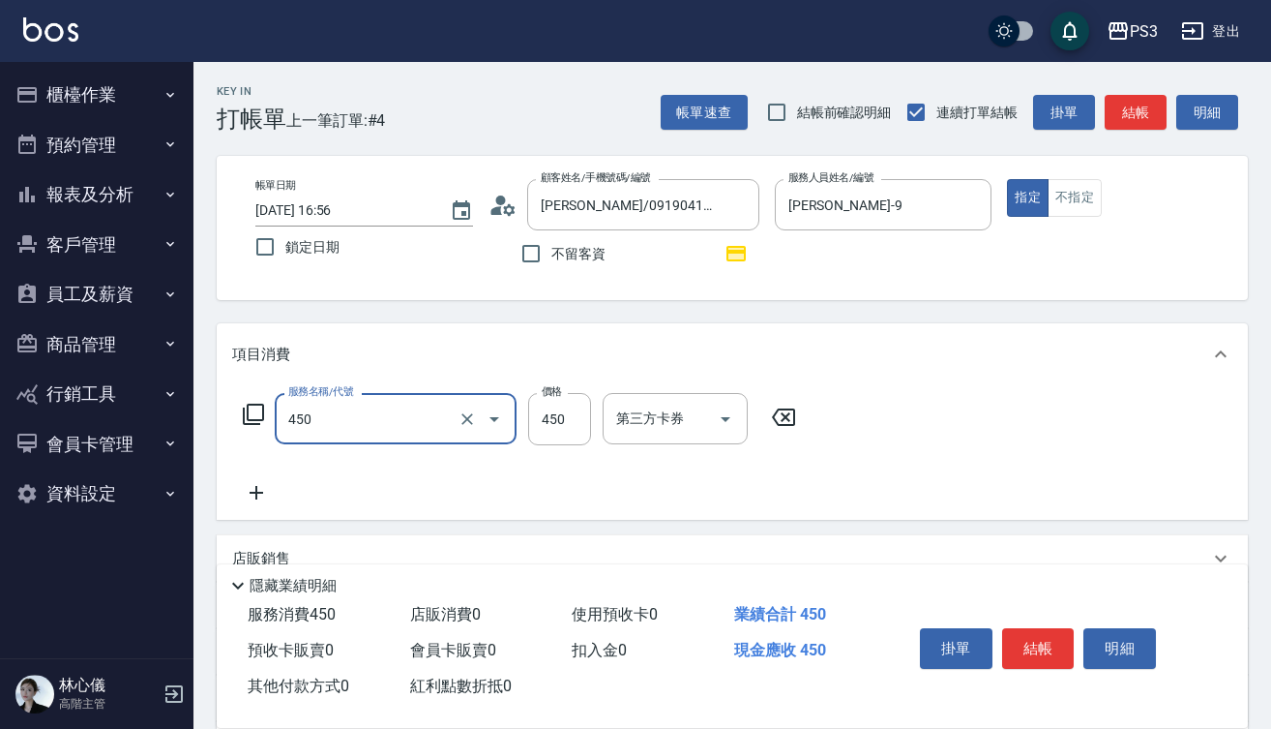
type input "有機洗髮(450)"
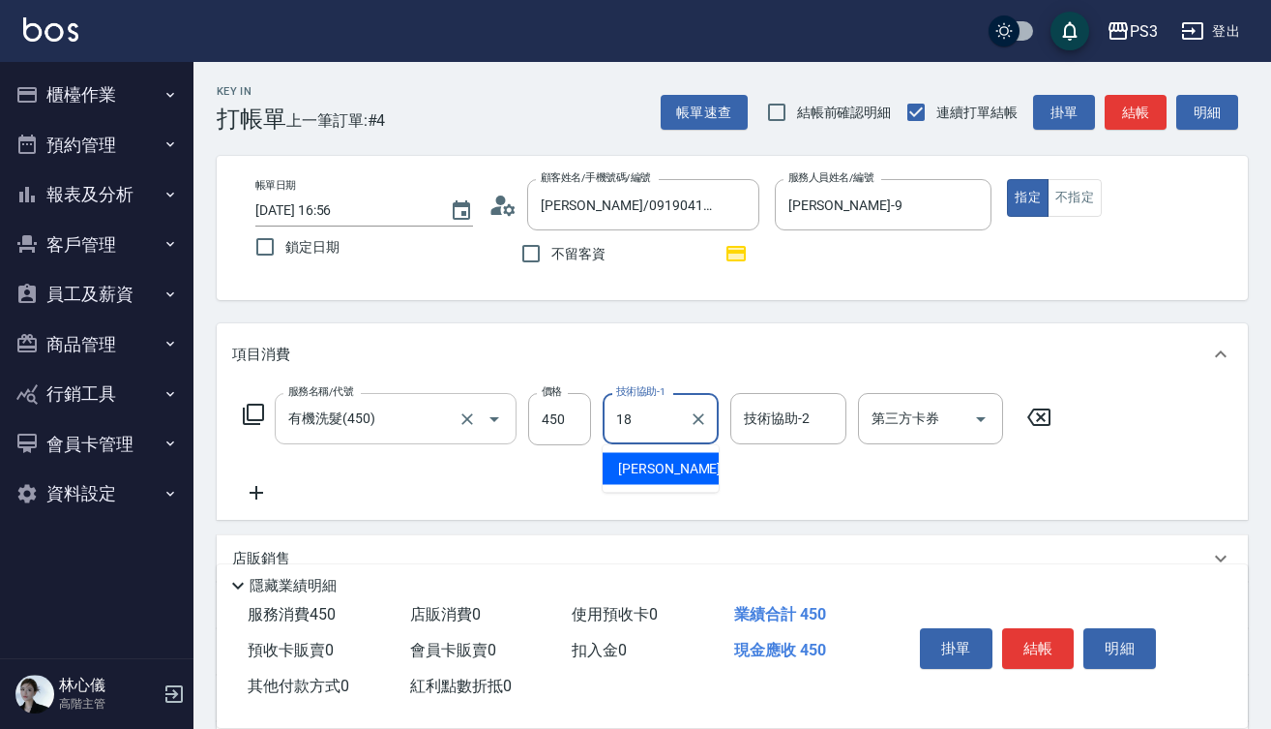
type input "恩恩-18"
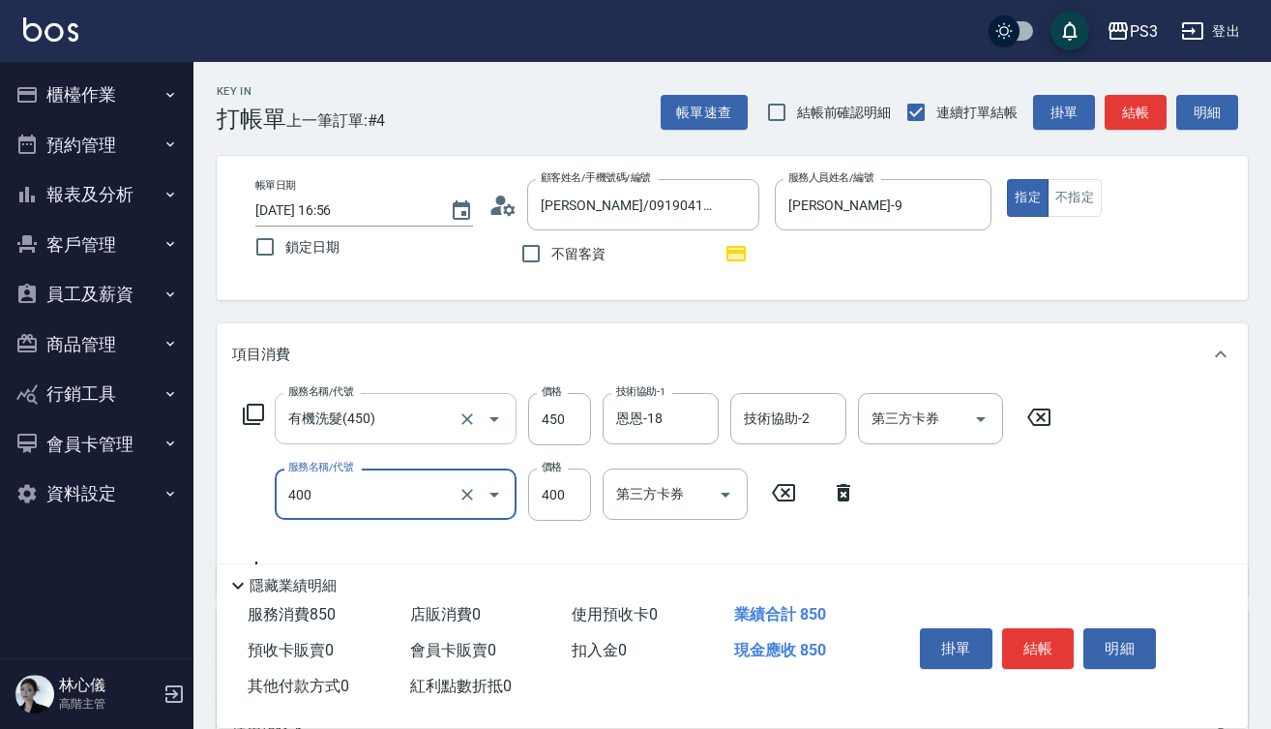
type input "剪(400)"
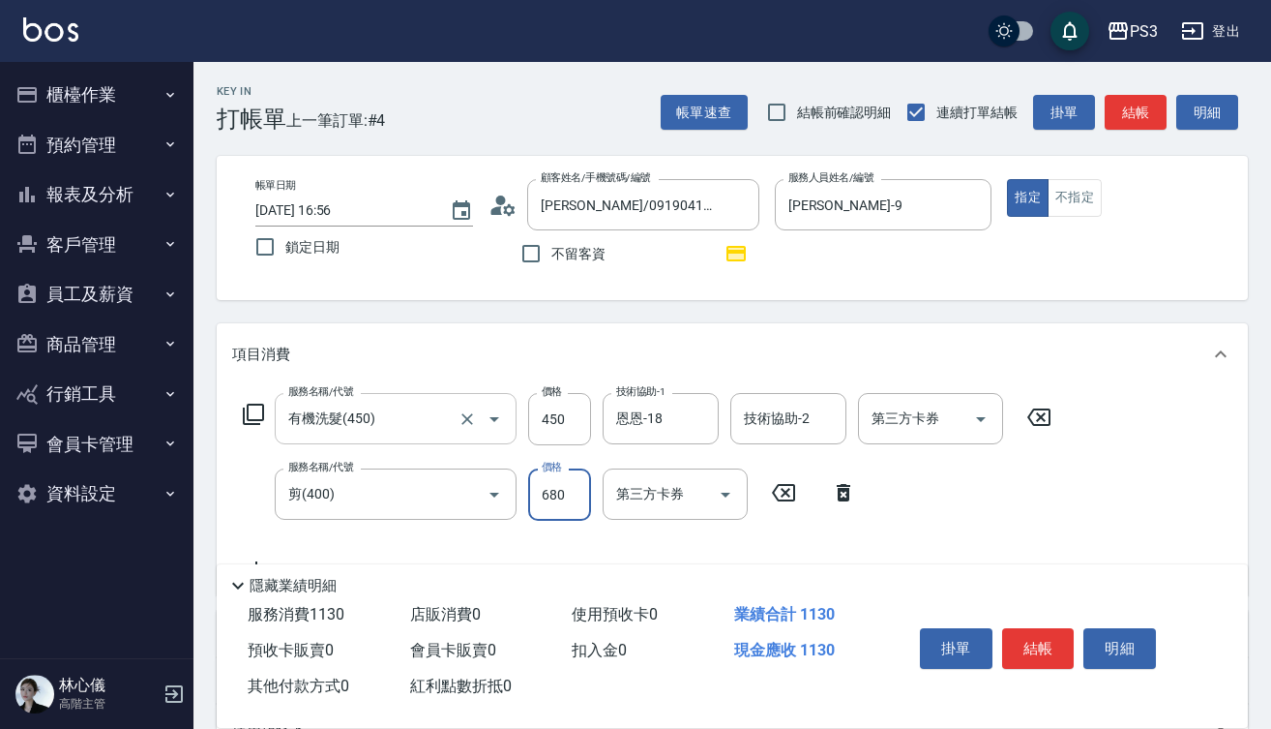
type input "680"
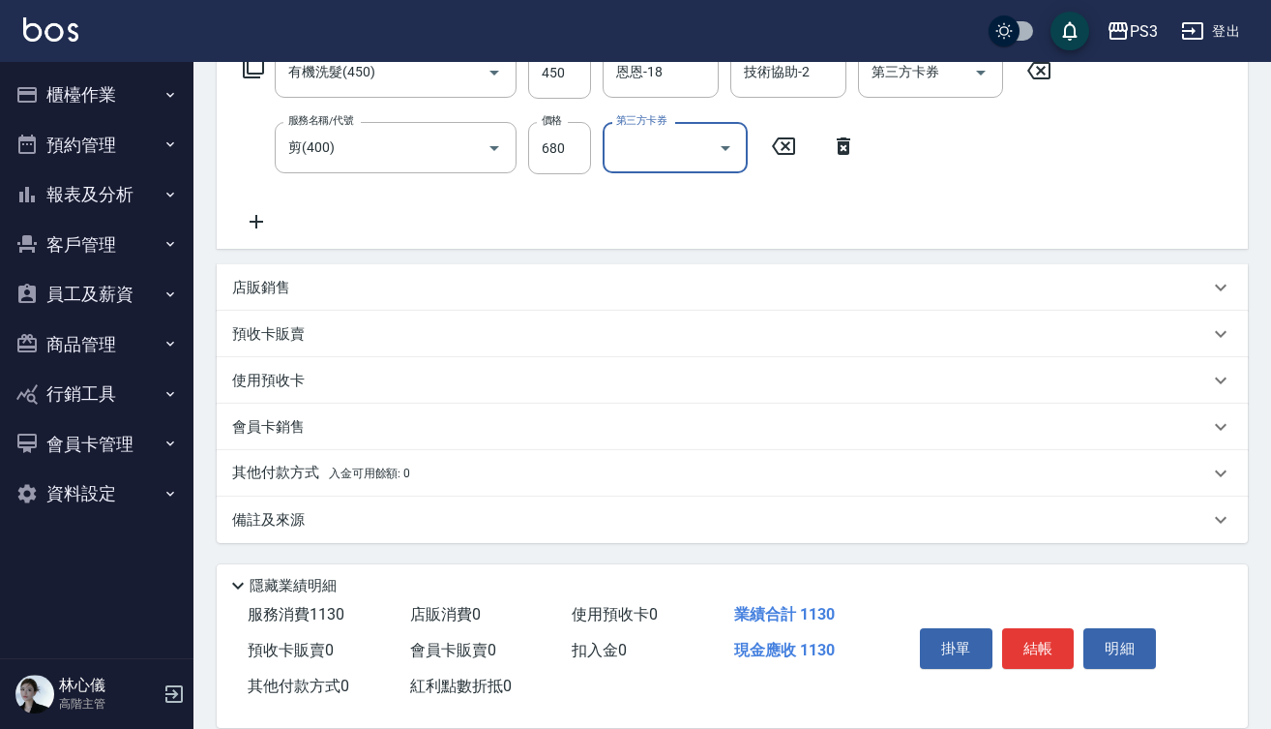
scroll to position [346, 0]
click at [1027, 649] on button "結帳" at bounding box center [1038, 648] width 73 height 41
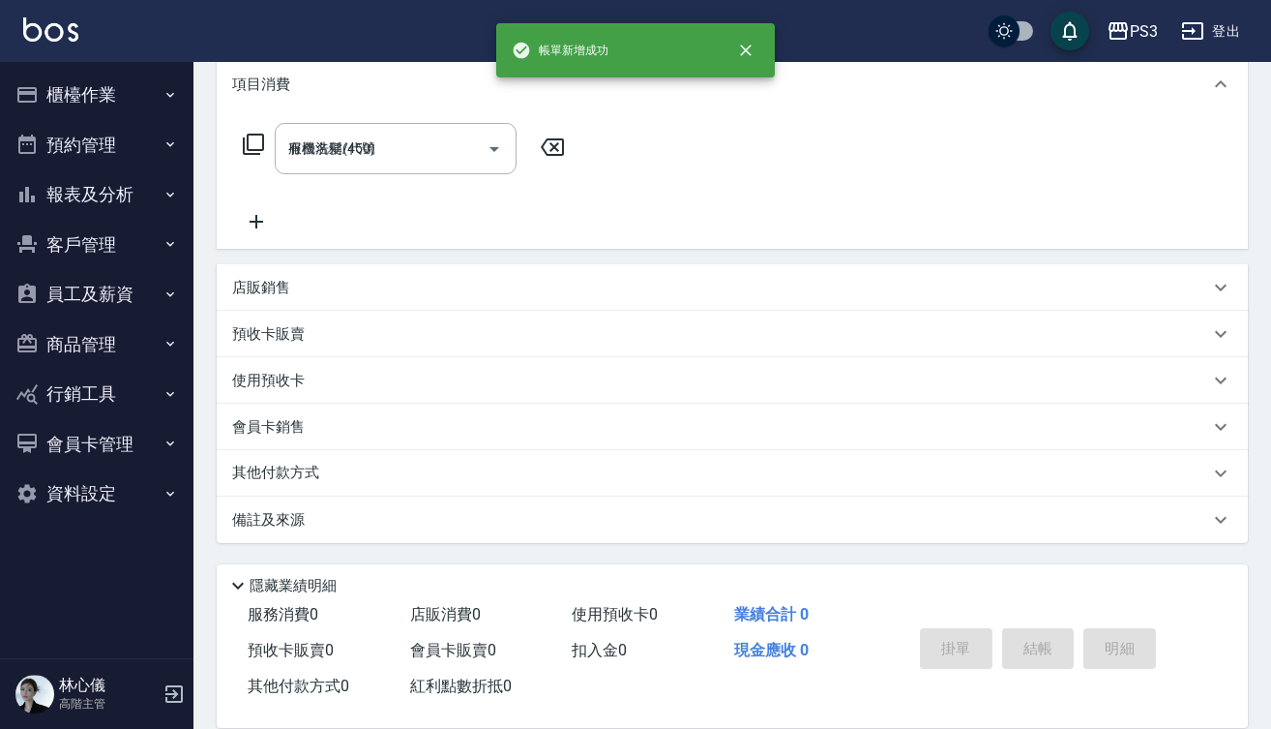
type input "[DATE] 16:57"
